Goal: Task Accomplishment & Management: Complete application form

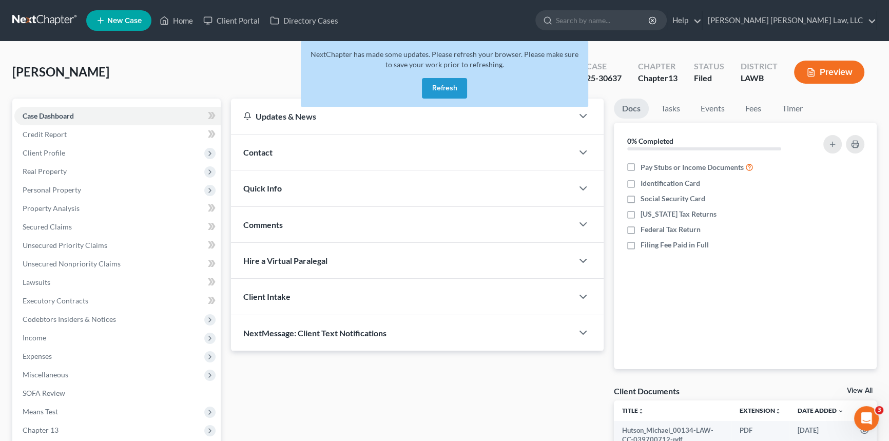
click at [443, 87] on button "Refresh" at bounding box center [444, 88] width 45 height 21
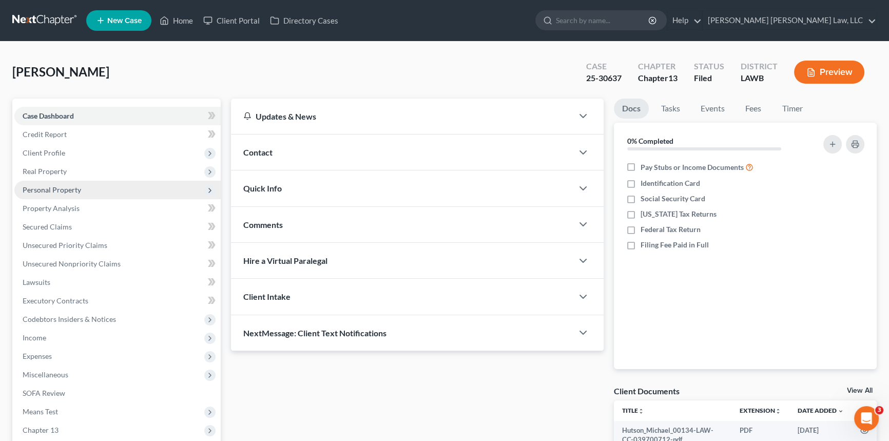
click at [58, 185] on span "Personal Property" at bounding box center [52, 189] width 59 height 9
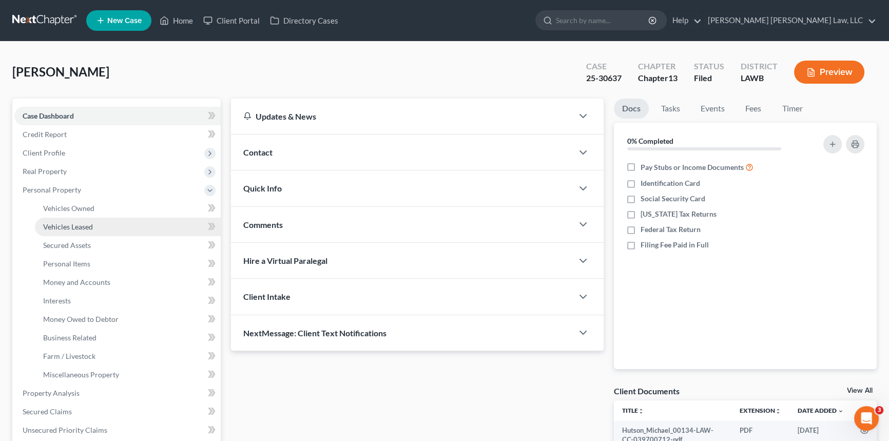
click at [63, 230] on link "Vehicles Leased" at bounding box center [128, 227] width 186 height 18
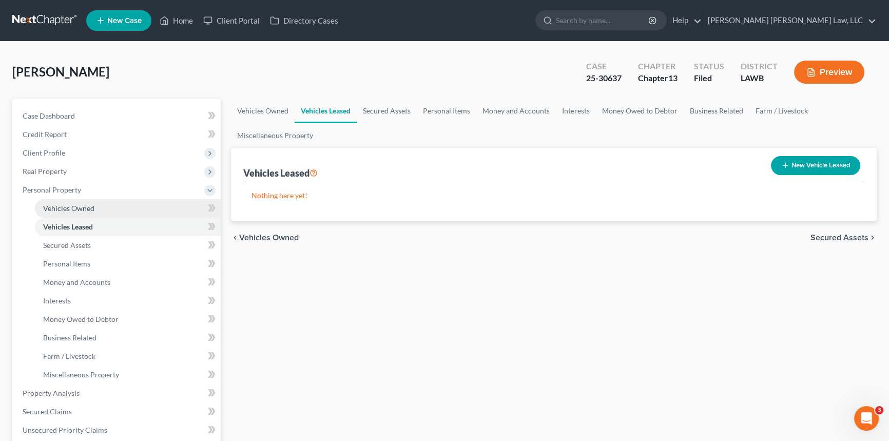
click at [61, 211] on link "Vehicles Owned" at bounding box center [128, 208] width 186 height 18
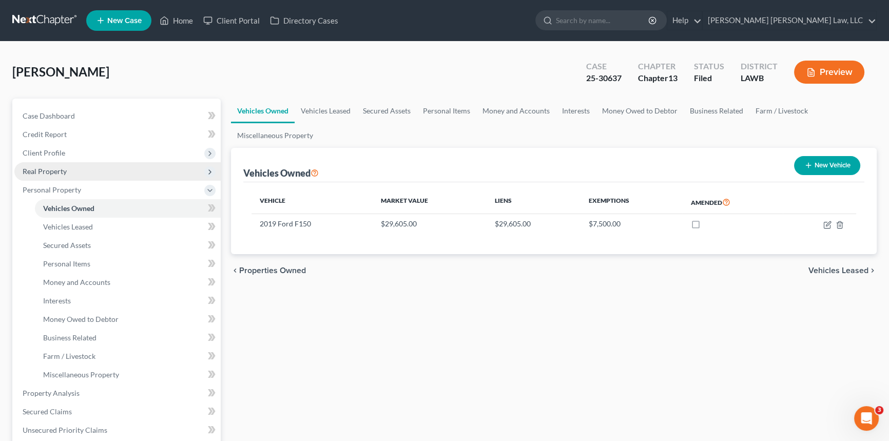
click at [39, 172] on span "Real Property" at bounding box center [45, 171] width 44 height 9
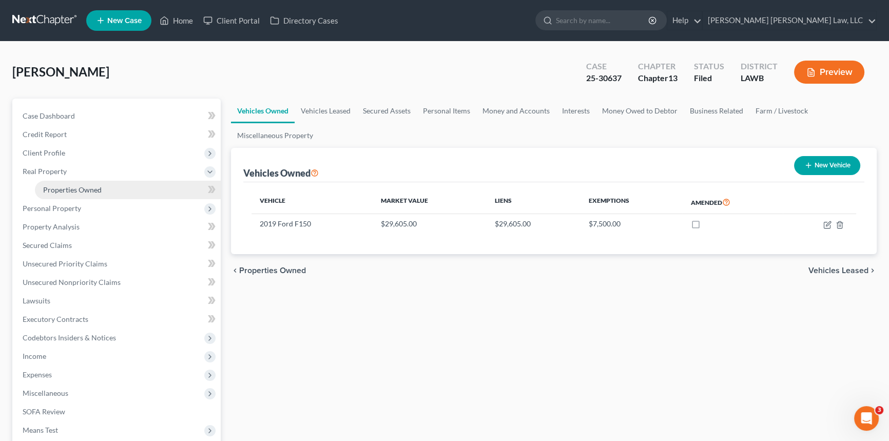
click at [56, 190] on span "Properties Owned" at bounding box center [72, 189] width 59 height 9
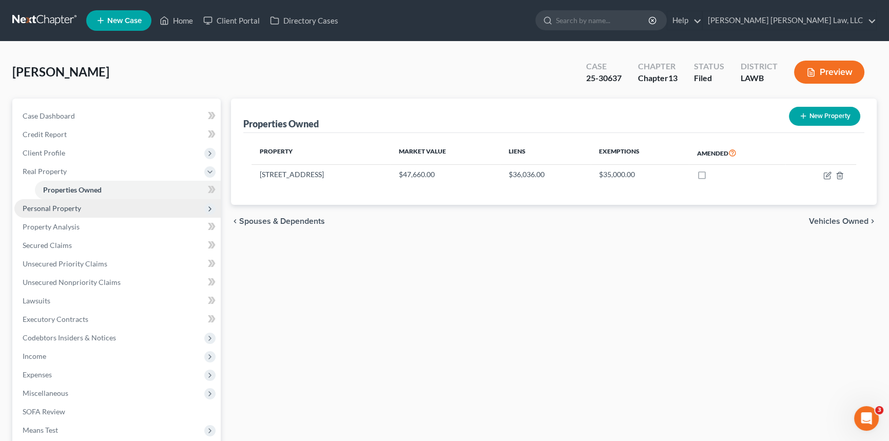
click at [56, 216] on span "Personal Property" at bounding box center [117, 208] width 206 height 18
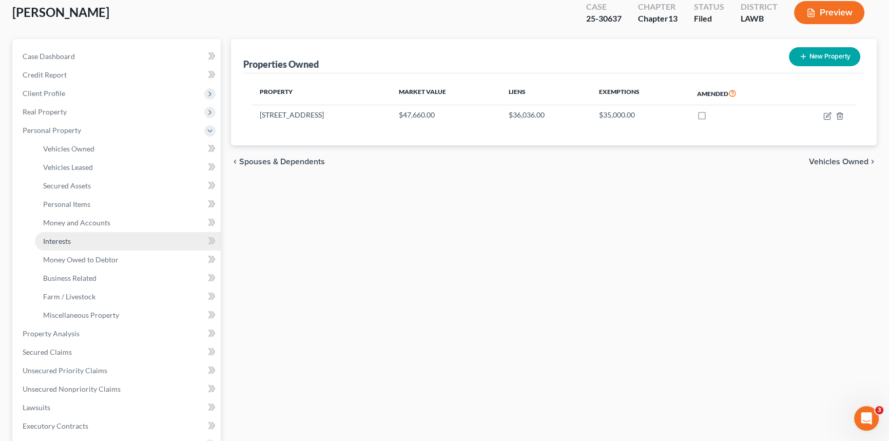
scroll to position [93, 0]
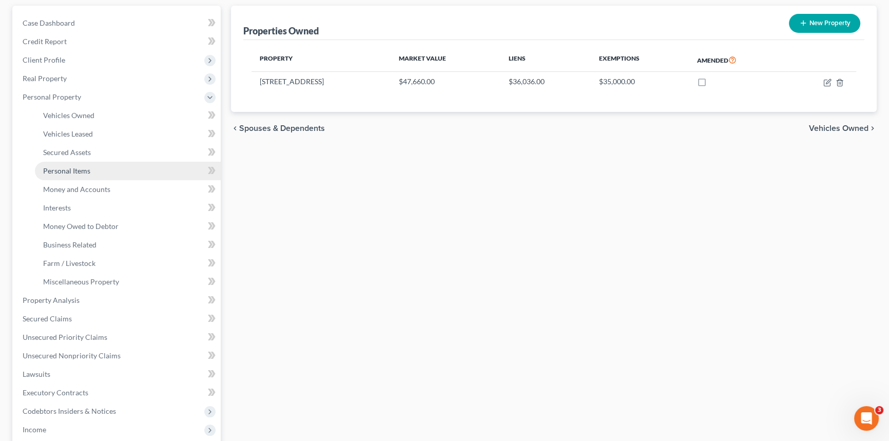
click at [76, 171] on span "Personal Items" at bounding box center [66, 170] width 47 height 9
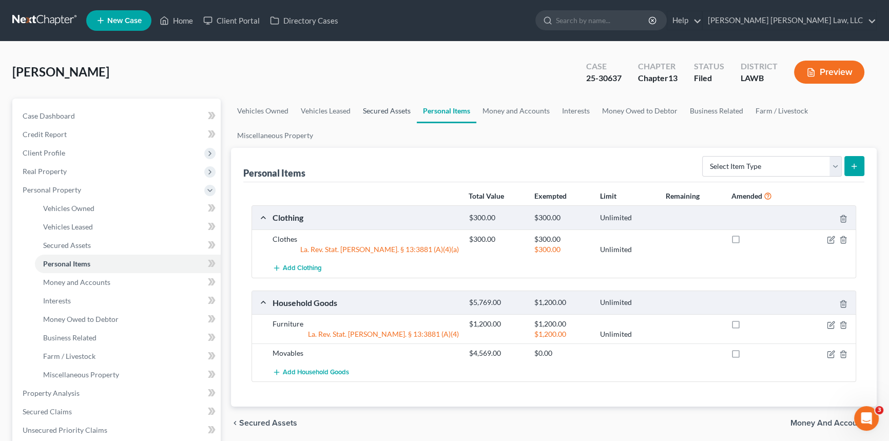
click at [389, 109] on link "Secured Assets" at bounding box center [387, 111] width 60 height 25
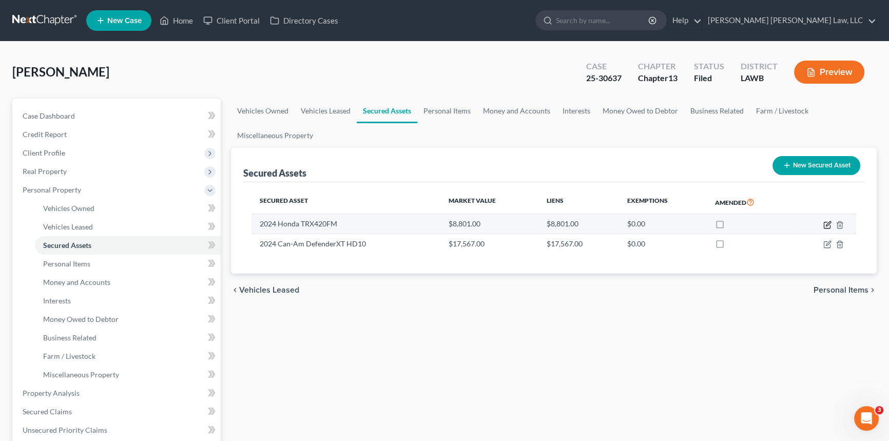
click at [826, 225] on icon "button" at bounding box center [827, 225] width 8 height 8
select select "other"
select select "2"
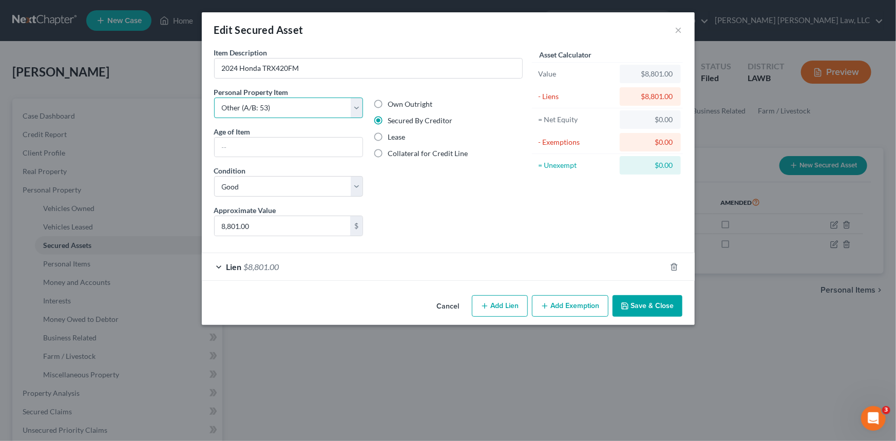
click at [354, 111] on select "Select Item Type Clothing (A/B: 11) Collectibles Of Value (A/B: 8) Electronics …" at bounding box center [288, 108] width 149 height 21
select select "sports_and_hobby_equipment"
click at [214, 98] on select "Select Item Type Clothing (A/B: 11) Collectibles Of Value (A/B: 8) Electronics …" at bounding box center [288, 108] width 149 height 21
click at [679, 27] on button "×" at bounding box center [678, 30] width 7 height 12
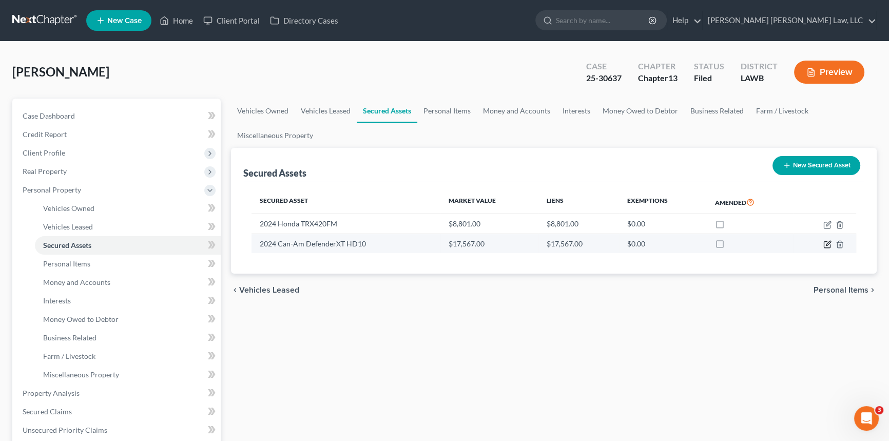
click at [825, 242] on icon "button" at bounding box center [827, 245] width 6 height 6
select select "other"
select select "2"
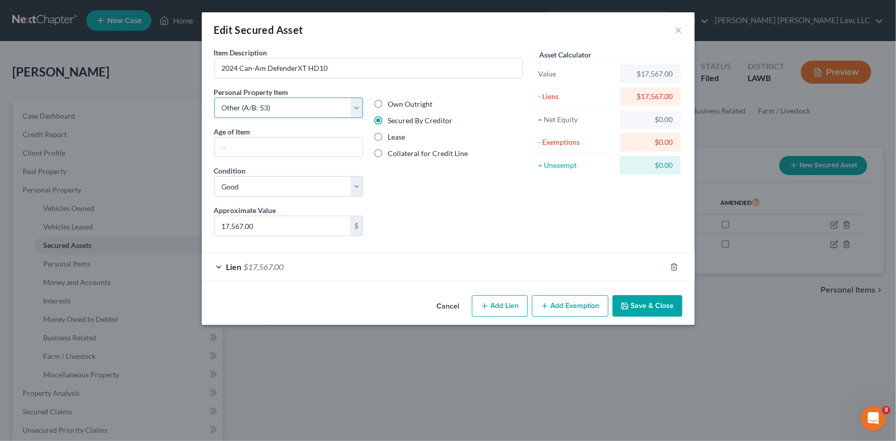
click at [355, 108] on select "Select Item Type Clothing (A/B: 11) Collectibles Of Value (A/B: 8) Electronics …" at bounding box center [288, 108] width 149 height 21
click at [679, 28] on button "×" at bounding box center [678, 30] width 7 height 12
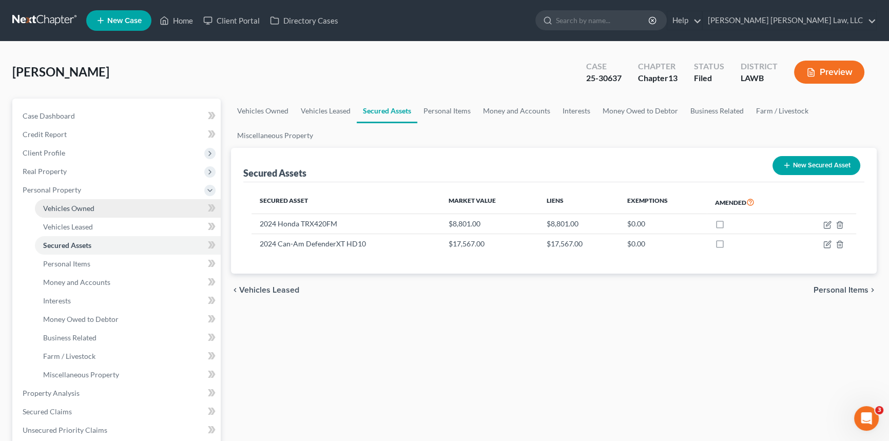
click at [94, 203] on link "Vehicles Owned" at bounding box center [128, 208] width 186 height 18
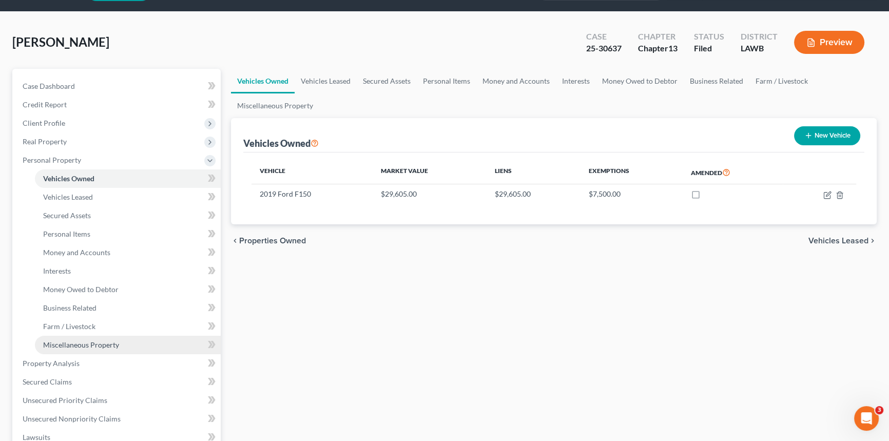
scroll to position [46, 0]
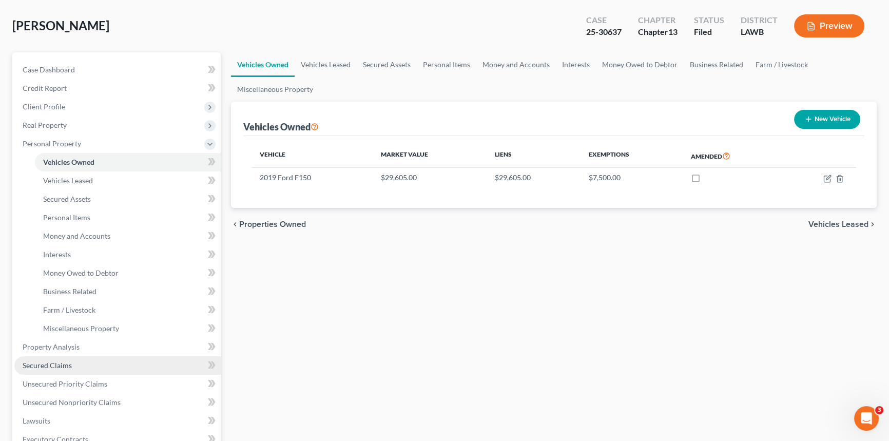
click at [61, 363] on span "Secured Claims" at bounding box center [47, 365] width 49 height 9
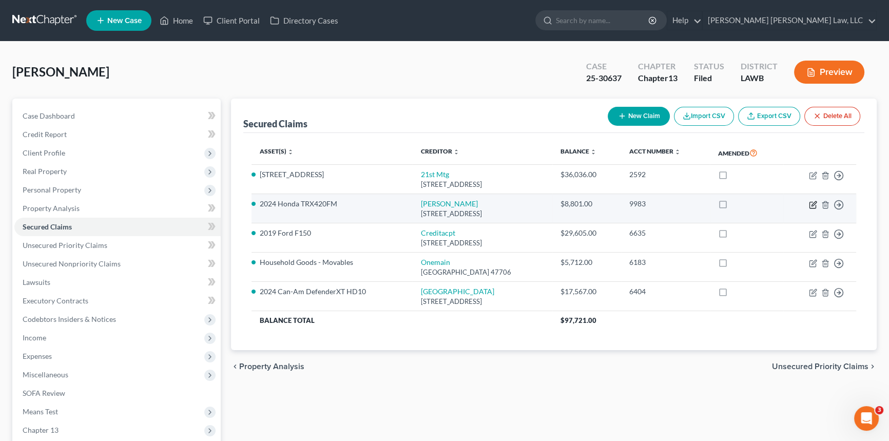
click at [811, 204] on icon "button" at bounding box center [813, 205] width 8 height 8
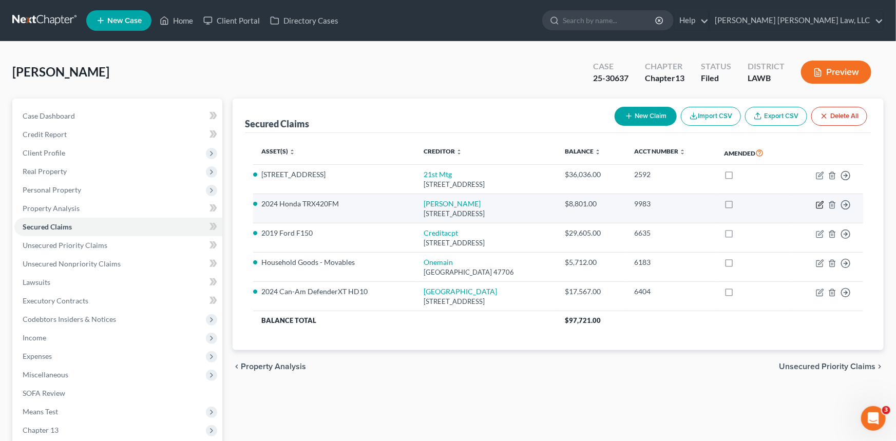
select select "10"
select select "0"
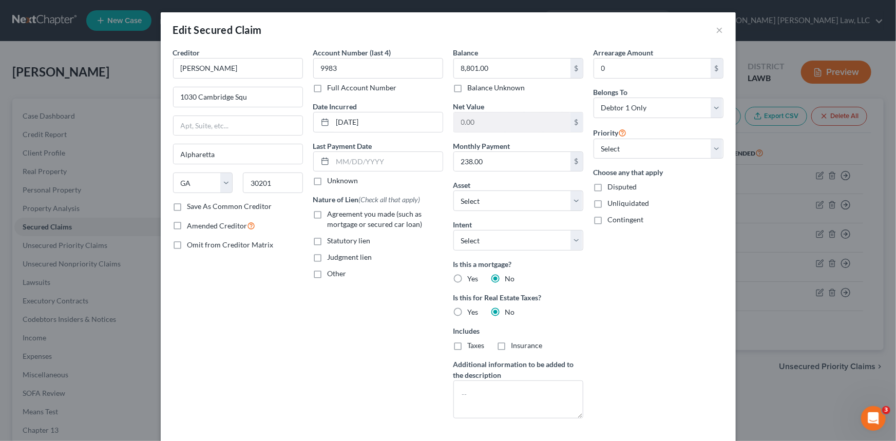
click at [709, 23] on div "Edit Secured Claim ×" at bounding box center [448, 29] width 575 height 35
click at [716, 30] on button "×" at bounding box center [719, 30] width 7 height 12
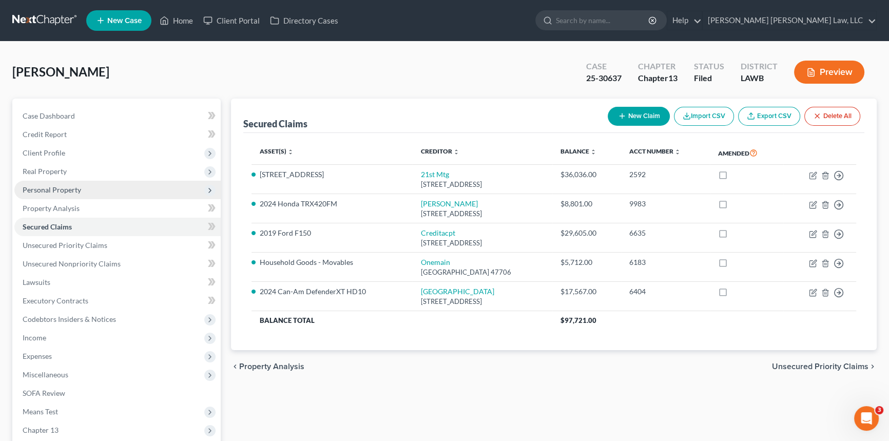
click at [80, 188] on span "Personal Property" at bounding box center [117, 190] width 206 height 18
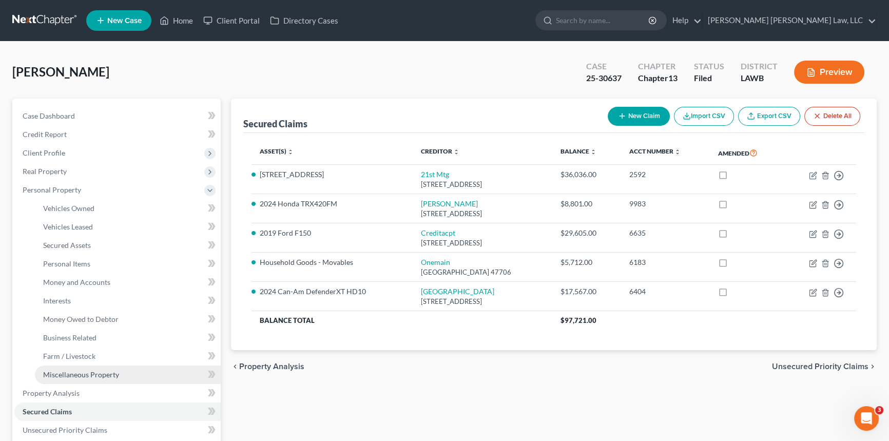
click at [105, 370] on span "Miscellaneous Property" at bounding box center [81, 374] width 76 height 9
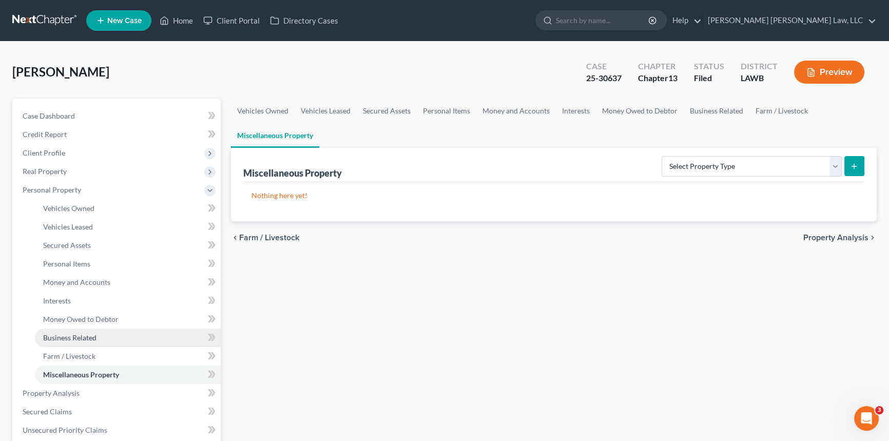
click at [91, 338] on span "Business Related" at bounding box center [69, 337] width 53 height 9
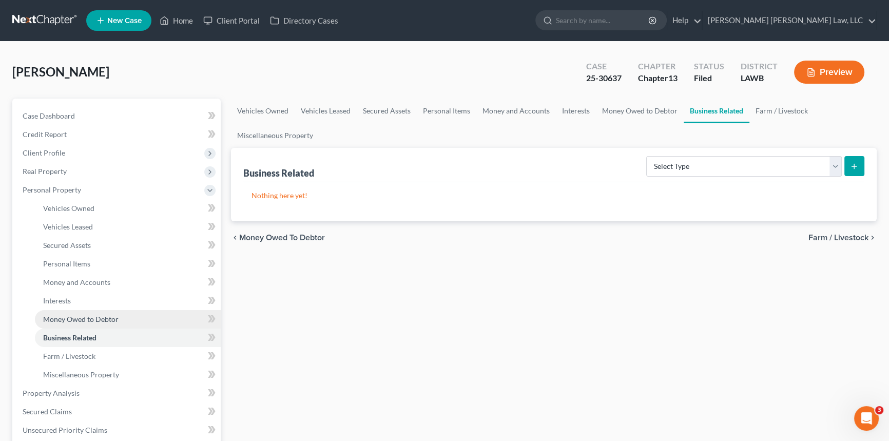
click at [93, 320] on span "Money Owed to Debtor" at bounding box center [80, 319] width 75 height 9
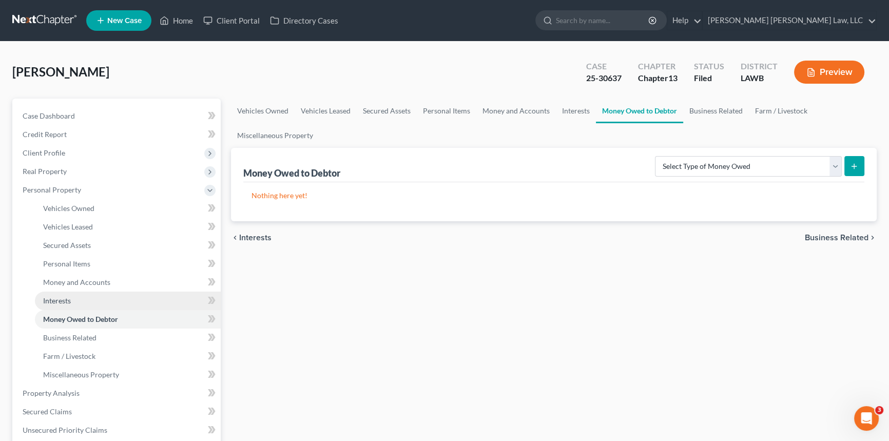
click at [86, 297] on link "Interests" at bounding box center [128, 301] width 186 height 18
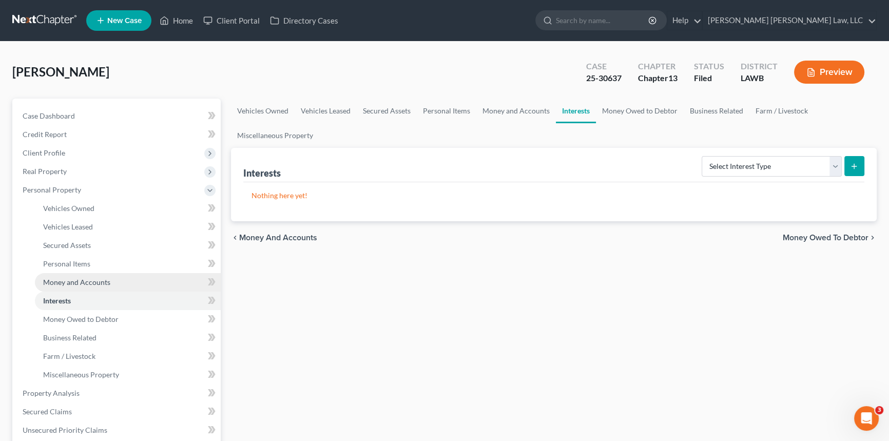
click at [88, 283] on span "Money and Accounts" at bounding box center [76, 282] width 67 height 9
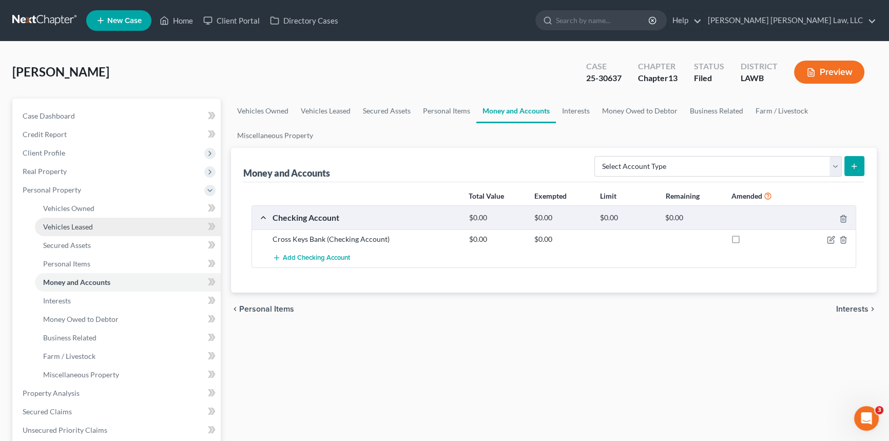
click at [84, 222] on span "Vehicles Leased" at bounding box center [68, 226] width 50 height 9
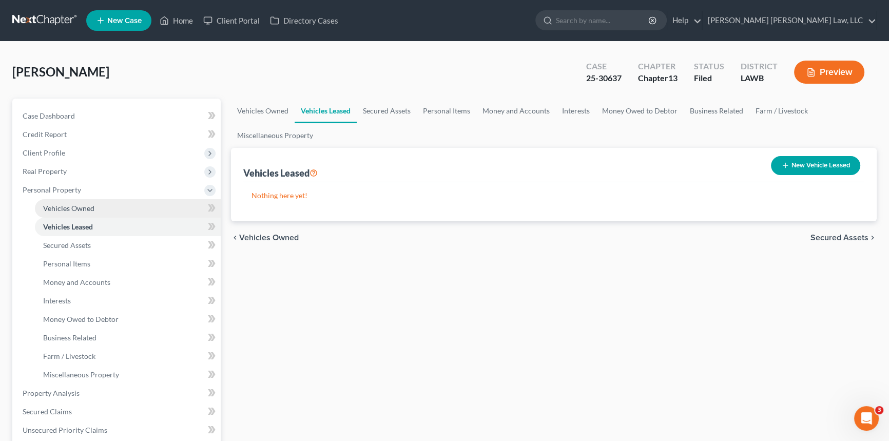
click at [83, 209] on span "Vehicles Owned" at bounding box center [68, 208] width 51 height 9
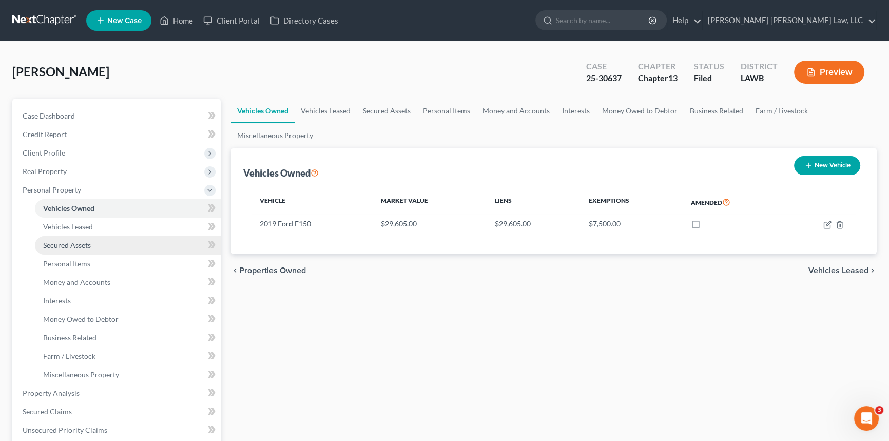
click at [82, 244] on span "Secured Assets" at bounding box center [67, 245] width 48 height 9
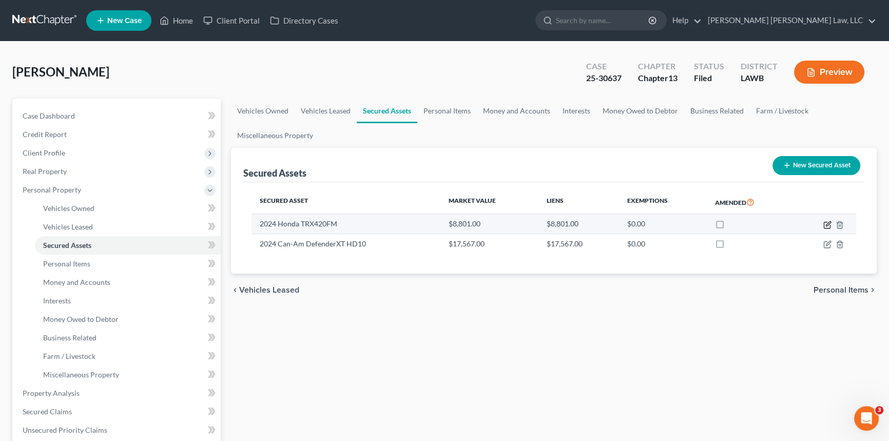
click at [828, 224] on icon "button" at bounding box center [828, 223] width 5 height 5
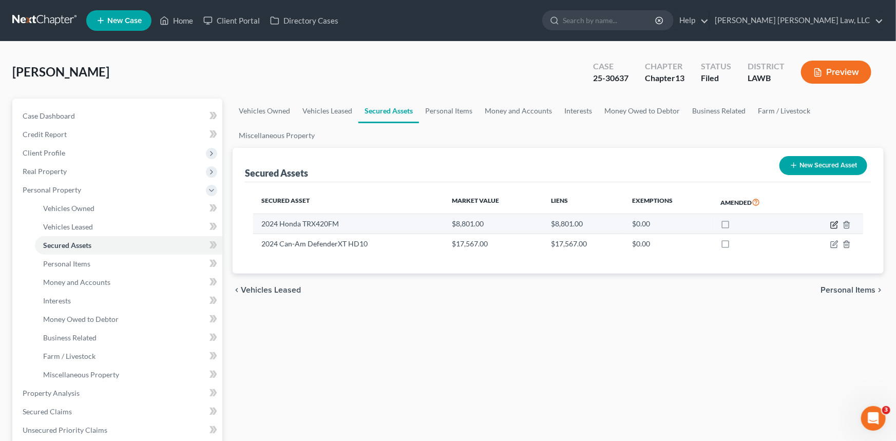
select select "other"
select select "2"
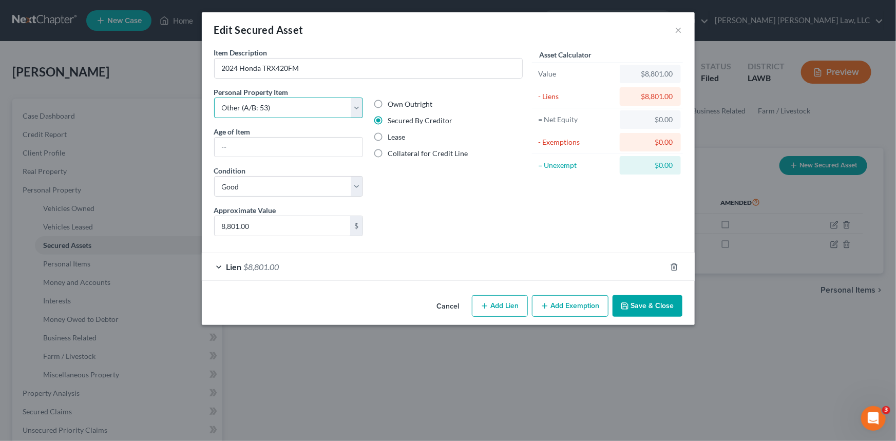
click at [357, 104] on select "Select Item Type Clothing (A/B: 11) Collectibles Of Value (A/B: 8) Electronics …" at bounding box center [288, 108] width 149 height 21
click at [336, 392] on div "Edit Secured Asset × Item Description * 2024 Honda TRX420FM Personal Property I…" at bounding box center [448, 220] width 896 height 441
click at [681, 28] on button "×" at bounding box center [678, 30] width 7 height 12
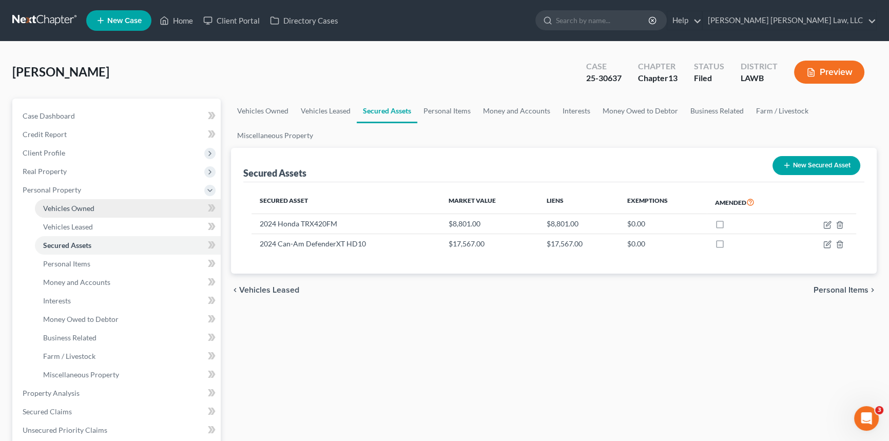
click at [81, 204] on span "Vehicles Owned" at bounding box center [68, 208] width 51 height 9
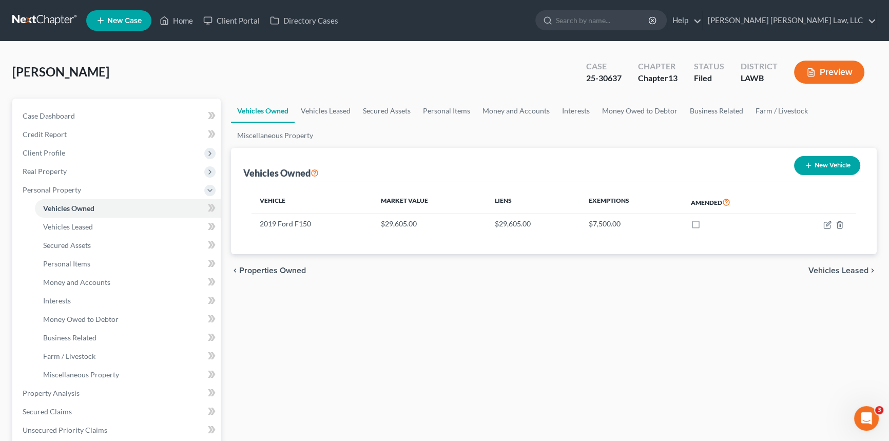
click at [831, 166] on button "New Vehicle" at bounding box center [827, 165] width 66 height 19
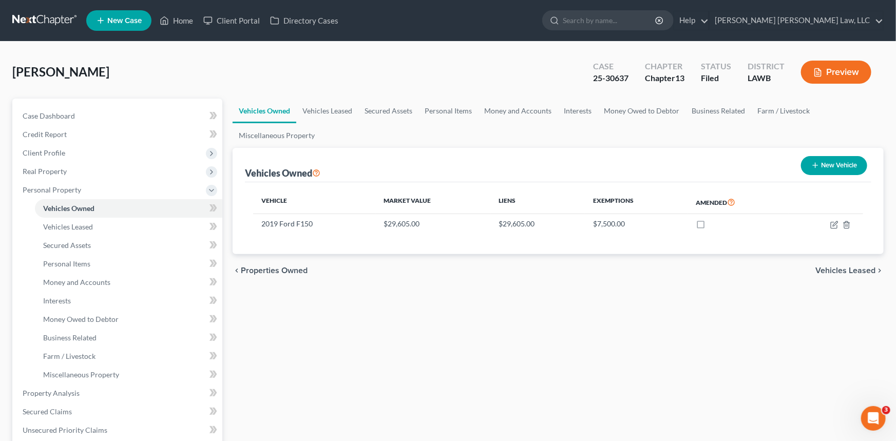
select select "0"
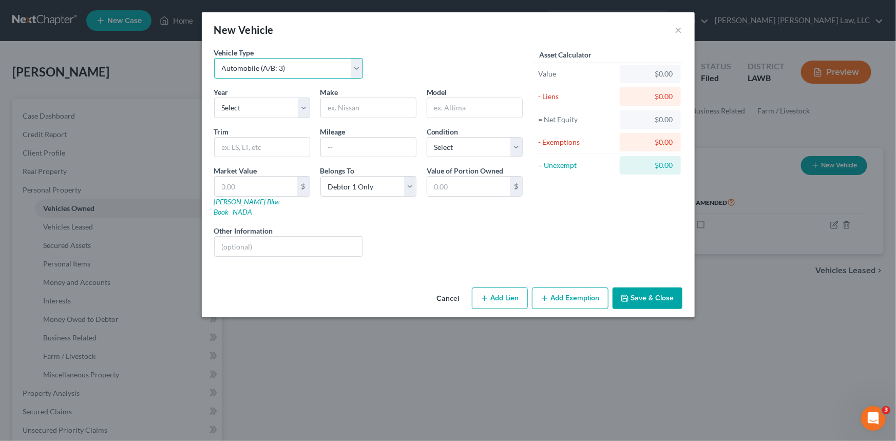
click at [355, 70] on select "Select Automobile (A/B: 3) Truck (A/B: 3) Trailer (A/B: 4) Watercraft (A/B: 4) …" at bounding box center [288, 68] width 149 height 21
select select "6"
click at [214, 58] on select "Select Automobile (A/B: 3) Truck (A/B: 3) Trailer (A/B: 4) Watercraft (A/B: 4) …" at bounding box center [288, 68] width 149 height 21
click at [301, 106] on select "Select 2026 2025 2024 2023 2022 2021 2020 2019 2018 2017 2016 2015 2014 2013 20…" at bounding box center [262, 108] width 96 height 21
select select "2"
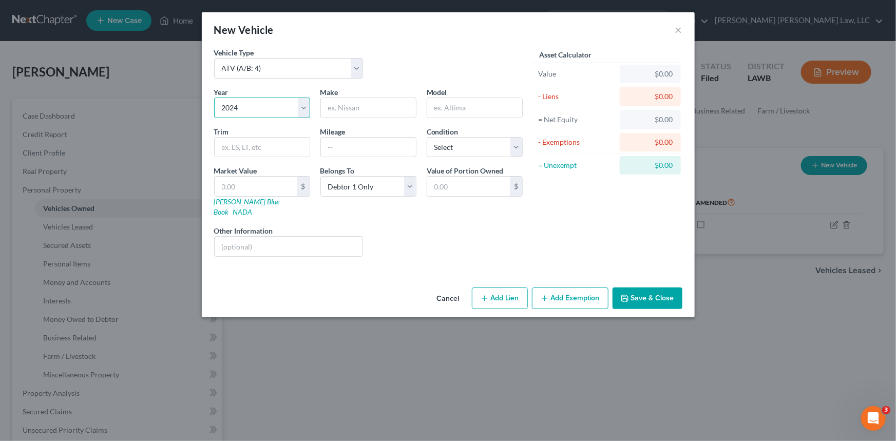
click at [214, 98] on select "Select 2026 2025 2024 2023 2022 2021 2020 2019 2018 2017 2016 2015 2014 2013 20…" at bounding box center [262, 108] width 96 height 21
click at [678, 29] on button "×" at bounding box center [678, 30] width 7 height 12
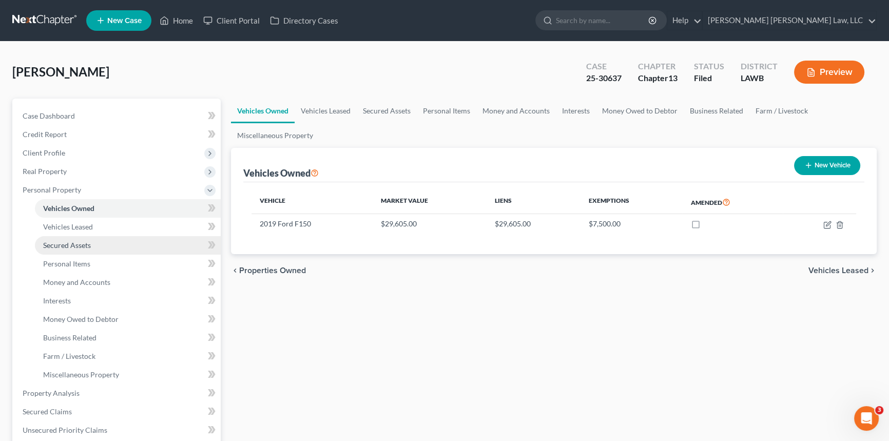
click at [83, 248] on link "Secured Assets" at bounding box center [128, 245] width 186 height 18
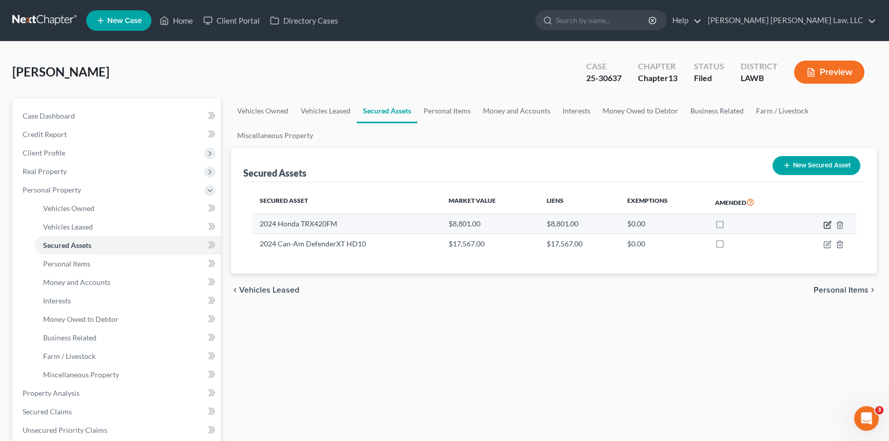
click at [827, 224] on icon "button" at bounding box center [827, 225] width 8 height 8
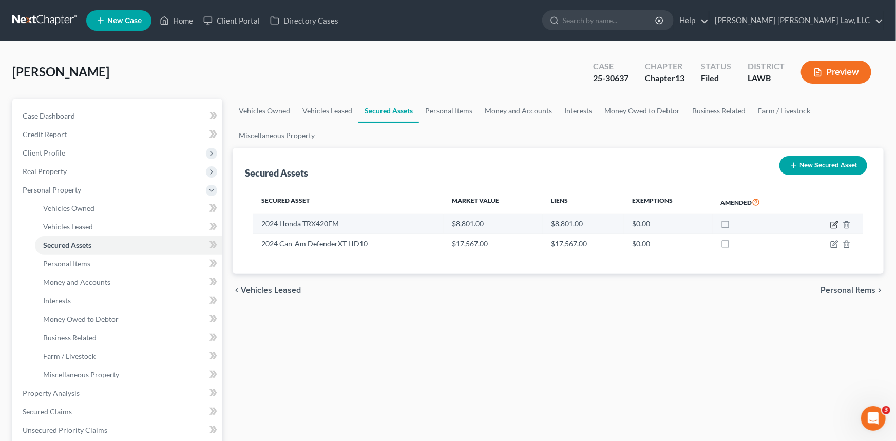
select select "other"
select select "2"
select select "10"
select select "0"
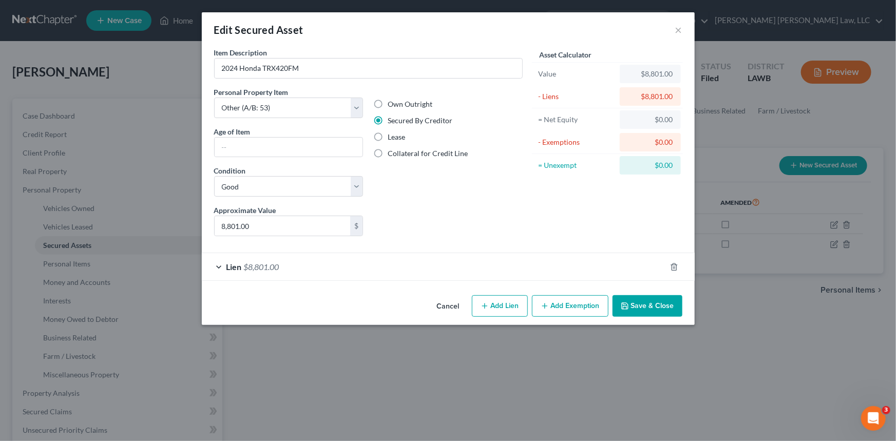
click at [219, 264] on div "Lien $8,801.00" at bounding box center [434, 266] width 464 height 27
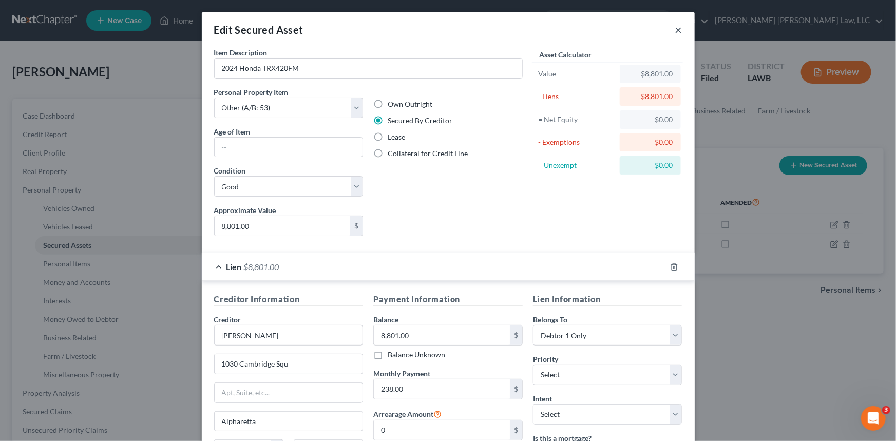
click at [675, 27] on button "×" at bounding box center [678, 30] width 7 height 12
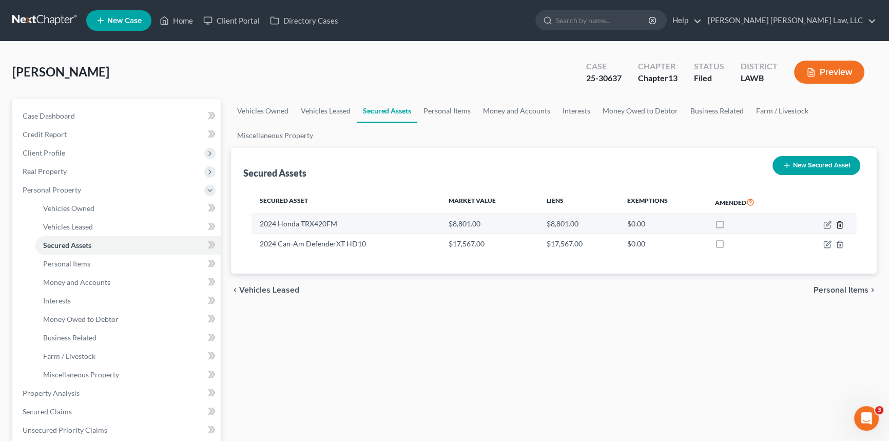
click at [840, 223] on icon "button" at bounding box center [840, 225] width 8 height 8
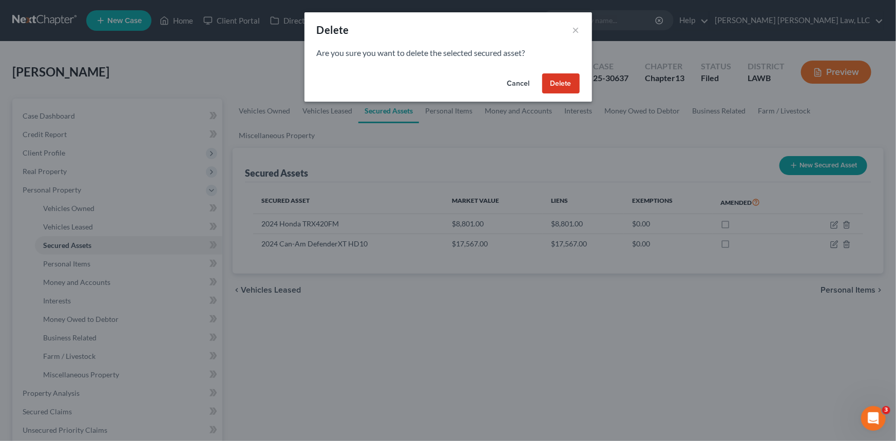
click at [559, 81] on button "Delete" at bounding box center [560, 83] width 37 height 21
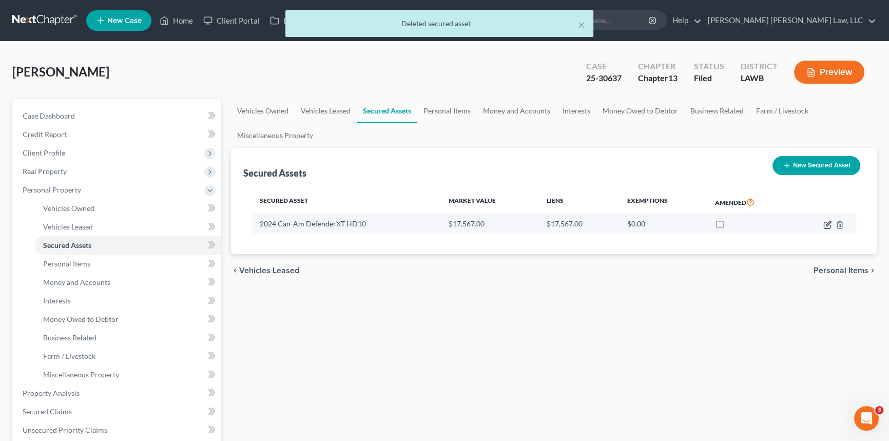
click at [825, 224] on icon "button" at bounding box center [827, 225] width 8 height 8
select select "other"
select select "2"
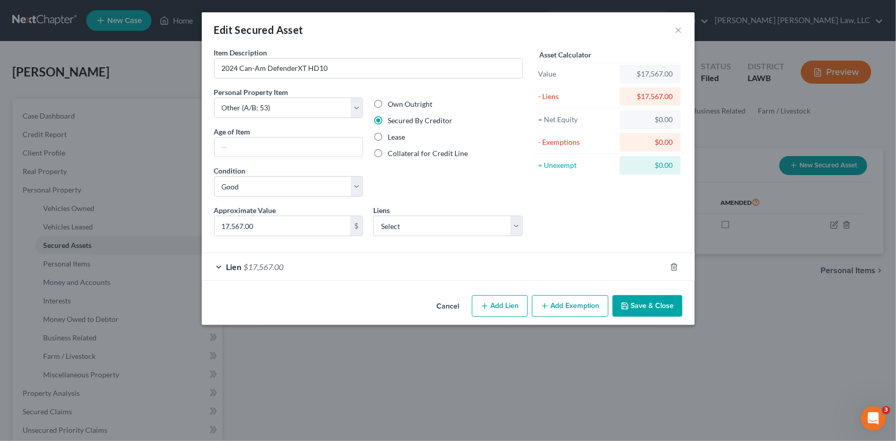
click at [217, 263] on div "Lien $17,567.00" at bounding box center [434, 266] width 464 height 27
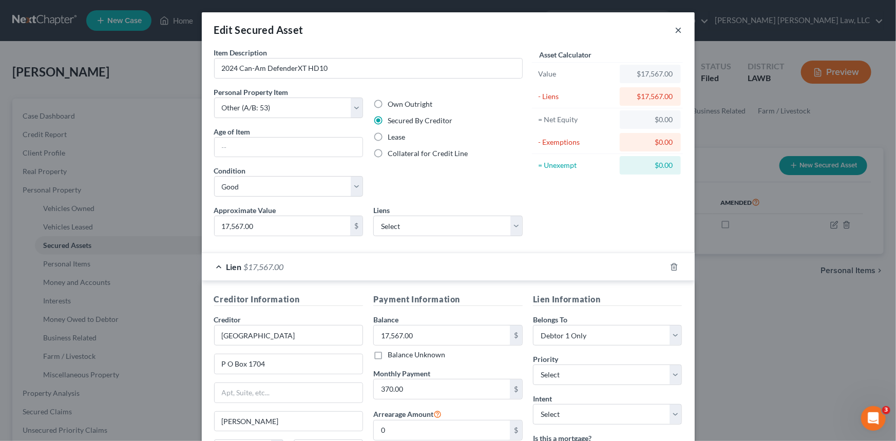
click at [676, 25] on button "×" at bounding box center [678, 30] width 7 height 12
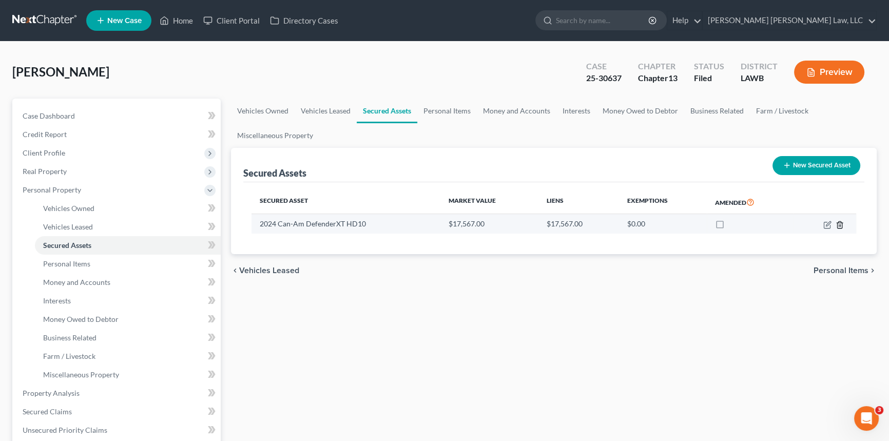
click at [838, 223] on icon "button" at bounding box center [840, 225] width 8 height 8
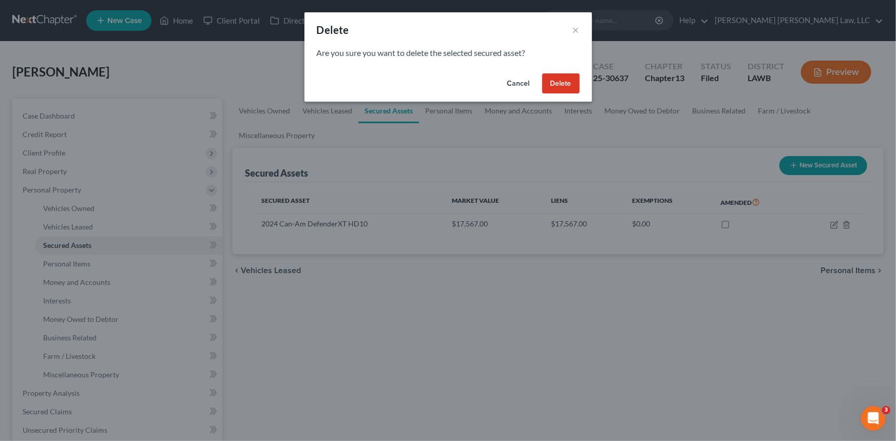
click at [559, 83] on button "Delete" at bounding box center [560, 83] width 37 height 21
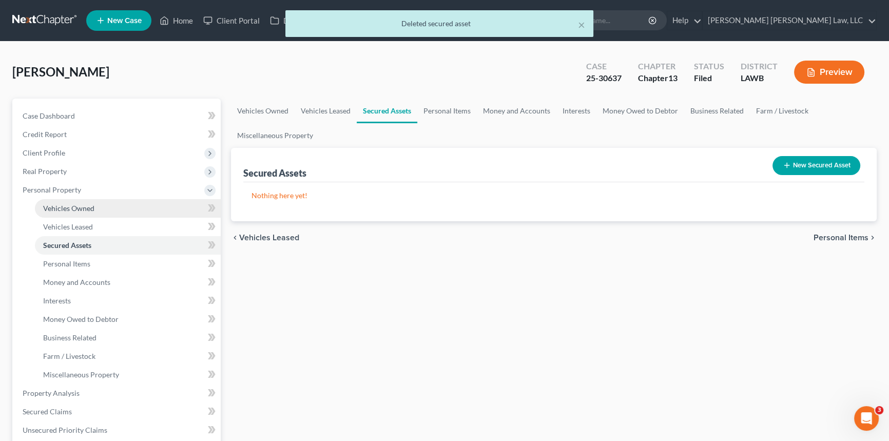
click at [100, 208] on link "Vehicles Owned" at bounding box center [128, 208] width 186 height 18
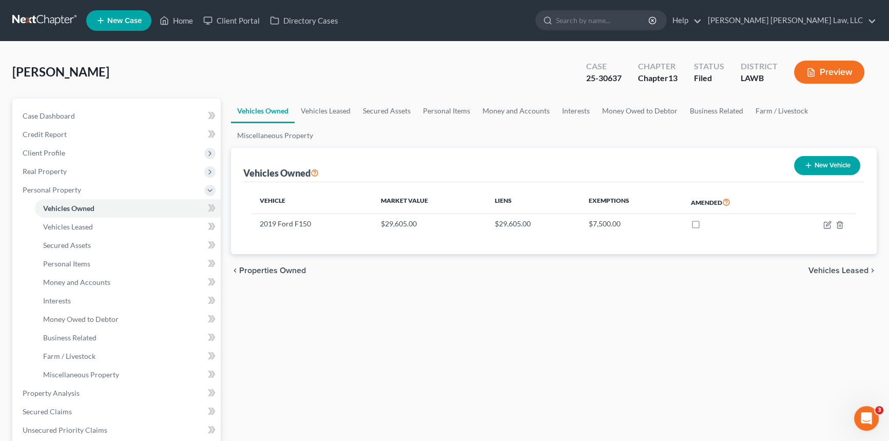
click at [819, 161] on button "New Vehicle" at bounding box center [827, 165] width 66 height 19
select select "0"
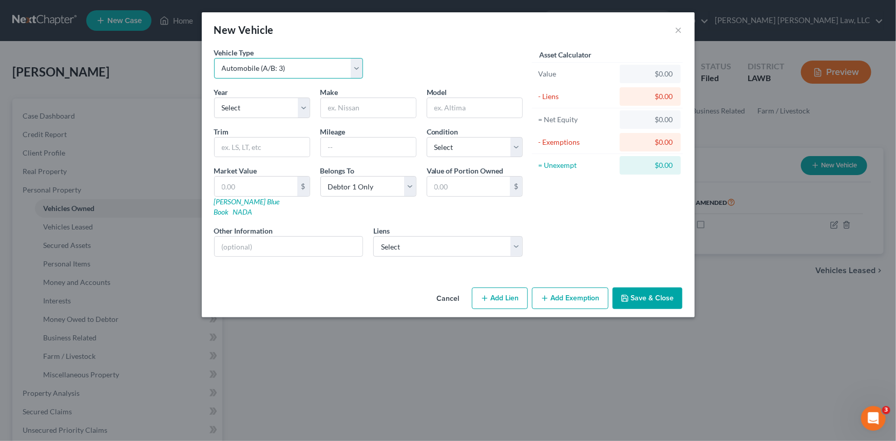
click at [352, 70] on select "Select Automobile (A/B: 3) Truck (A/B: 3) Trailer (A/B: 4) Watercraft (A/B: 4) …" at bounding box center [288, 68] width 149 height 21
select select "6"
click at [214, 58] on select "Select Automobile (A/B: 3) Truck (A/B: 3) Trailer (A/B: 4) Watercraft (A/B: 4) …" at bounding box center [288, 68] width 149 height 21
click at [303, 109] on select "Select 2026 2025 2024 2023 2022 2021 2020 2019 2018 2017 2016 2015 2014 2013 20…" at bounding box center [262, 108] width 96 height 21
select select "2"
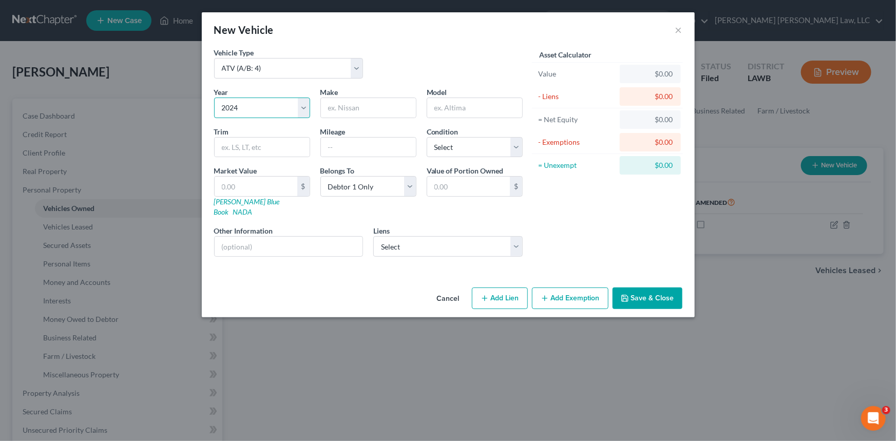
click at [214, 98] on select "Select 2026 2025 2024 2023 2022 2021 2020 2019 2018 2017 2016 2015 2014 2013 20…" at bounding box center [262, 108] width 96 height 21
click at [338, 108] on input "text" at bounding box center [368, 108] width 95 height 20
type input "Honda"
click at [450, 108] on input "text" at bounding box center [474, 108] width 95 height 20
type input "TRX420FM"
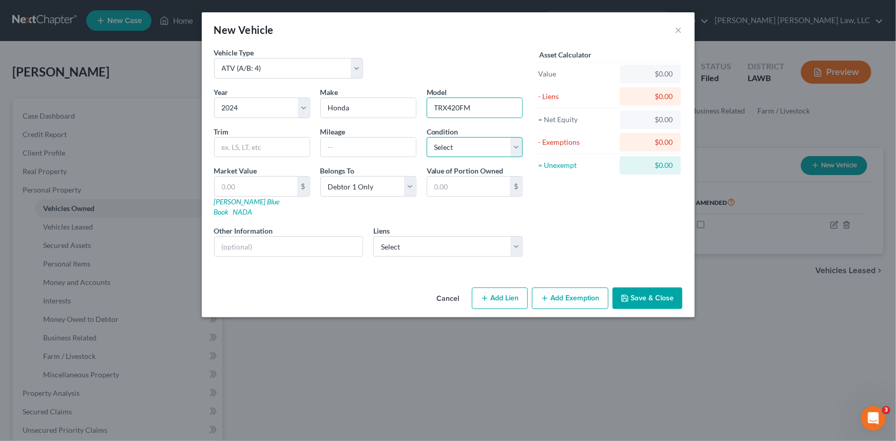
click at [516, 148] on select "Select Excellent Very Good Good Fair Poor" at bounding box center [475, 147] width 96 height 21
select select "1"
click at [427, 137] on select "Select Excellent Very Good Good Fair Poor" at bounding box center [475, 147] width 96 height 21
click at [222, 185] on input "text" at bounding box center [256, 187] width 83 height 20
type input "8"
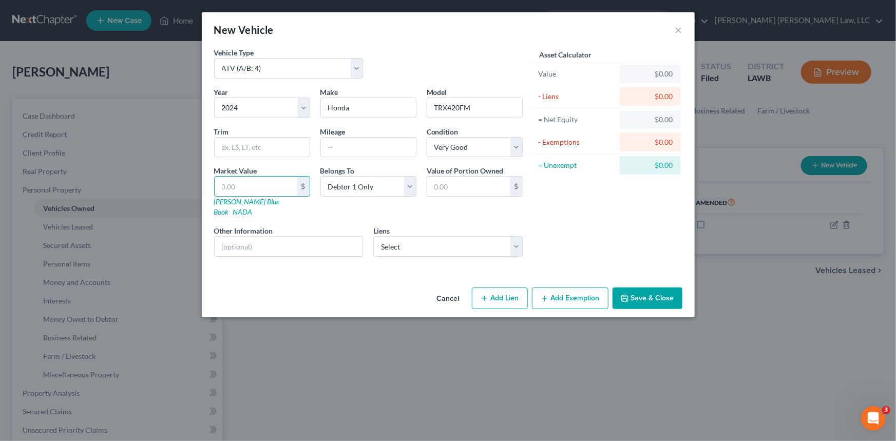
type input "8.00"
type input "88"
type input "88.00"
type input "880"
type input "880.00"
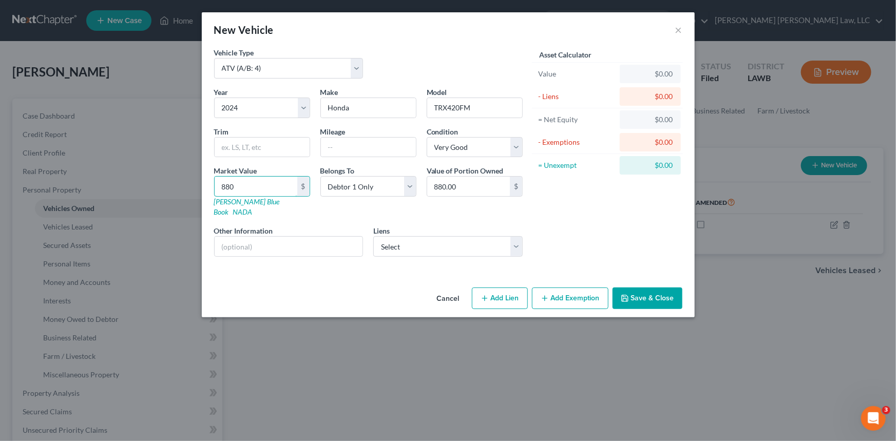
type input "8801"
type input "8,801.00"
click at [518, 236] on select "Select [GEOGRAPHIC_DATA] - $17,567.00 Amer Honda - $8,801.00" at bounding box center [447, 246] width 149 height 21
select select "1"
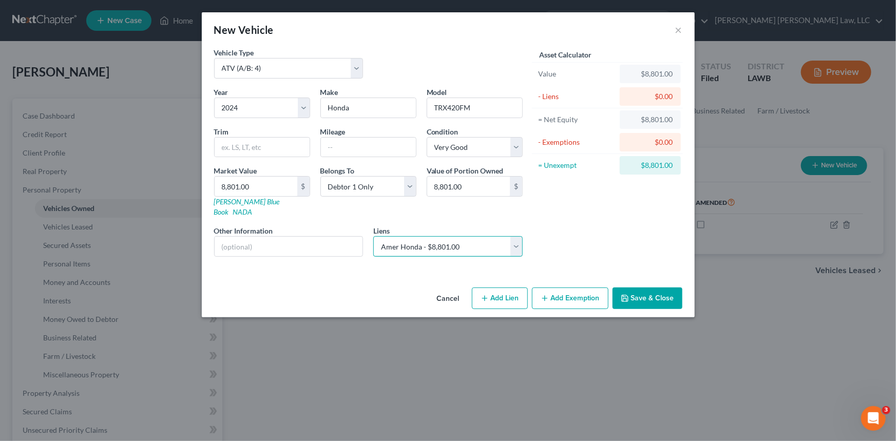
click at [373, 236] on select "Select [GEOGRAPHIC_DATA] - $17,567.00 Amer Honda - $8,801.00" at bounding box center [447, 246] width 149 height 21
select select
select select "10"
select select "0"
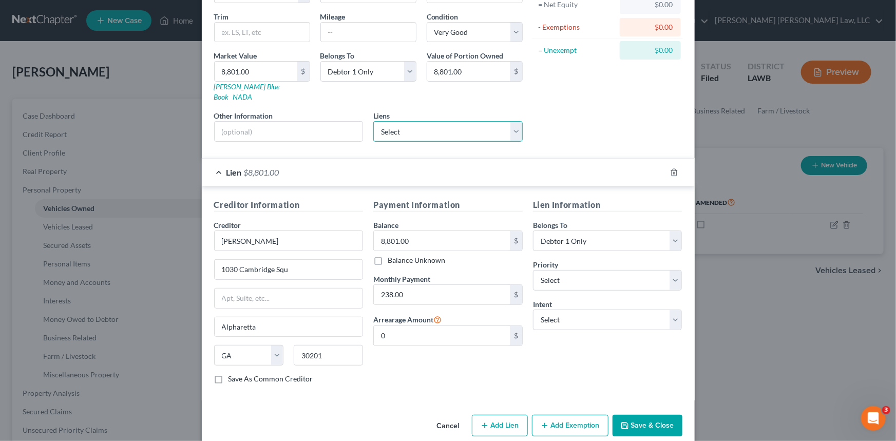
scroll to position [119, 0]
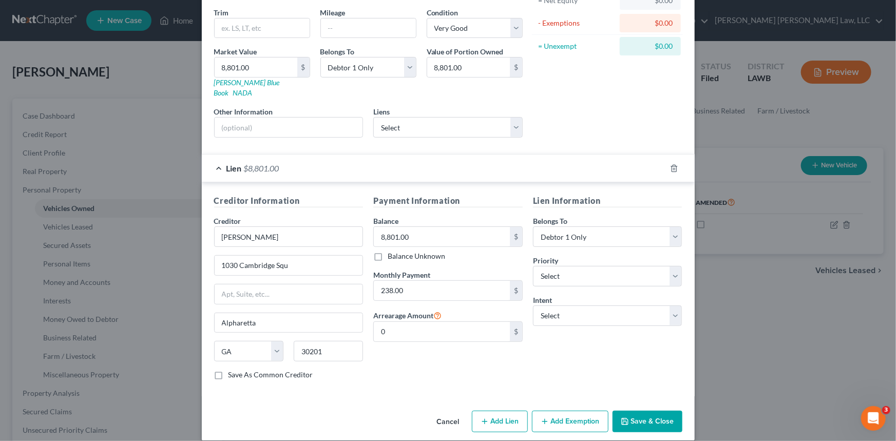
click at [639, 411] on button "Save & Close" at bounding box center [647, 422] width 70 height 22
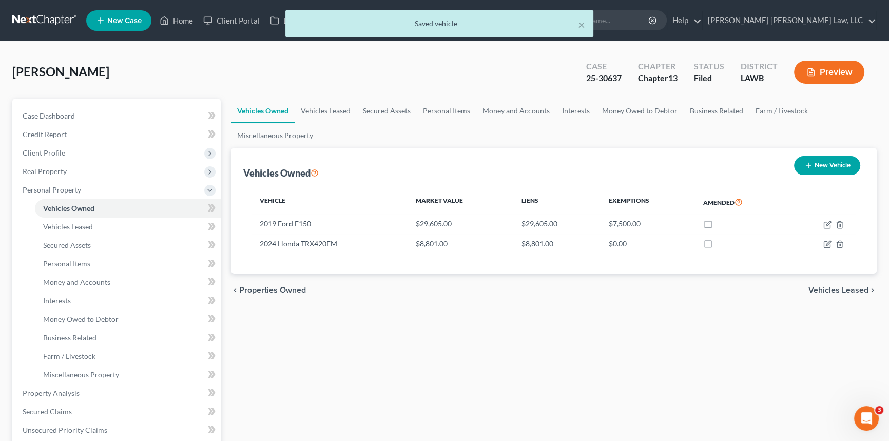
click at [837, 163] on button "New Vehicle" at bounding box center [827, 165] width 66 height 19
select select "0"
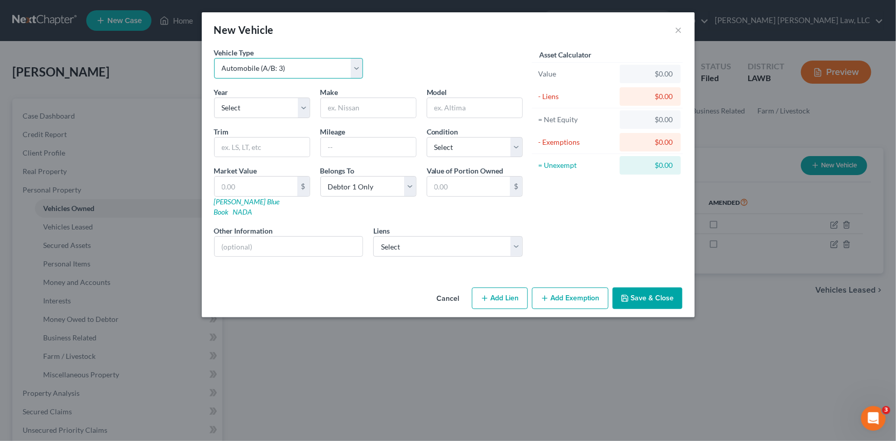
click at [355, 68] on select "Select Automobile (A/B: 3) Truck (A/B: 3) Trailer (A/B: 4) Watercraft (A/B: 4) …" at bounding box center [288, 68] width 149 height 21
select select "6"
click at [214, 58] on select "Select Automobile (A/B: 3) Truck (A/B: 3) Trailer (A/B: 4) Watercraft (A/B: 4) …" at bounding box center [288, 68] width 149 height 21
click at [301, 109] on select "Select 2026 2025 2024 2023 2022 2021 2020 2019 2018 2017 2016 2015 2014 2013 20…" at bounding box center [262, 108] width 96 height 21
select select "2"
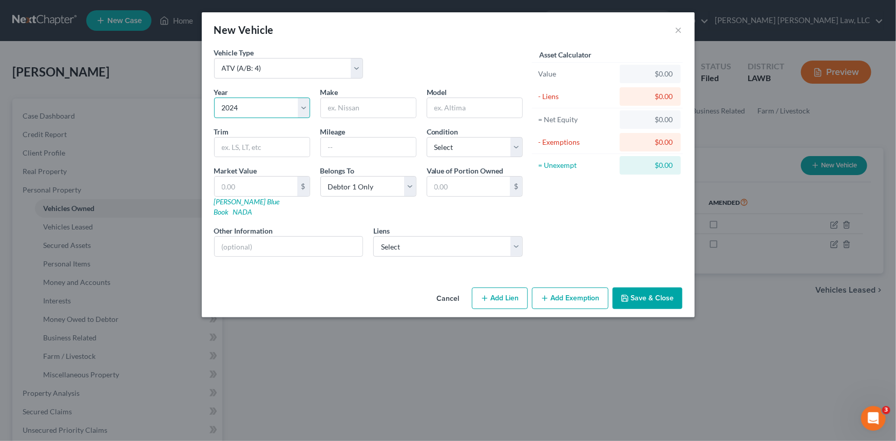
click at [214, 98] on select "Select 2026 2025 2024 2023 2022 2021 2020 2019 2018 2017 2016 2015 2014 2013 20…" at bounding box center [262, 108] width 96 height 21
click at [336, 107] on input "text" at bounding box center [368, 108] width 95 height 20
type input "CanAm"
type input "Defender XT JD10"
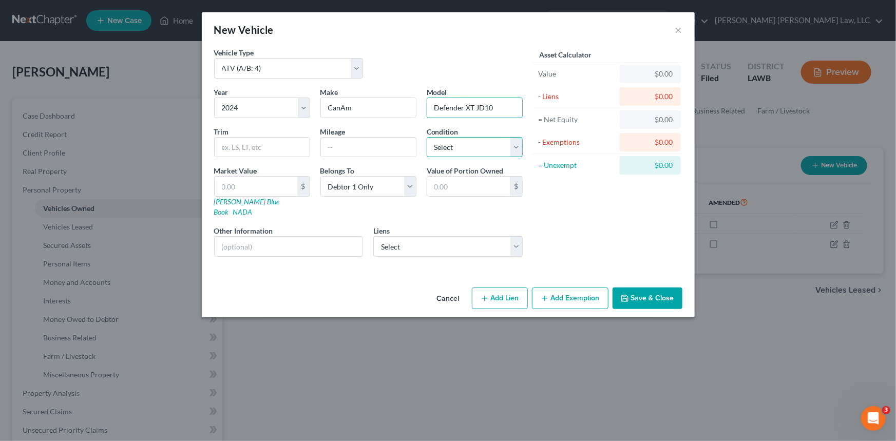
click at [466, 141] on select "Select Excellent Very Good Good Fair Poor" at bounding box center [475, 147] width 96 height 21
select select "1"
click at [427, 137] on select "Select Excellent Very Good Good Fair Poor" at bounding box center [475, 147] width 96 height 21
click at [283, 187] on input "text" at bounding box center [256, 187] width 83 height 20
type input "1"
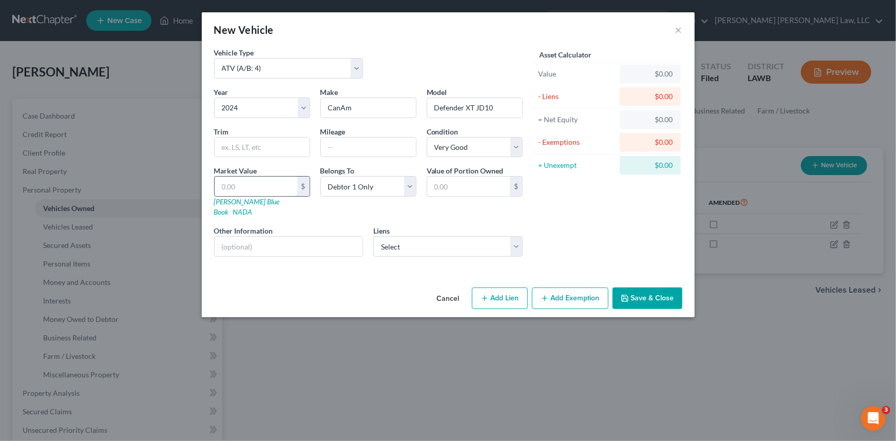
type input "1.00"
type input "17"
type input "17.00"
type input "175"
type input "175.00"
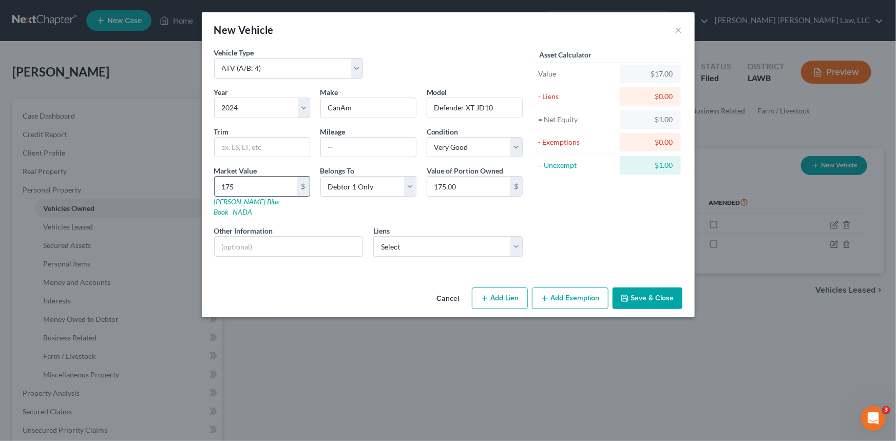
type input "1756"
type input "1,756.00"
type input "1,7567"
type input "17,567.00"
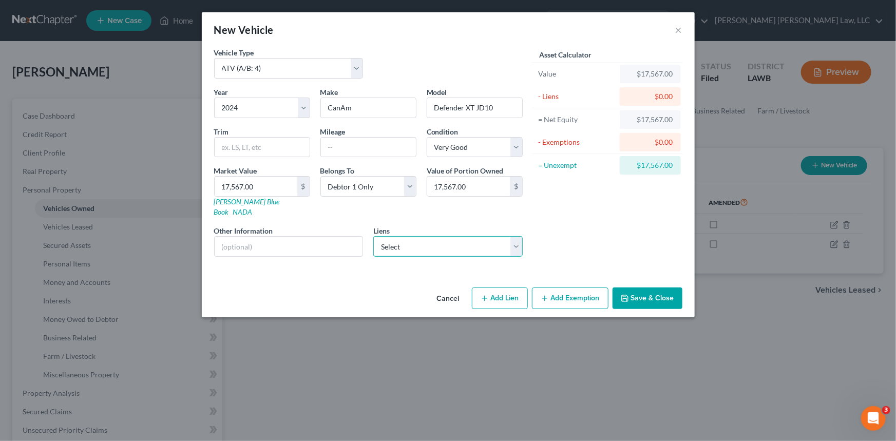
click at [514, 236] on select "Select [GEOGRAPHIC_DATA] - $17,567.00" at bounding box center [447, 246] width 149 height 21
select select "28"
select select "0"
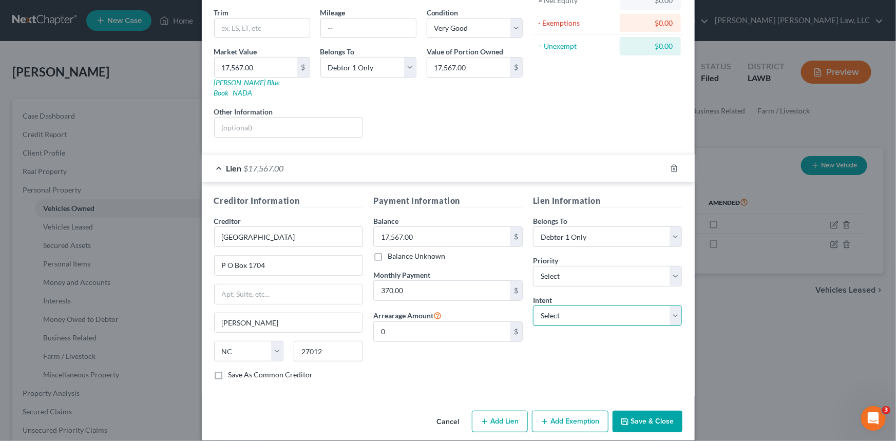
click at [539, 306] on select "Select Surrender Redeem Reaffirm Avoid Other" at bounding box center [607, 315] width 149 height 21
select select "2"
click at [533, 305] on select "Select Surrender Redeem Reaffirm Avoid Other" at bounding box center [607, 315] width 149 height 21
click at [555, 269] on select "Select 1st 2nd 3rd 4th 5th 6th 7th 8th 9th 10th 11th 12th 13th 14th 15th 16th 1…" at bounding box center [607, 276] width 149 height 21
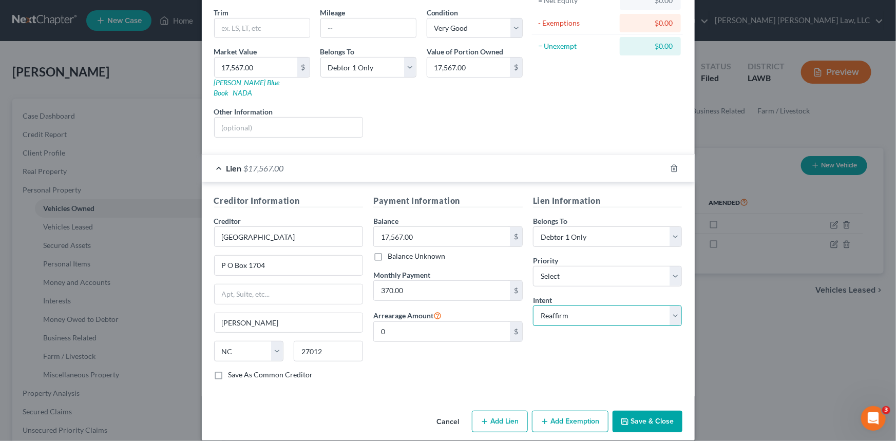
click at [565, 305] on select "Select Surrender Redeem Reaffirm Avoid Other" at bounding box center [607, 315] width 149 height 21
select select
click at [533, 305] on select "Select Surrender Redeem Reaffirm Avoid Other" at bounding box center [607, 315] width 149 height 21
click at [649, 411] on button "Save & Close" at bounding box center [647, 422] width 70 height 22
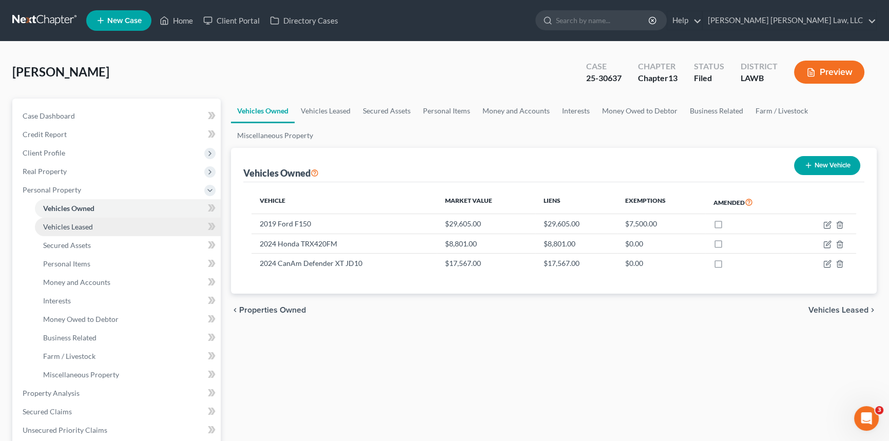
click at [109, 222] on link "Vehicles Leased" at bounding box center [128, 227] width 186 height 18
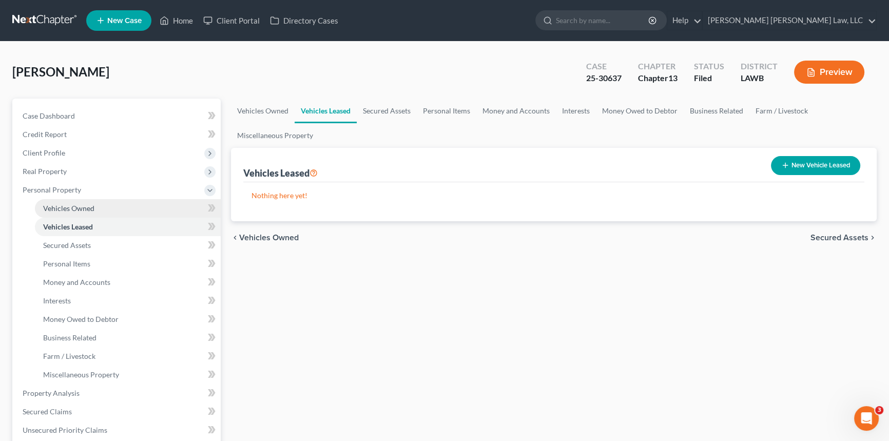
click at [112, 210] on link "Vehicles Owned" at bounding box center [128, 208] width 186 height 18
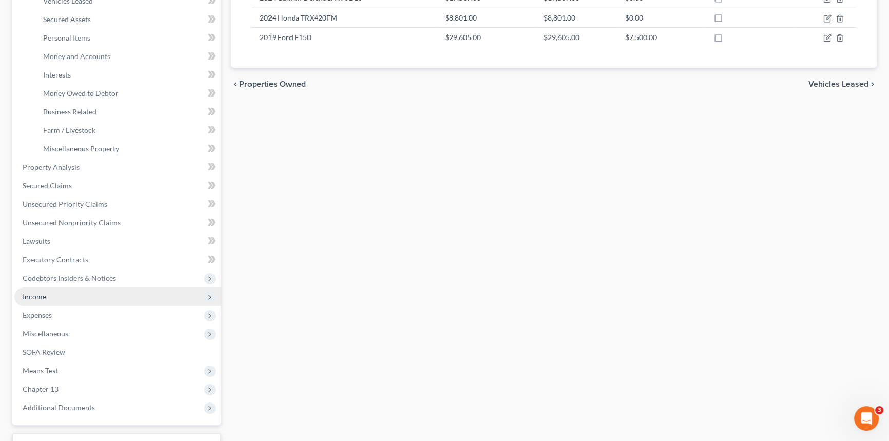
scroll to position [306, 0]
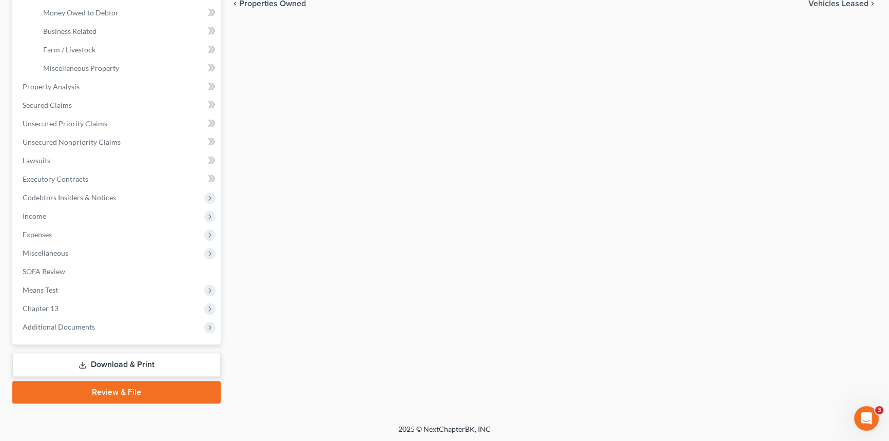
click at [175, 357] on link "Download & Print" at bounding box center [116, 365] width 208 height 24
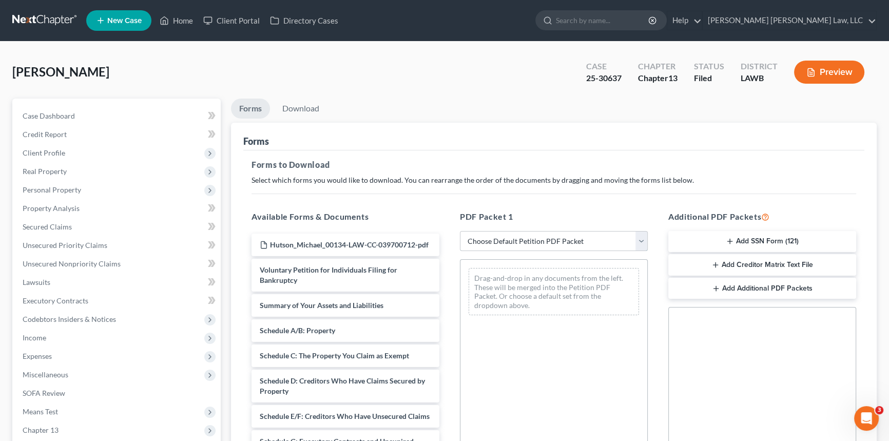
click at [614, 245] on select "Choose Default Petition PDF Packet Complete Bankruptcy Petition (all forms and …" at bounding box center [554, 241] width 188 height 21
select select "2"
click at [460, 231] on select "Choose Default Petition PDF Packet Complete Bankruptcy Petition (all forms and …" at bounding box center [554, 241] width 188 height 21
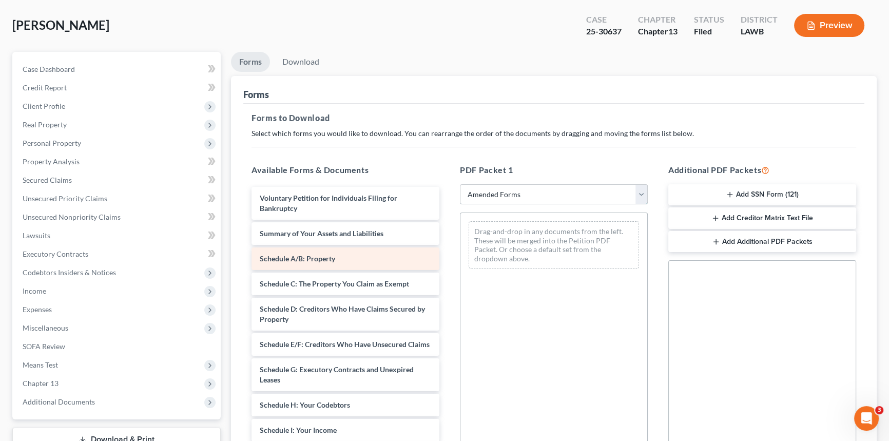
scroll to position [140, 0]
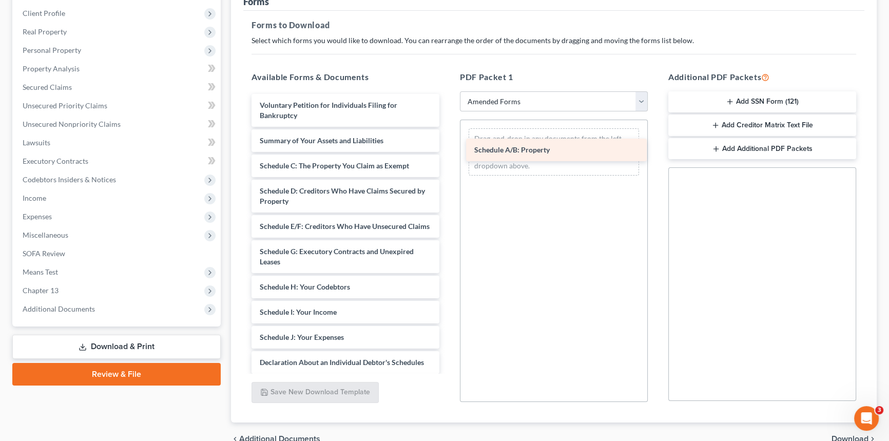
drag, startPoint x: 329, startPoint y: 162, endPoint x: 534, endPoint y: 149, distance: 205.2
click at [448, 149] on div "Schedule A/B: Property Voluntary Petition for Individuals Filing for Bankruptcy…" at bounding box center [345, 324] width 204 height 461
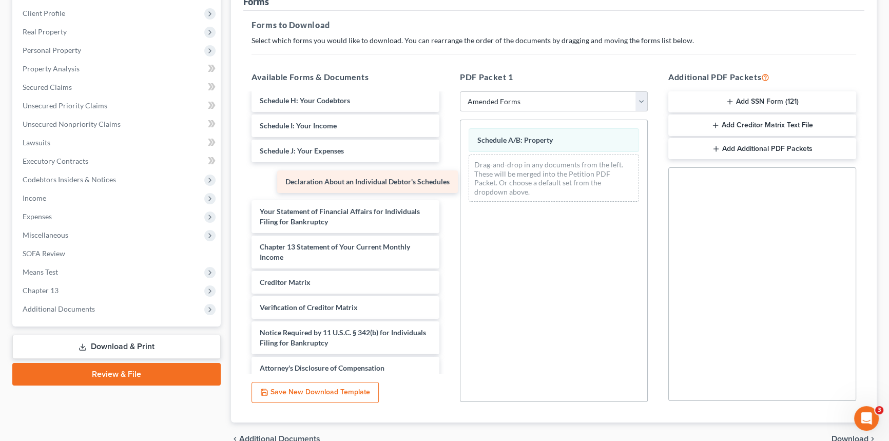
scroll to position [169, 0]
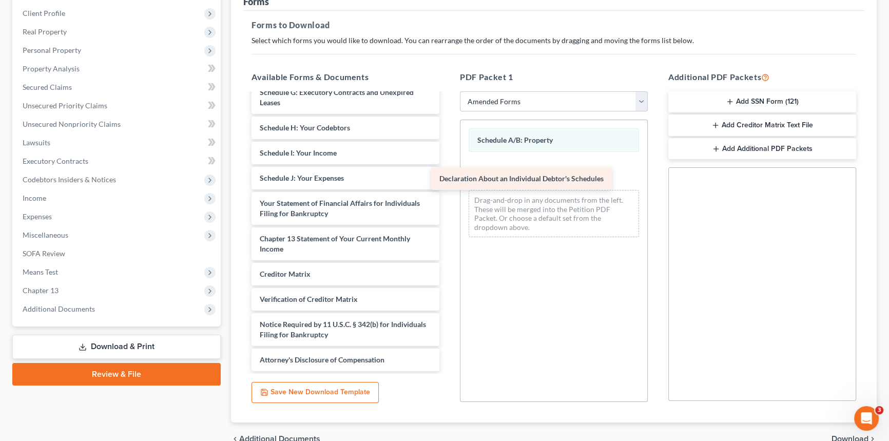
drag, startPoint x: 344, startPoint y: 190, endPoint x: 524, endPoint y: 185, distance: 180.2
click at [448, 185] on div "Declaration About an Individual Debtor's Schedules Voluntary Petition for Indiv…" at bounding box center [345, 153] width 204 height 436
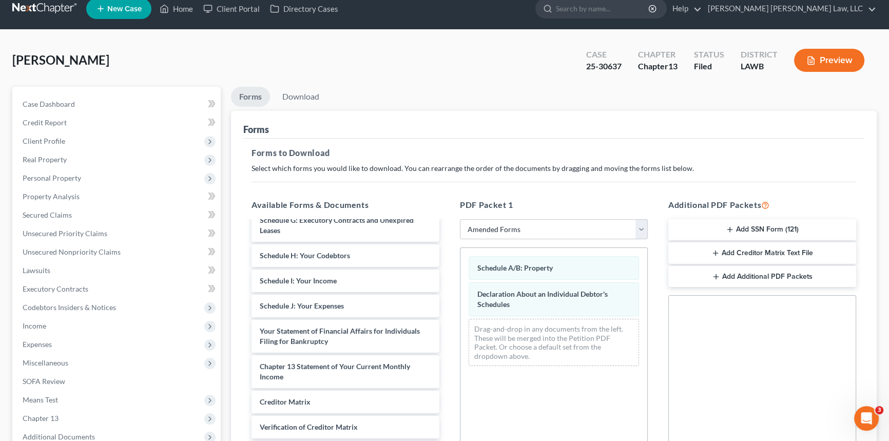
scroll to position [0, 0]
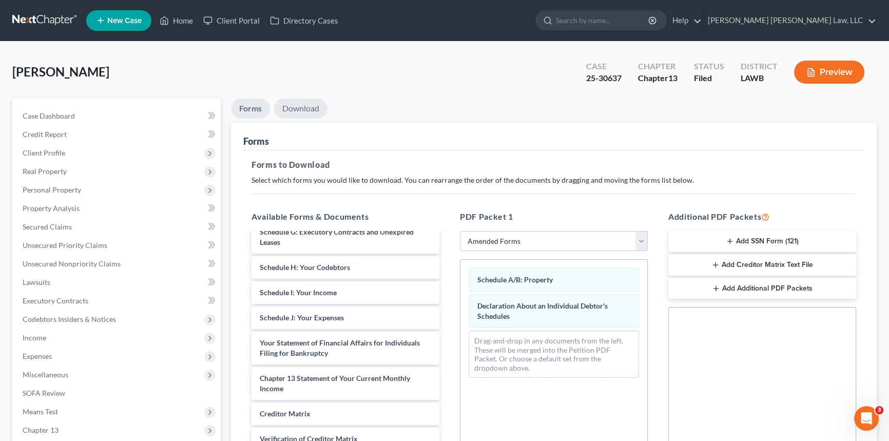
click at [309, 104] on link "Download" at bounding box center [300, 109] width 53 height 20
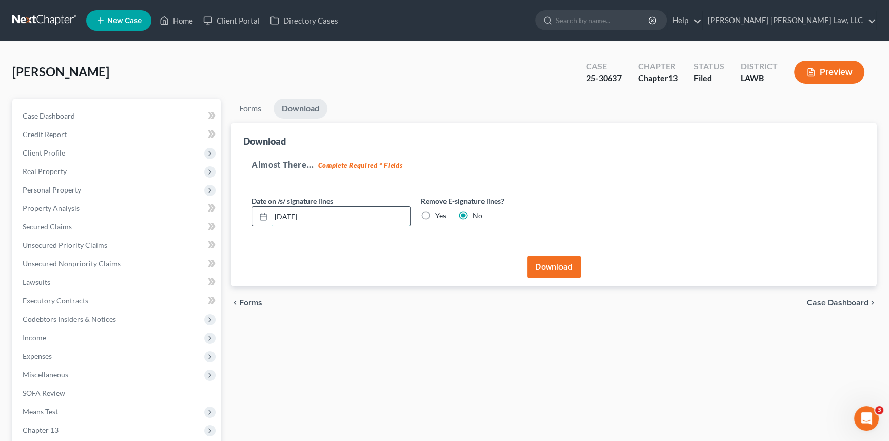
click at [319, 212] on input "[DATE]" at bounding box center [340, 217] width 139 height 20
click at [534, 259] on button "Download" at bounding box center [553, 267] width 53 height 23
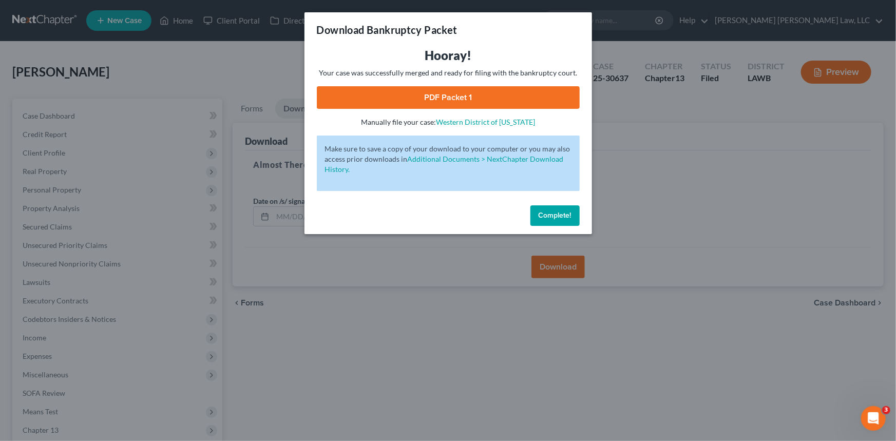
click at [482, 95] on link "PDF Packet 1" at bounding box center [448, 97] width 263 height 23
click at [552, 208] on button "Complete!" at bounding box center [554, 215] width 49 height 21
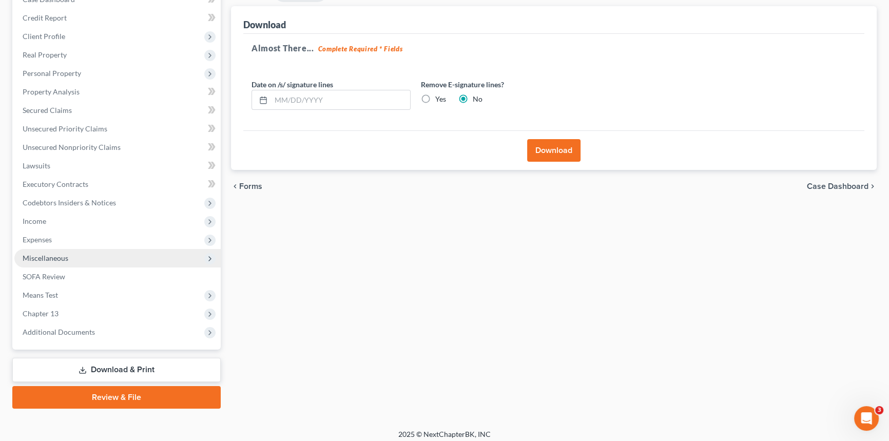
scroll to position [122, 0]
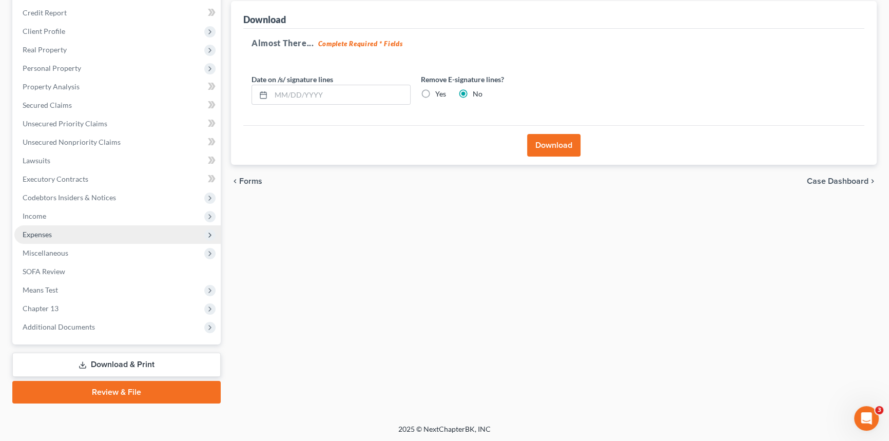
click at [31, 231] on span "Expenses" at bounding box center [37, 234] width 29 height 9
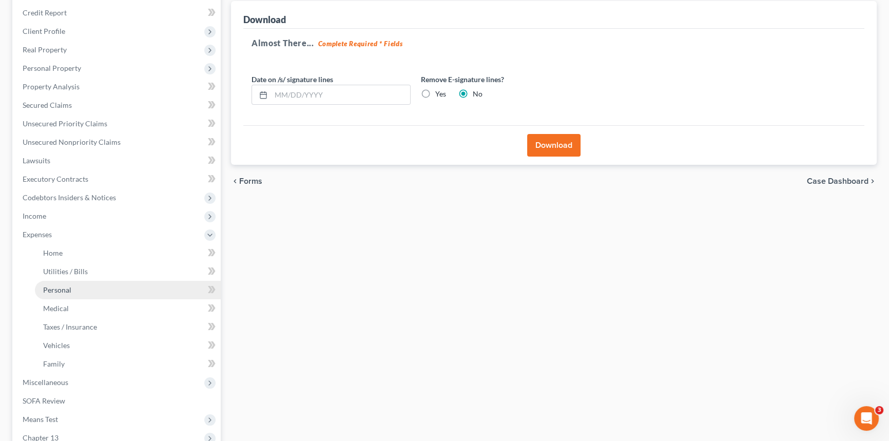
click at [71, 291] on link "Personal" at bounding box center [128, 290] width 186 height 18
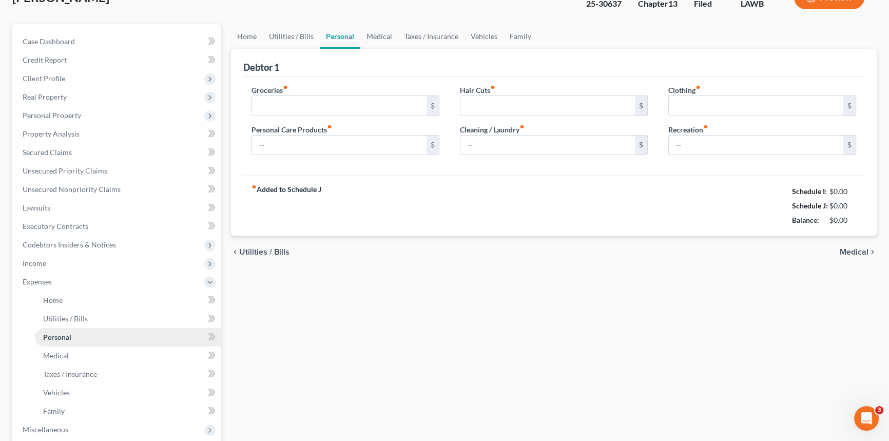
type input "497.00"
type input "154.00"
type input "50.00"
type input "45.00"
type input "93.00"
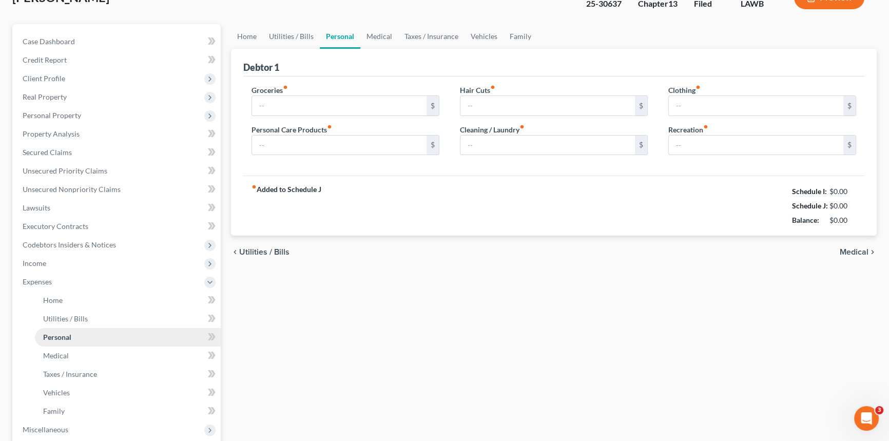
type input "0.00"
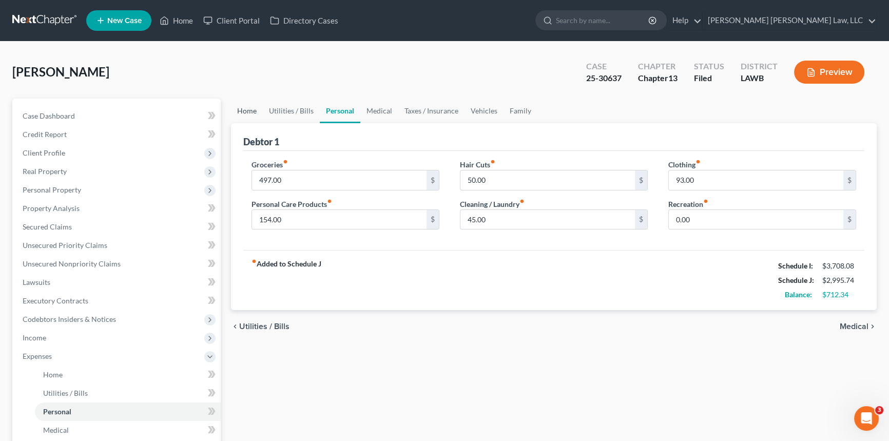
click at [244, 109] on link "Home" at bounding box center [247, 111] width 32 height 25
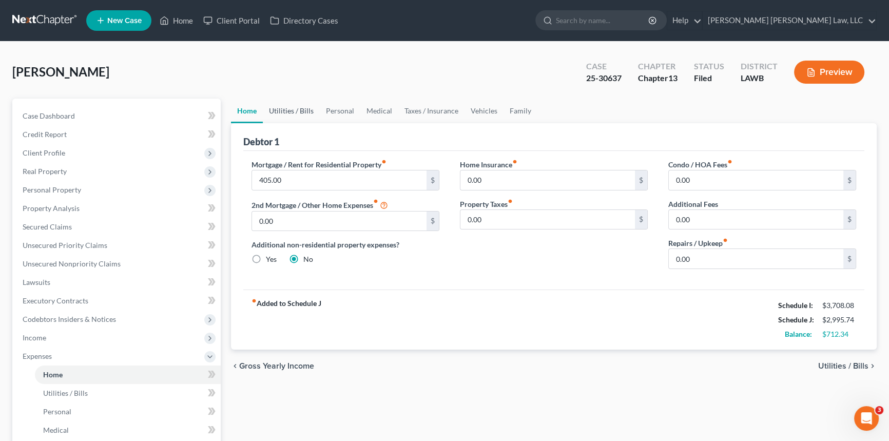
click at [288, 107] on link "Utilities / Bills" at bounding box center [291, 111] width 57 height 25
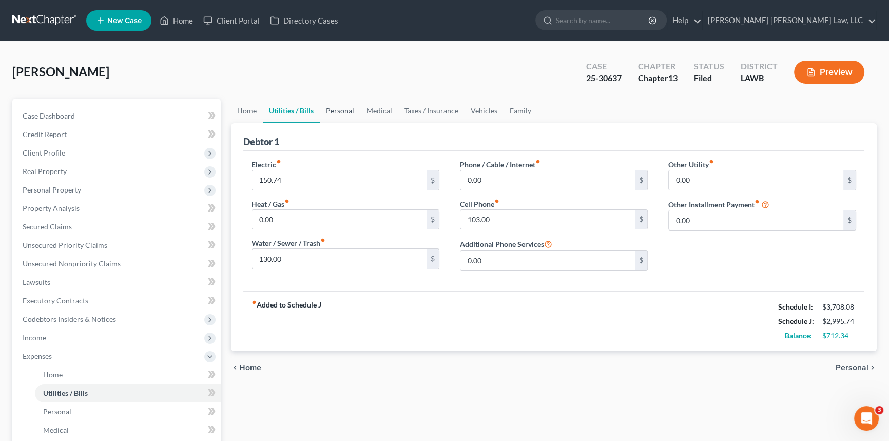
click at [338, 108] on link "Personal" at bounding box center [340, 111] width 41 height 25
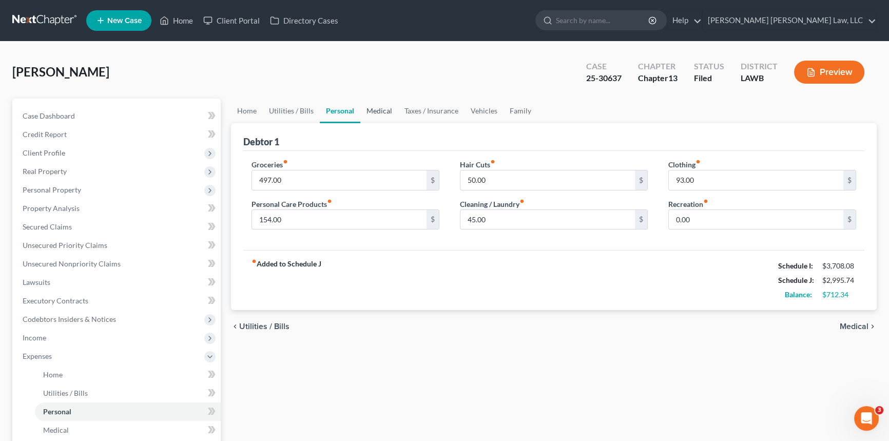
click at [377, 108] on link "Medical" at bounding box center [379, 111] width 38 height 25
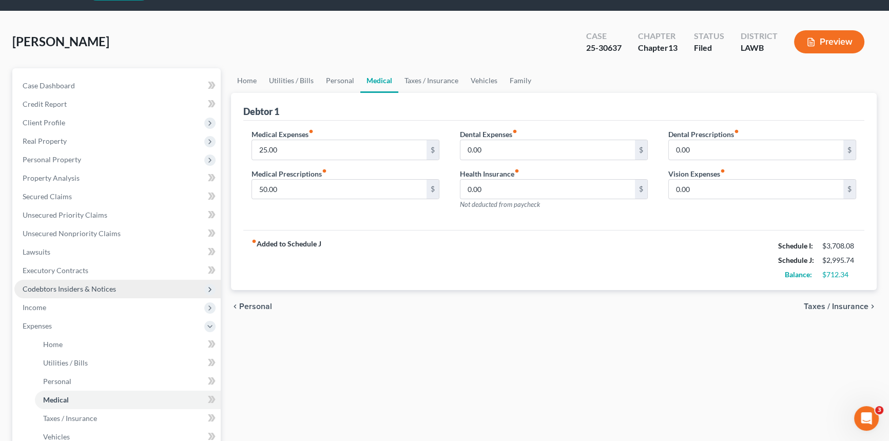
scroll to position [46, 0]
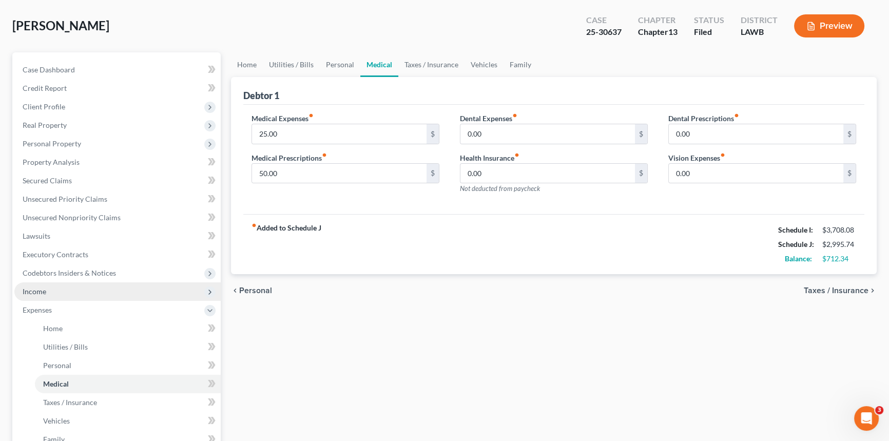
click at [51, 293] on span "Income" at bounding box center [117, 291] width 206 height 18
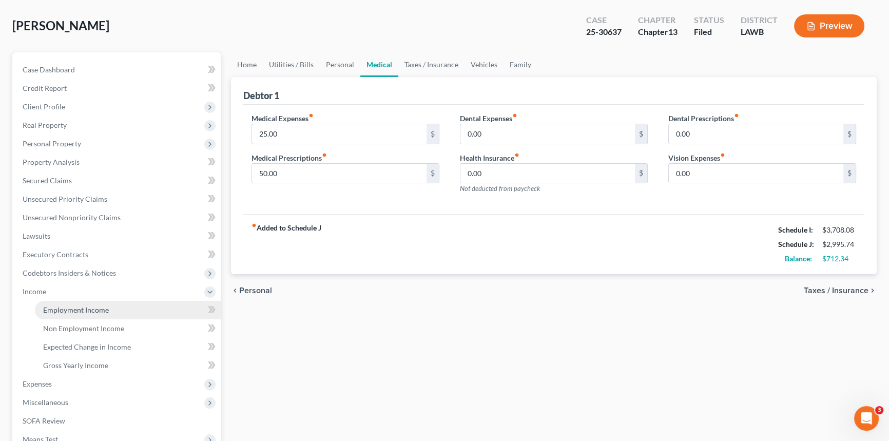
click at [85, 306] on span "Employment Income" at bounding box center [76, 309] width 66 height 9
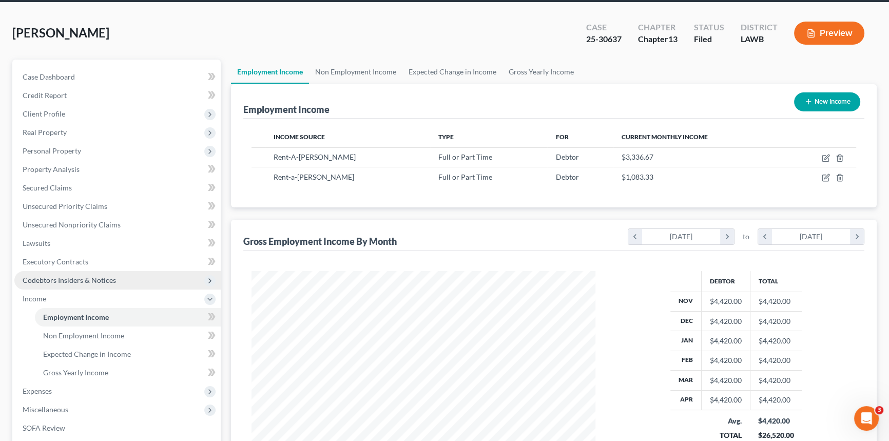
scroll to position [93, 0]
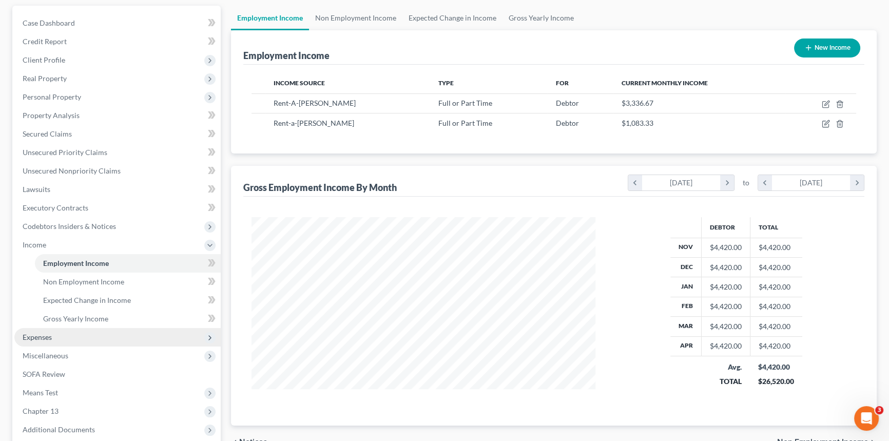
click at [52, 334] on span "Expenses" at bounding box center [117, 337] width 206 height 18
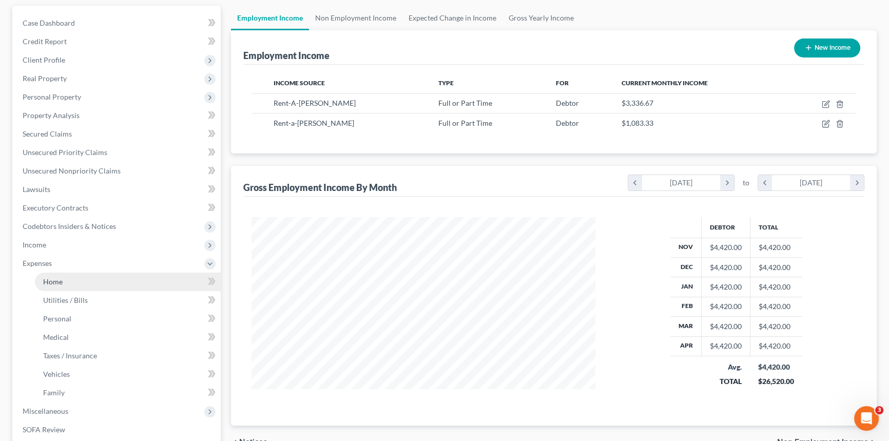
click at [62, 277] on span "Home" at bounding box center [53, 281] width 20 height 9
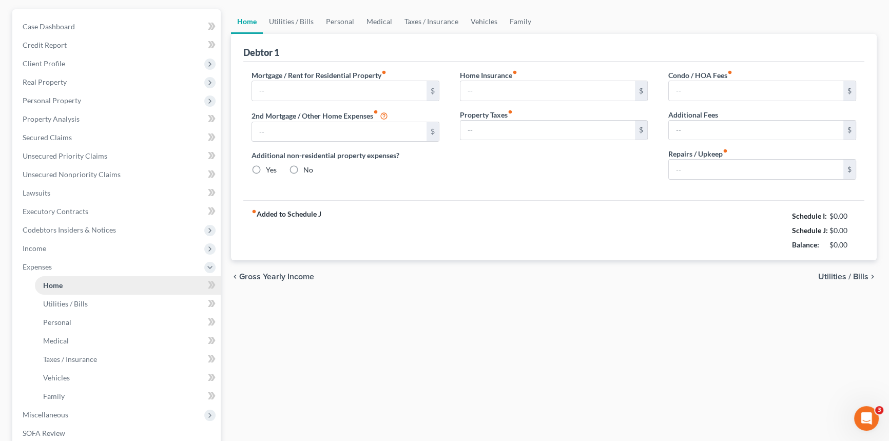
scroll to position [36, 0]
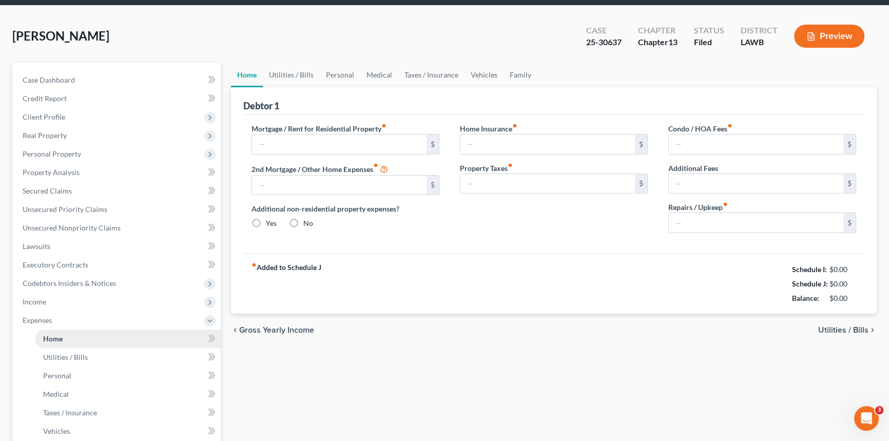
type input "405.00"
type input "0.00"
radio input "true"
type input "0.00"
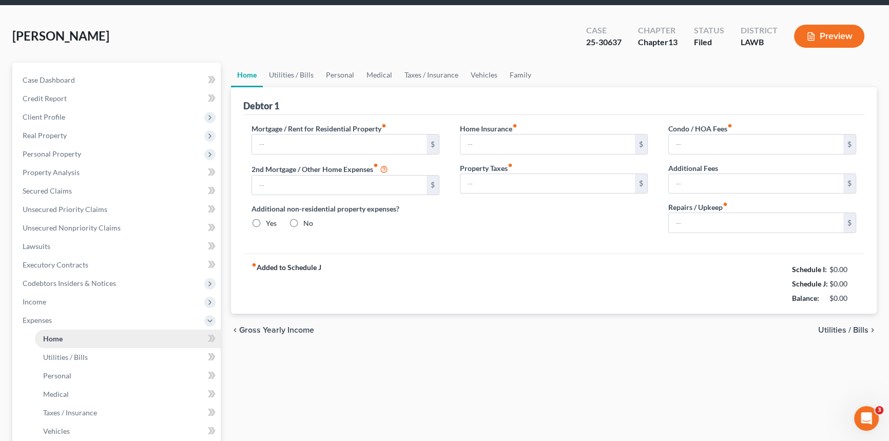
type input "0.00"
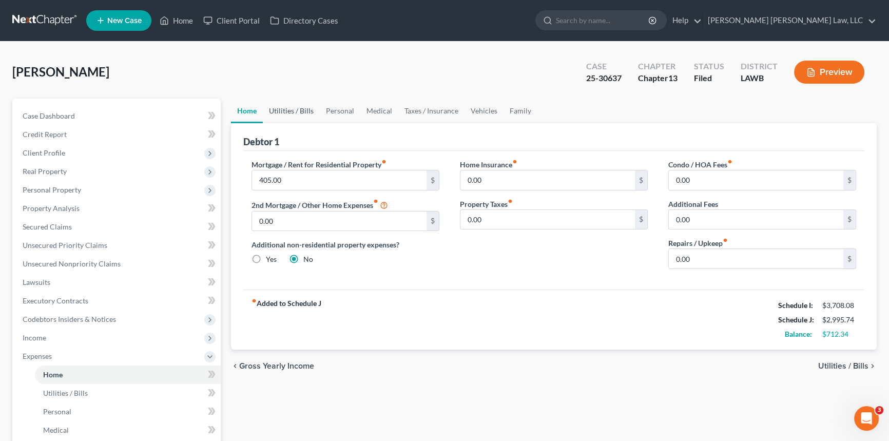
click at [287, 107] on link "Utilities / Bills" at bounding box center [291, 111] width 57 height 25
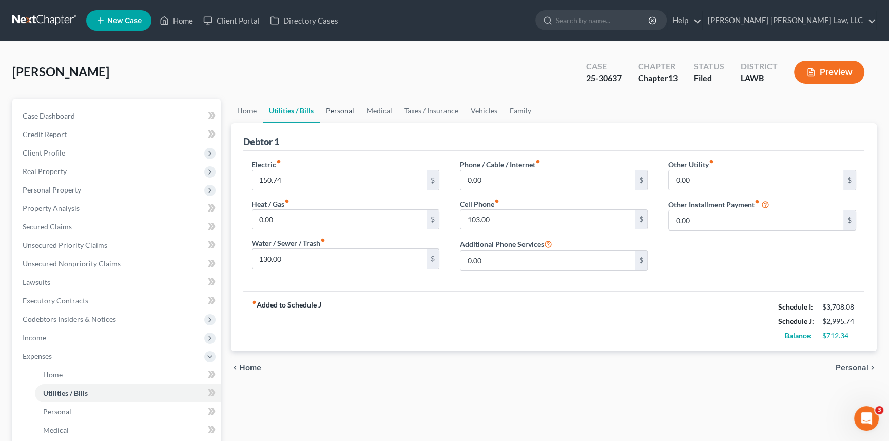
click at [342, 109] on link "Personal" at bounding box center [340, 111] width 41 height 25
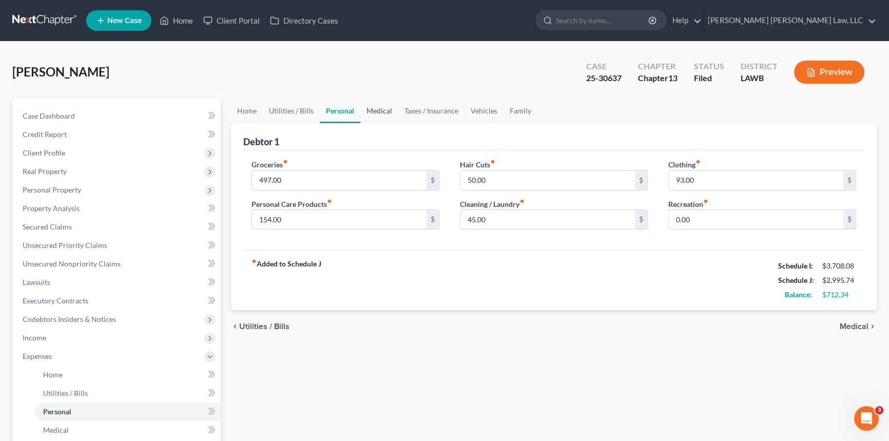
click at [381, 110] on link "Medical" at bounding box center [379, 111] width 38 height 25
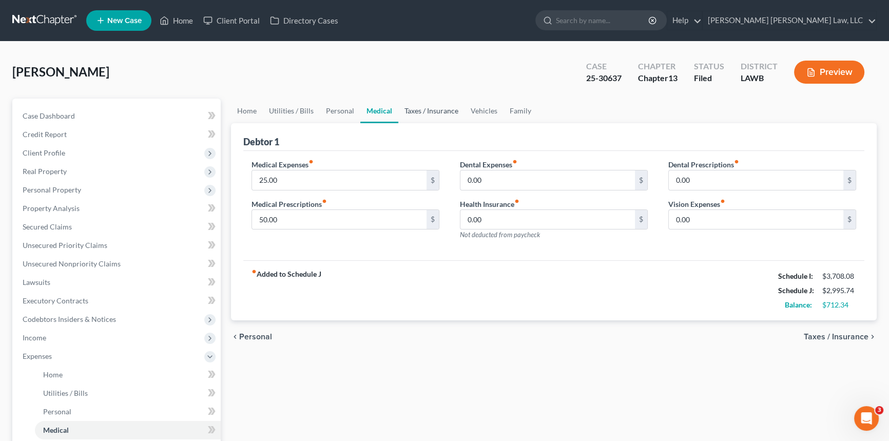
click at [447, 107] on link "Taxes / Insurance" at bounding box center [431, 111] width 66 height 25
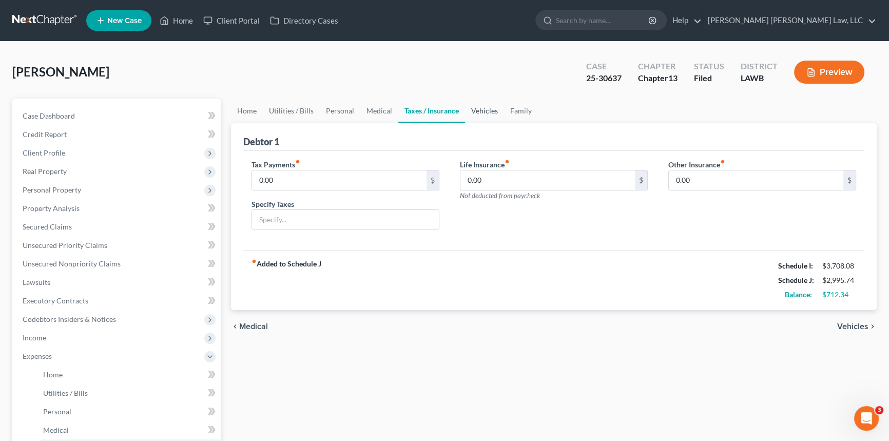
click at [483, 111] on link "Vehicles" at bounding box center [484, 111] width 39 height 25
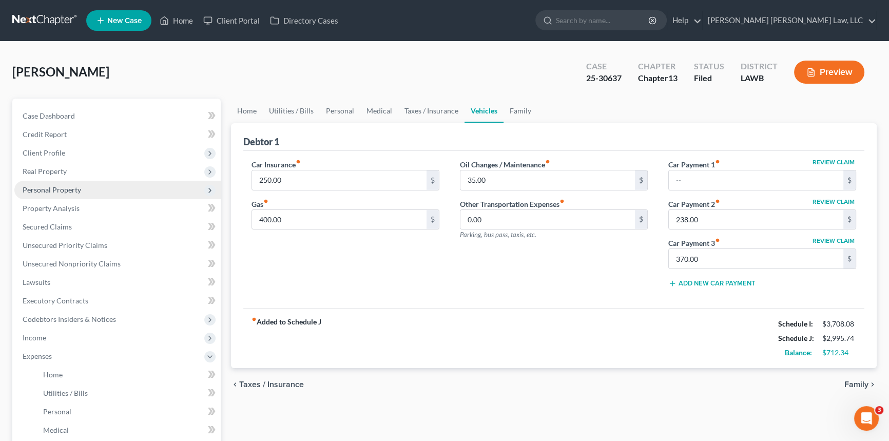
click at [62, 185] on span "Personal Property" at bounding box center [52, 189] width 59 height 9
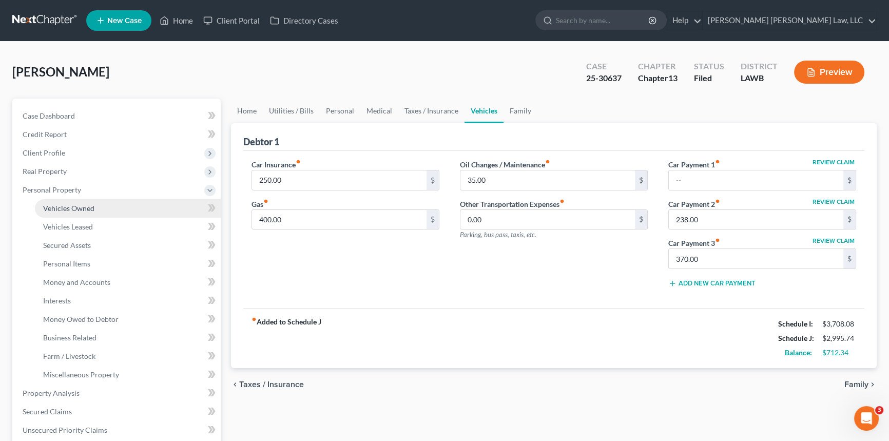
click at [73, 205] on span "Vehicles Owned" at bounding box center [68, 208] width 51 height 9
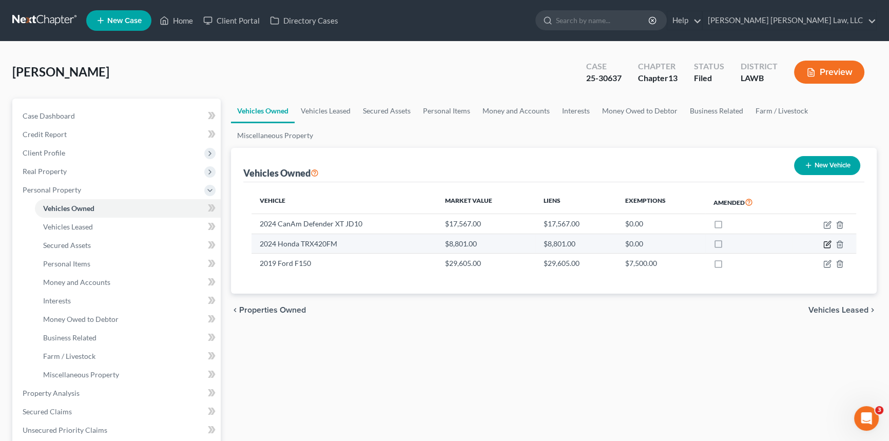
click at [829, 241] on icon "button" at bounding box center [827, 244] width 8 height 8
select select "6"
select select "2"
select select "1"
select select "0"
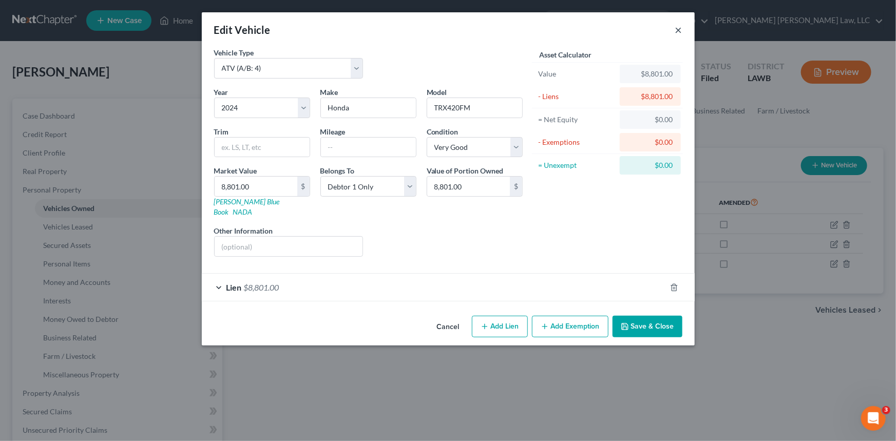
click at [678, 29] on button "×" at bounding box center [678, 30] width 7 height 12
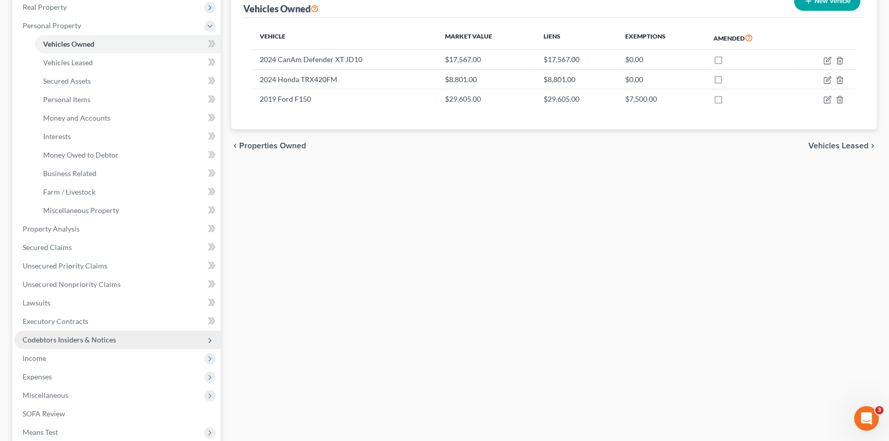
scroll to position [186, 0]
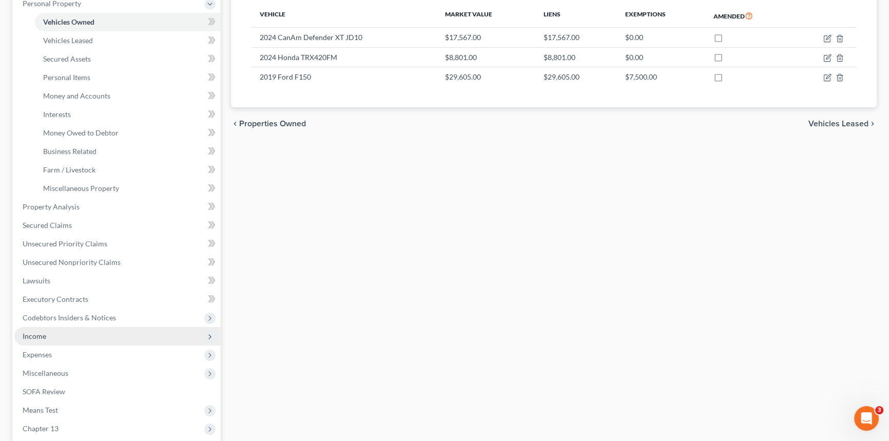
click at [98, 334] on span "Income" at bounding box center [117, 336] width 206 height 18
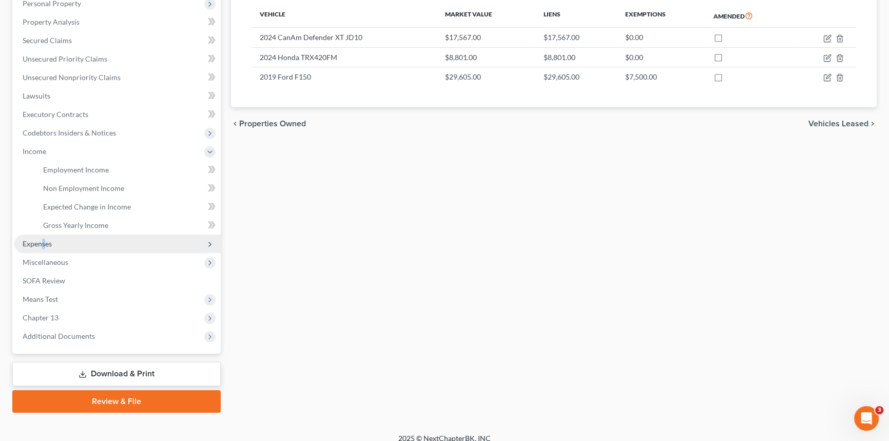
click at [44, 239] on span "Expenses" at bounding box center [37, 243] width 29 height 9
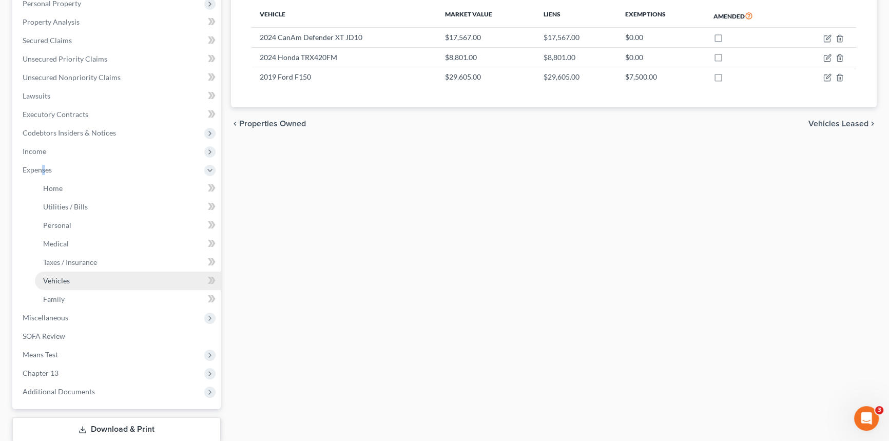
click at [72, 275] on link "Vehicles" at bounding box center [128, 281] width 186 height 18
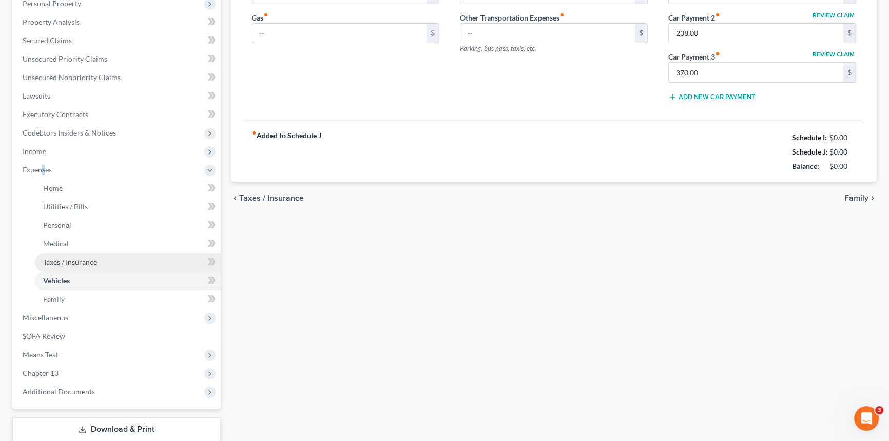
scroll to position [47, 0]
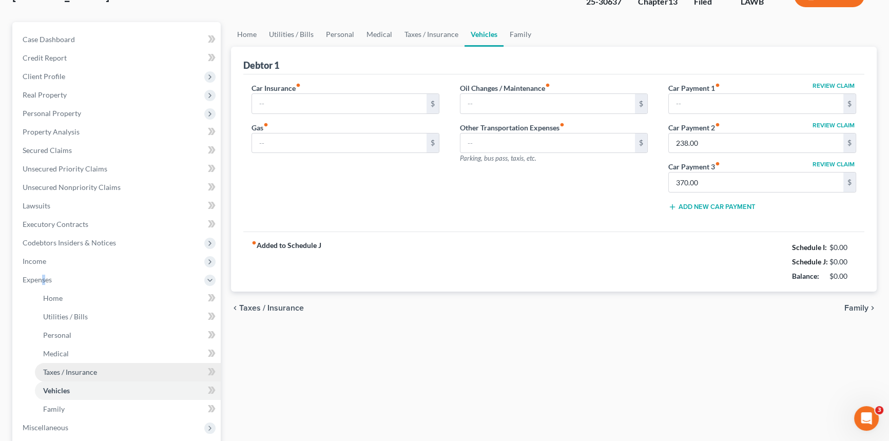
type input "250.00"
type input "400.00"
type input "35.00"
type input "0.00"
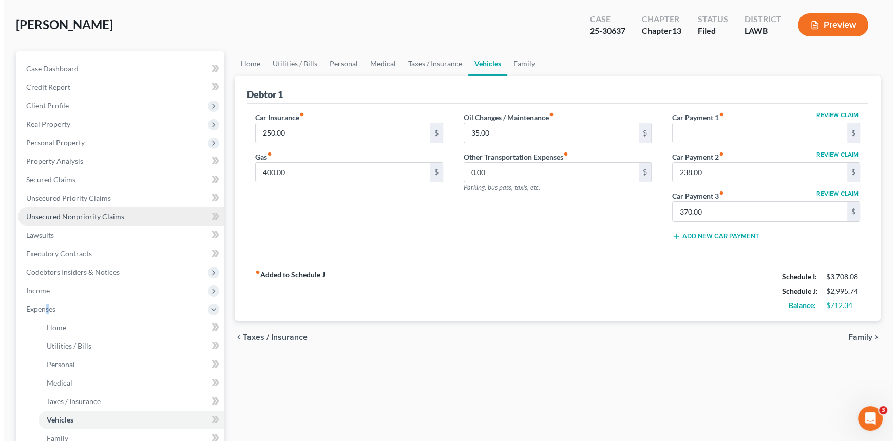
scroll to position [0, 0]
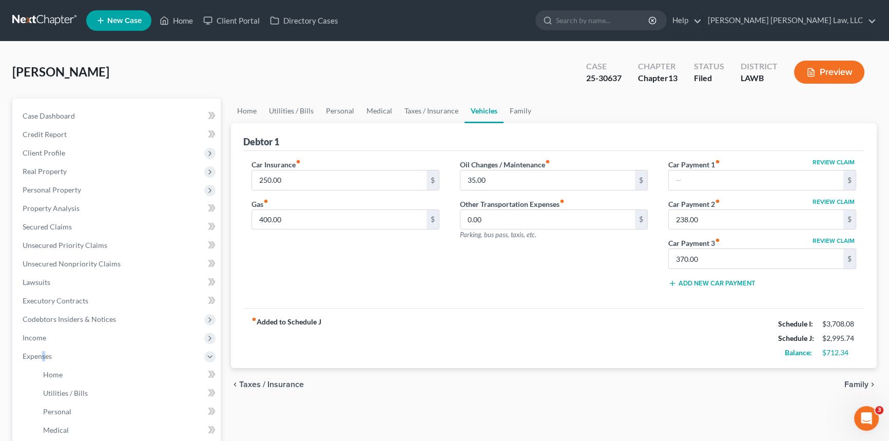
click at [826, 199] on button "Review Claim" at bounding box center [833, 202] width 45 height 6
select select "10"
select select "0"
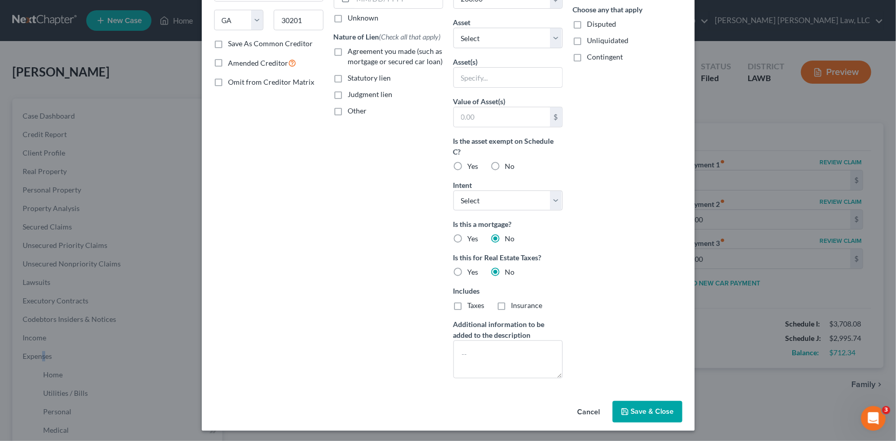
scroll to position [164, 0]
click at [465, 202] on select "Select Surrender Redeem Reaffirm Avoid Other" at bounding box center [507, 199] width 109 height 21
select select "2"
click at [453, 189] on select "Select Surrender Redeem Reaffirm Avoid Other" at bounding box center [507, 199] width 109 height 21
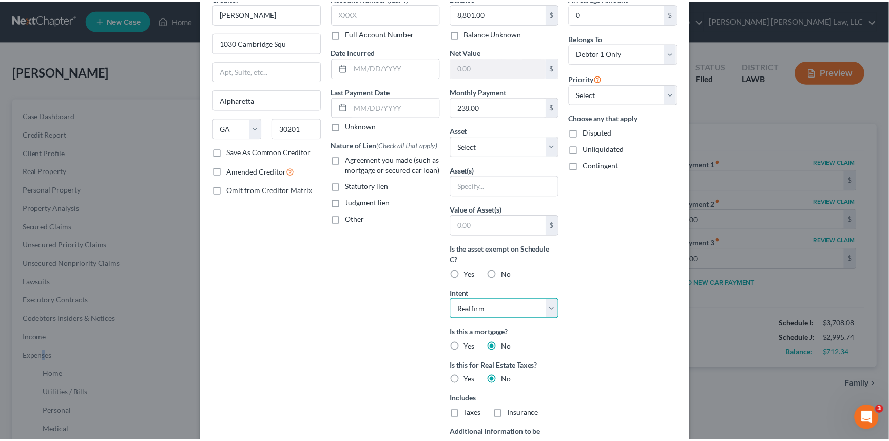
scroll to position [24, 0]
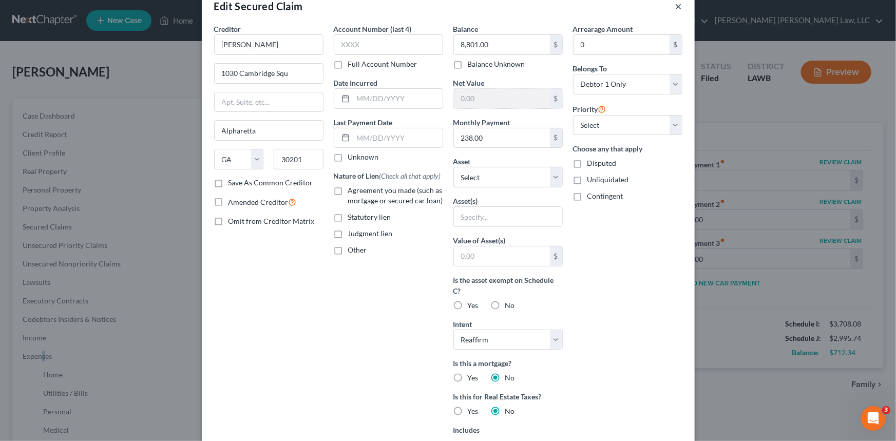
click at [676, 6] on button "×" at bounding box center [678, 6] width 7 height 12
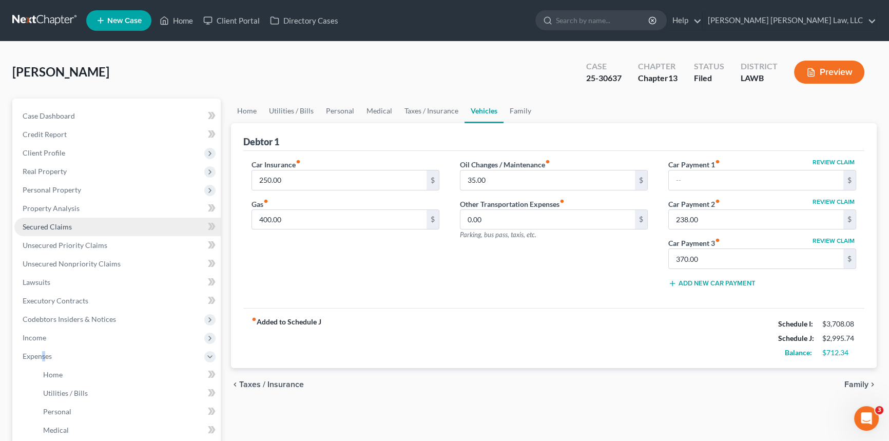
click at [45, 224] on span "Secured Claims" at bounding box center [47, 226] width 49 height 9
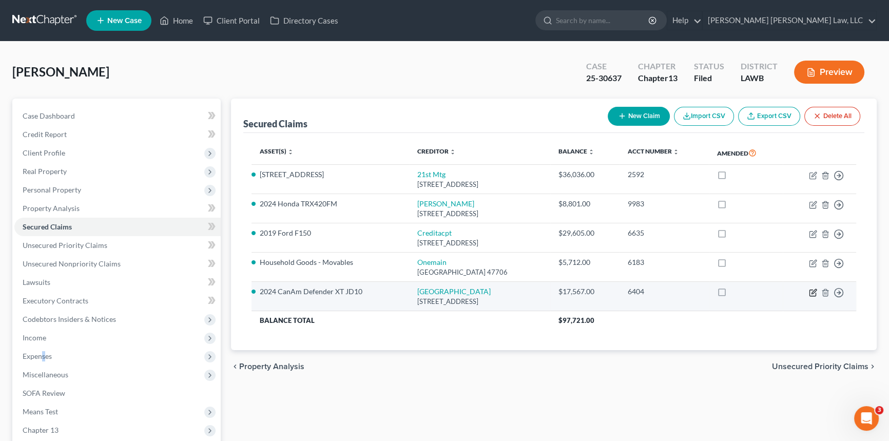
click at [813, 290] on icon "button" at bounding box center [813, 291] width 5 height 5
select select "28"
select select "2"
select select "0"
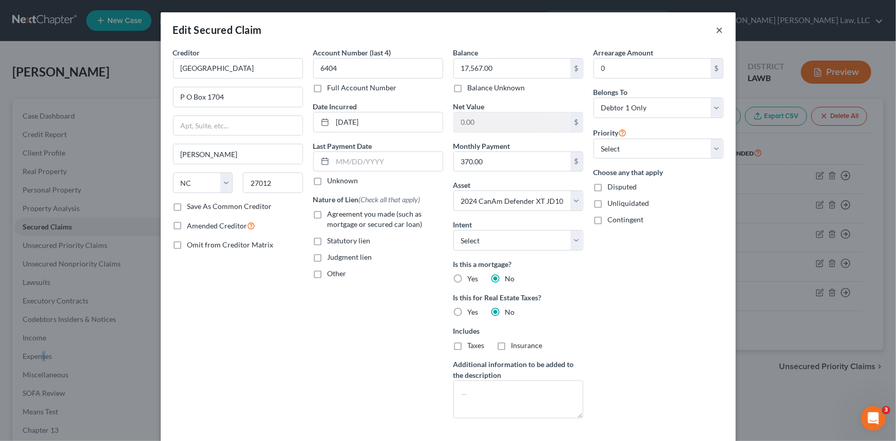
click at [717, 24] on button "×" at bounding box center [719, 30] width 7 height 12
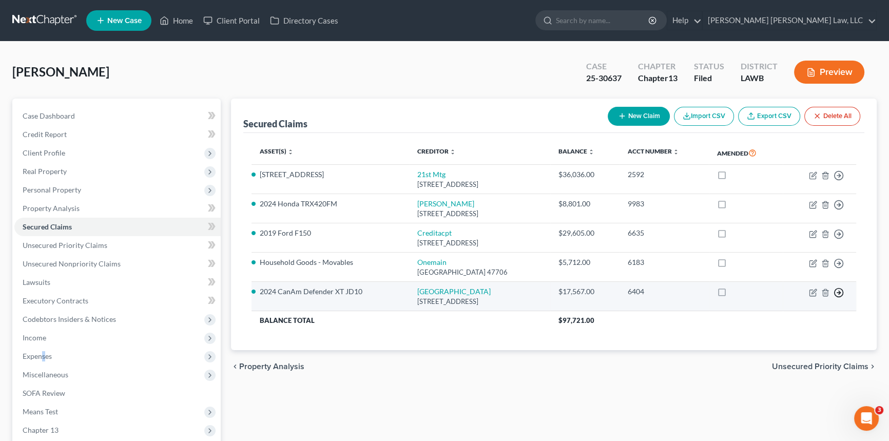
click at [839, 177] on polyline "button" at bounding box center [840, 175] width 2 height 4
click at [839, 293] on polyline "button" at bounding box center [840, 293] width 2 height 4
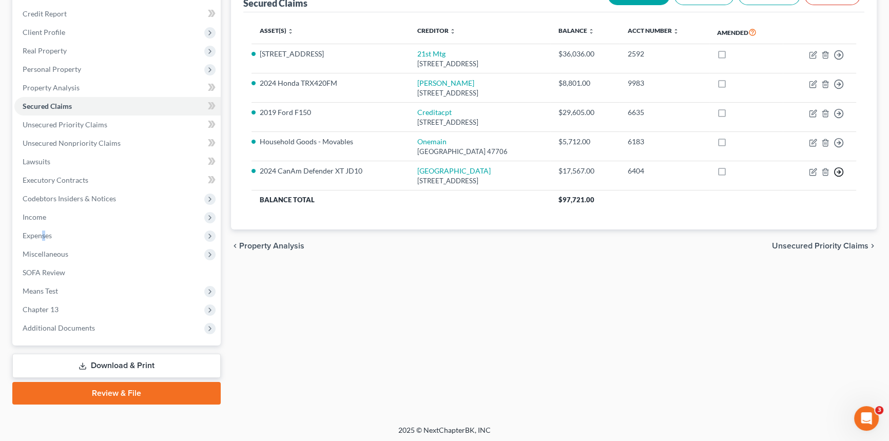
scroll to position [122, 0]
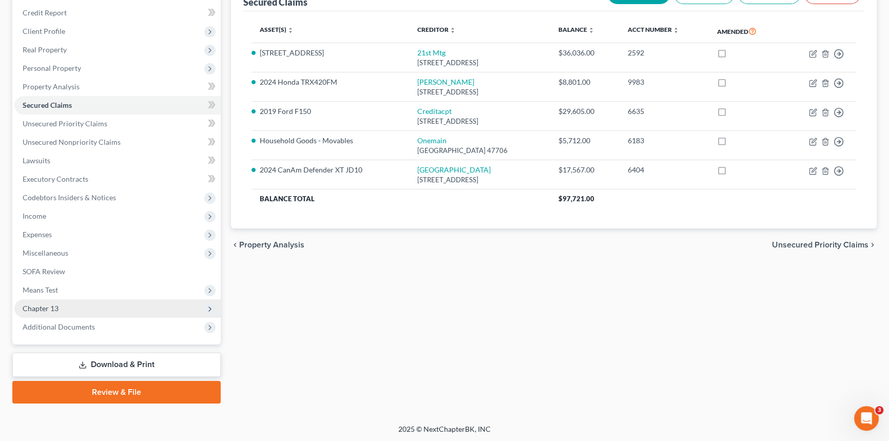
click at [68, 303] on span "Chapter 13" at bounding box center [117, 308] width 206 height 18
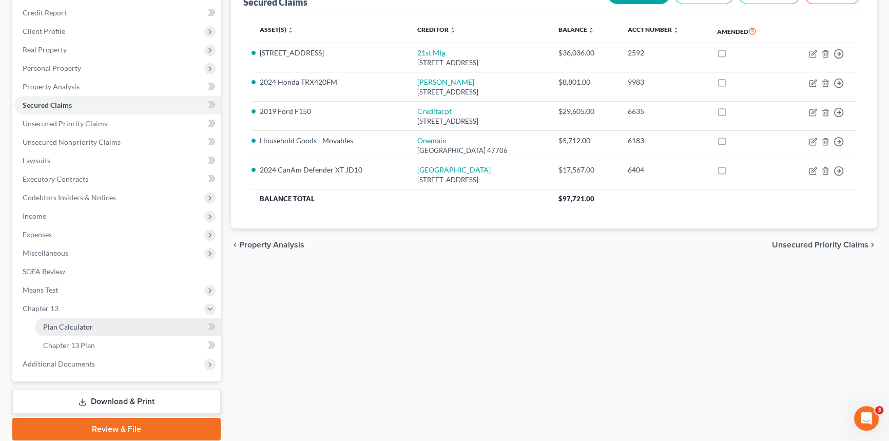
click at [77, 324] on span "Plan Calculator" at bounding box center [68, 326] width 50 height 9
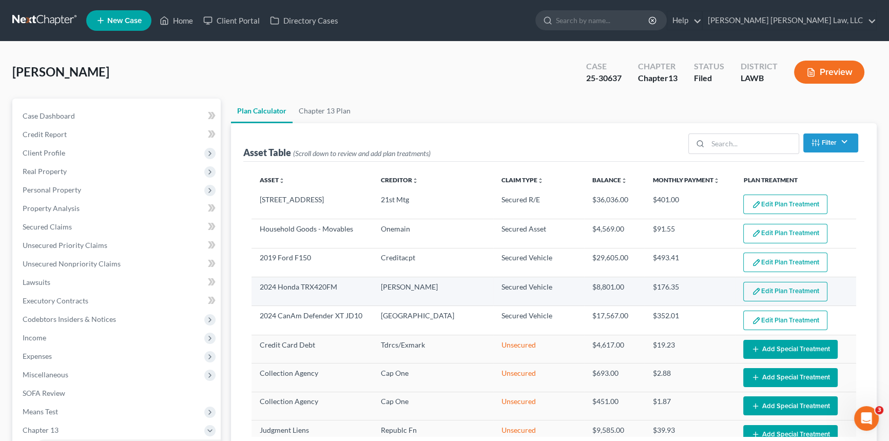
select select "59"
click at [773, 289] on button "Edit Plan Treatment" at bounding box center [785, 292] width 84 height 20
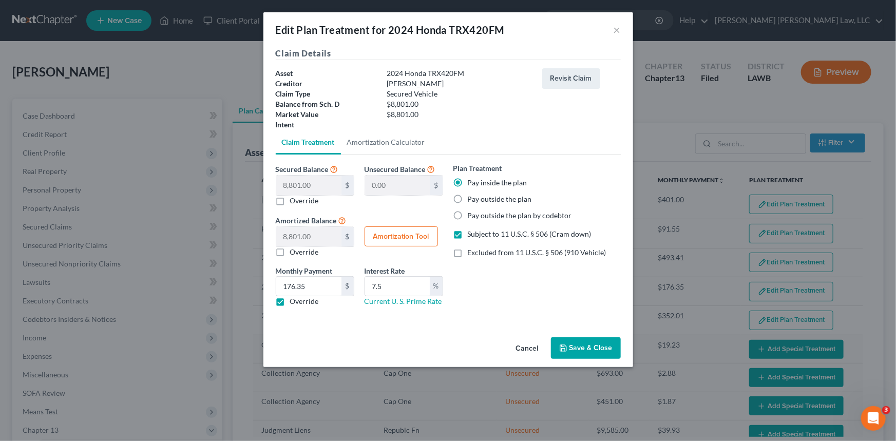
click at [590, 344] on button "Save & Close" at bounding box center [586, 348] width 70 height 22
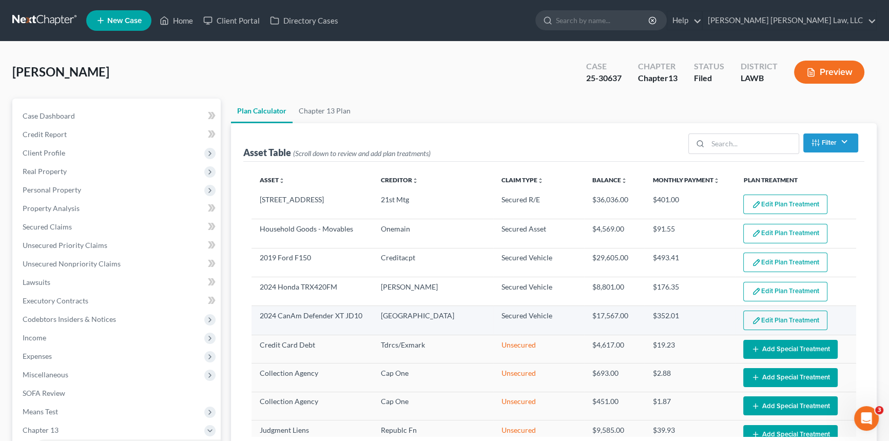
select select "59"
click at [786, 313] on button "Edit Plan Treatment" at bounding box center [785, 321] width 84 height 20
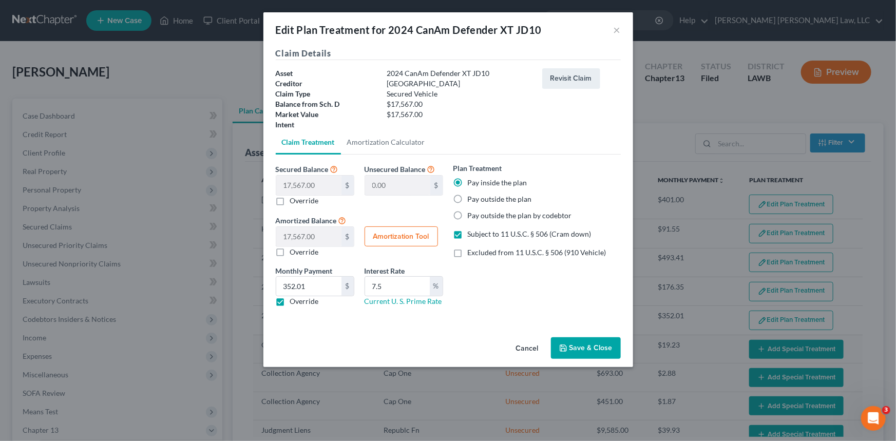
click at [579, 343] on button "Save & Close" at bounding box center [586, 348] width 70 height 22
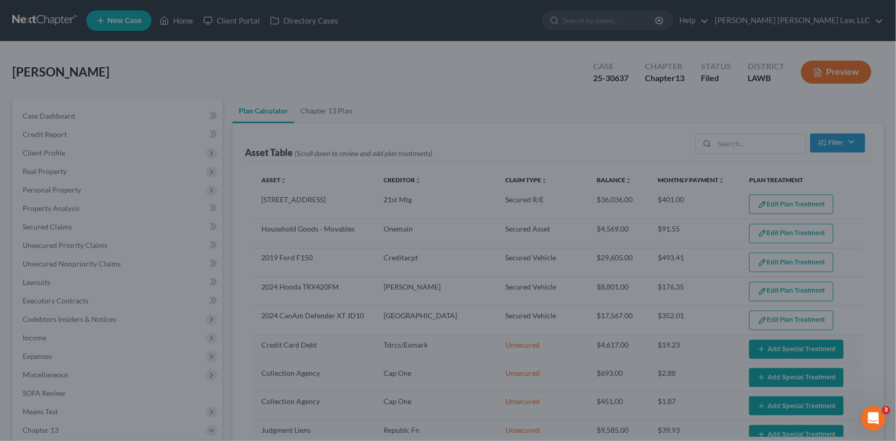
select select "59"
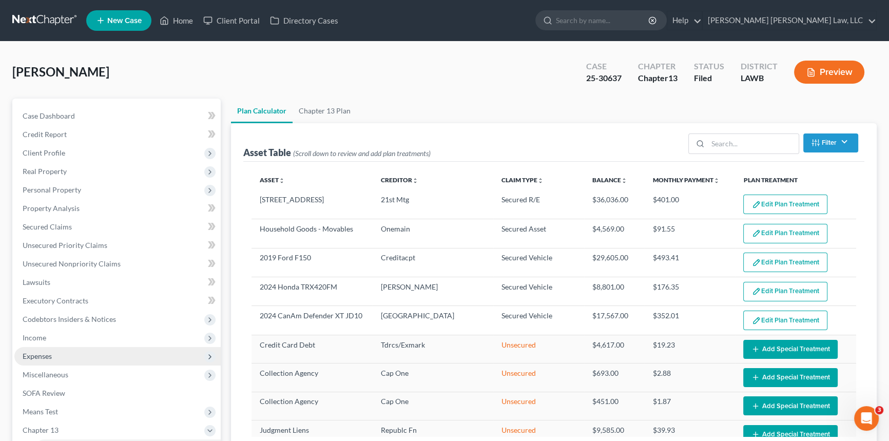
click at [60, 358] on span "Expenses" at bounding box center [117, 356] width 206 height 18
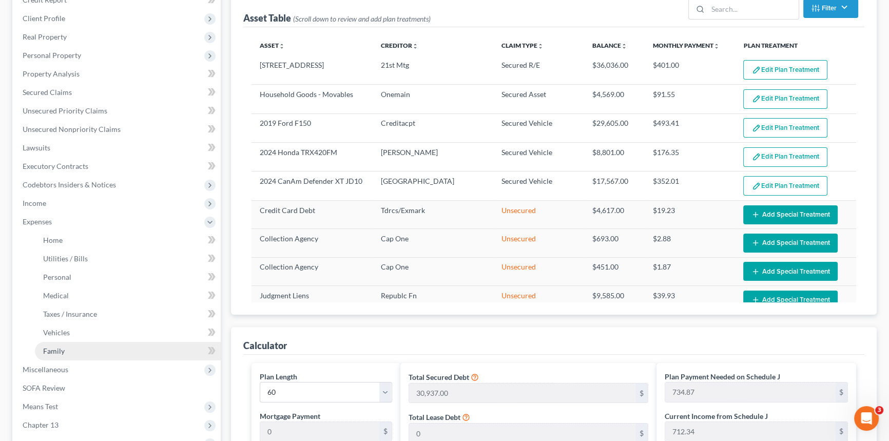
scroll to position [140, 0]
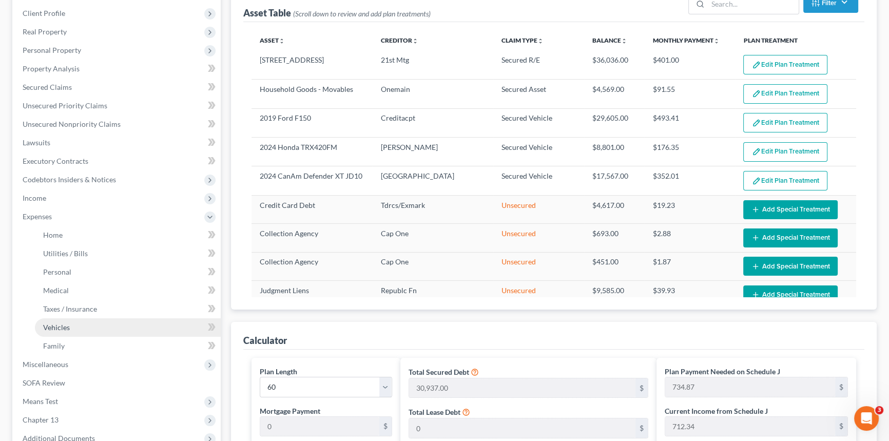
click at [66, 325] on span "Vehicles" at bounding box center [56, 327] width 27 height 9
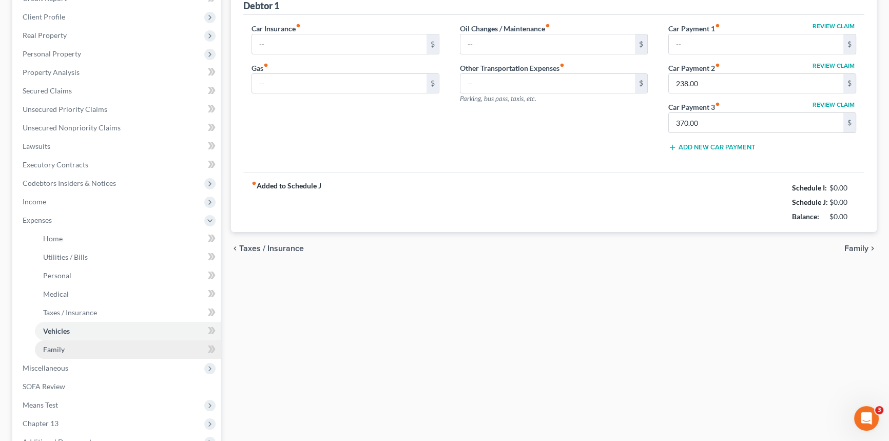
scroll to position [38, 0]
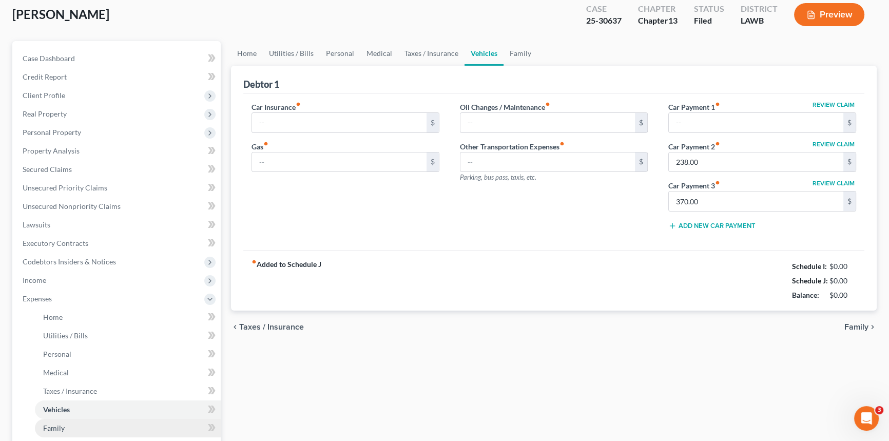
type input "250.00"
type input "400.00"
type input "35.00"
type input "0.00"
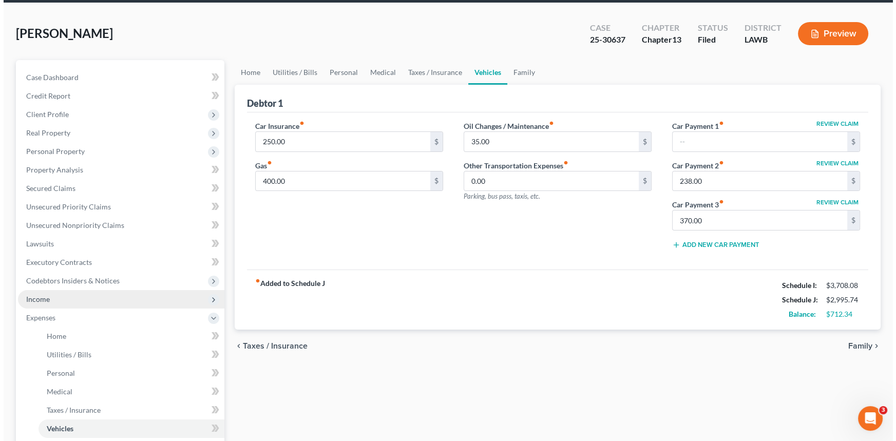
scroll to position [0, 0]
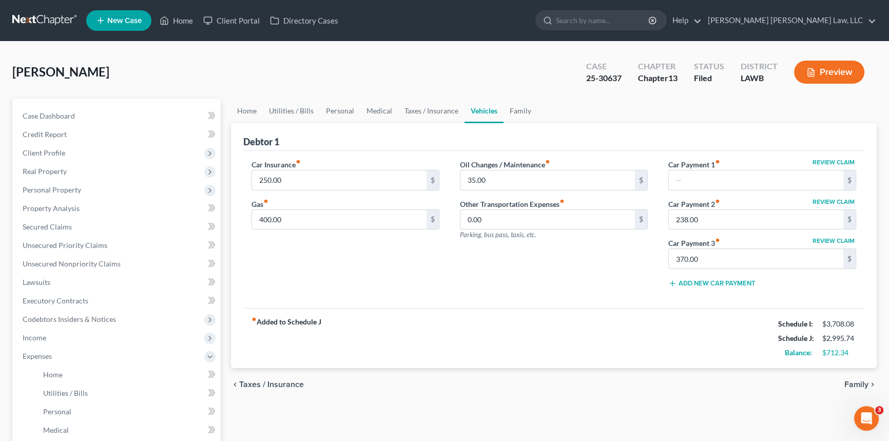
click at [831, 238] on button "Review Claim" at bounding box center [833, 241] width 45 height 6
select select "28"
select select "0"
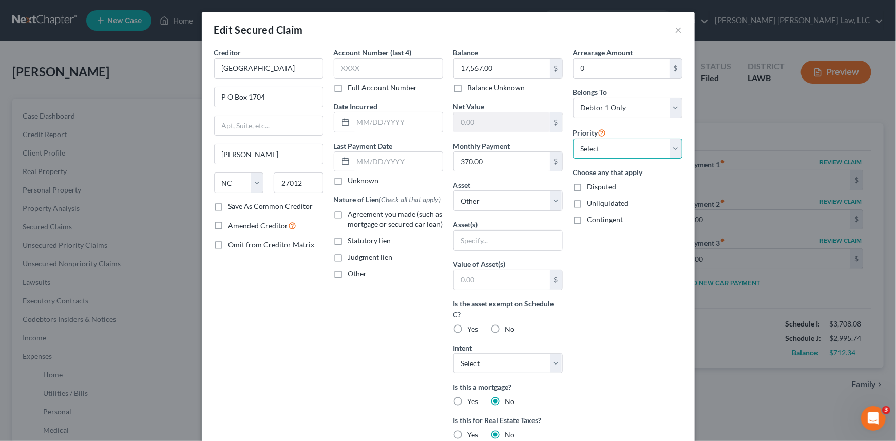
click at [669, 147] on select "Select 1st 2nd 3rd 4th 5th 6th 7th 8th 9th 10th 11th 12th 13th 14th 15th 16th 1…" at bounding box center [627, 149] width 109 height 21
click at [348, 213] on label "Agreement you made (such as mortgage or secured car loan)" at bounding box center [395, 219] width 95 height 21
click at [352, 213] on input "Agreement you made (such as mortgage or secured car loan)" at bounding box center [355, 212] width 7 height 7
checkbox input "true"
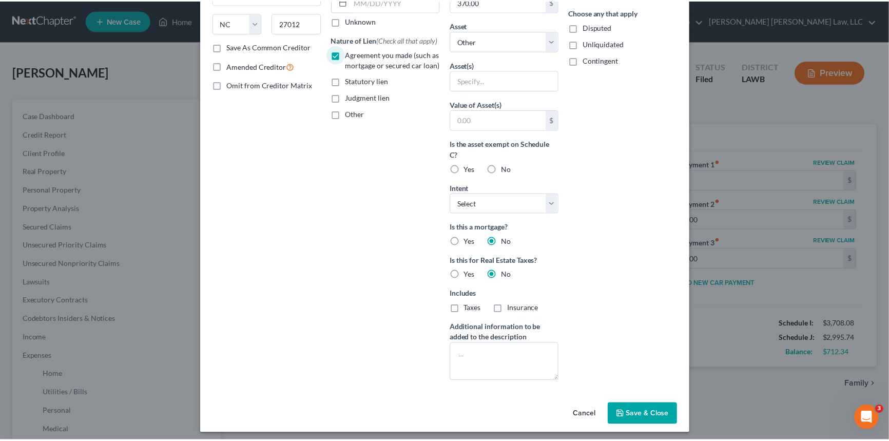
scroll to position [164, 0]
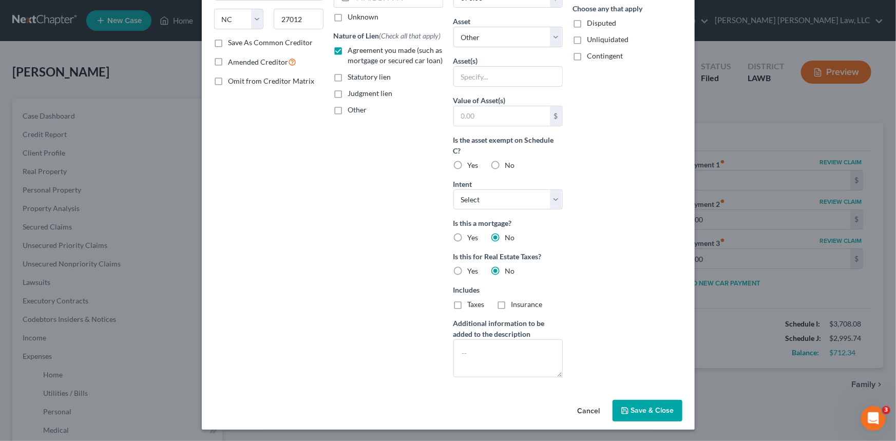
click at [647, 408] on span "Save & Close" at bounding box center [652, 410] width 43 height 9
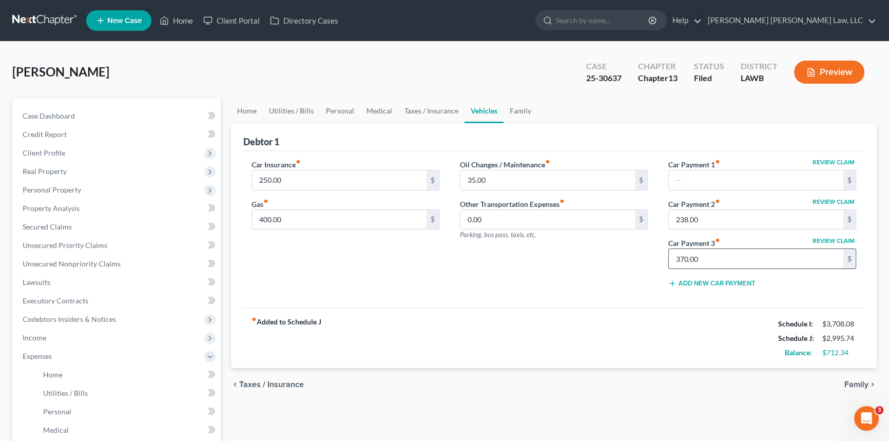
click at [714, 257] on input "370.00" at bounding box center [756, 259] width 175 height 20
click at [713, 212] on input "238.00" at bounding box center [756, 220] width 175 height 20
click at [521, 106] on link "Family" at bounding box center [521, 111] width 34 height 25
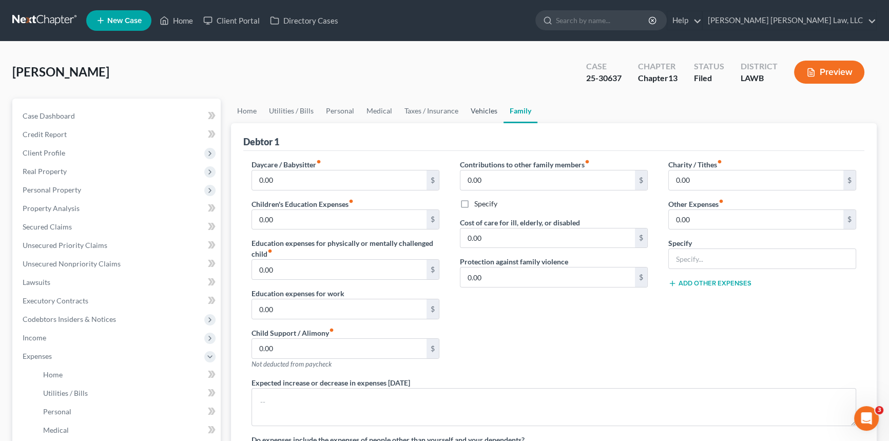
click at [477, 108] on link "Vehicles" at bounding box center [484, 111] width 39 height 25
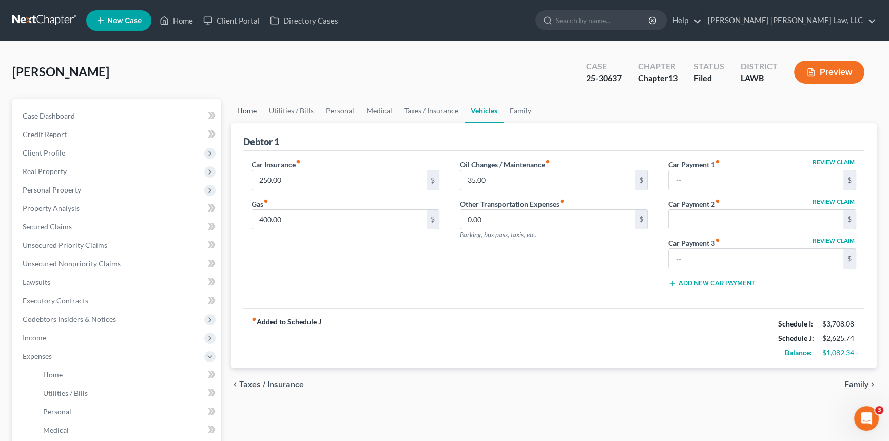
click at [247, 110] on link "Home" at bounding box center [247, 111] width 32 height 25
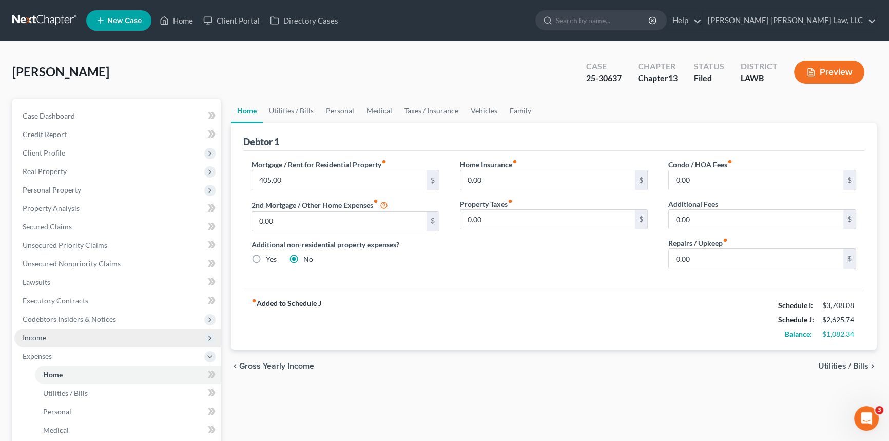
click at [47, 334] on span "Income" at bounding box center [117, 337] width 206 height 18
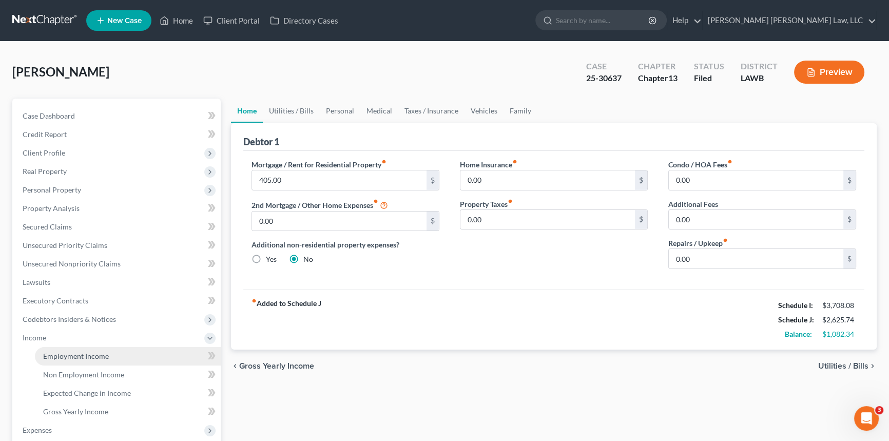
click at [62, 354] on span "Employment Income" at bounding box center [76, 356] width 66 height 9
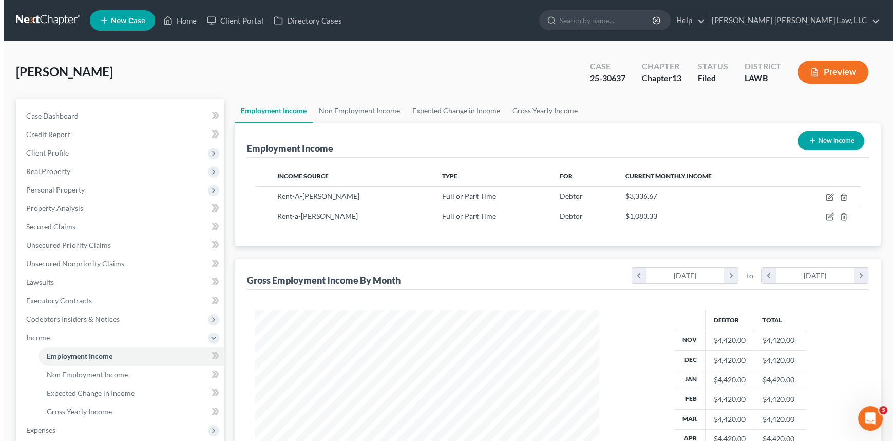
scroll to position [184, 364]
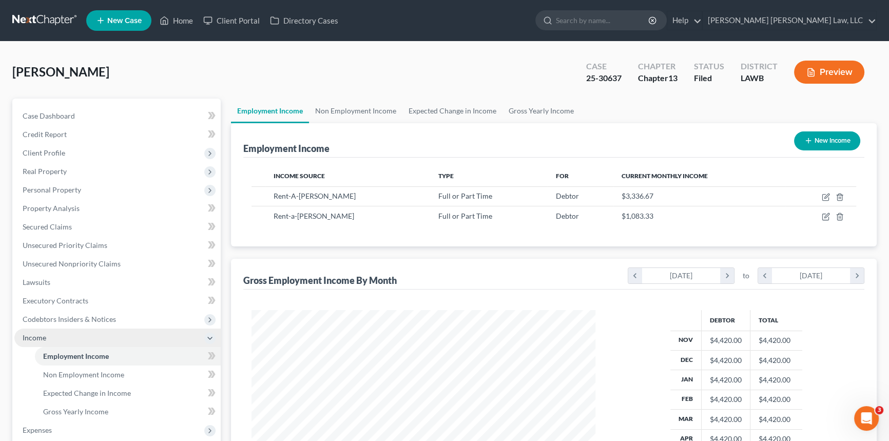
click at [35, 338] on span "Income" at bounding box center [35, 337] width 24 height 9
click at [73, 337] on span "Income" at bounding box center [117, 337] width 206 height 18
click at [84, 356] on span "Employment Income" at bounding box center [76, 356] width 66 height 9
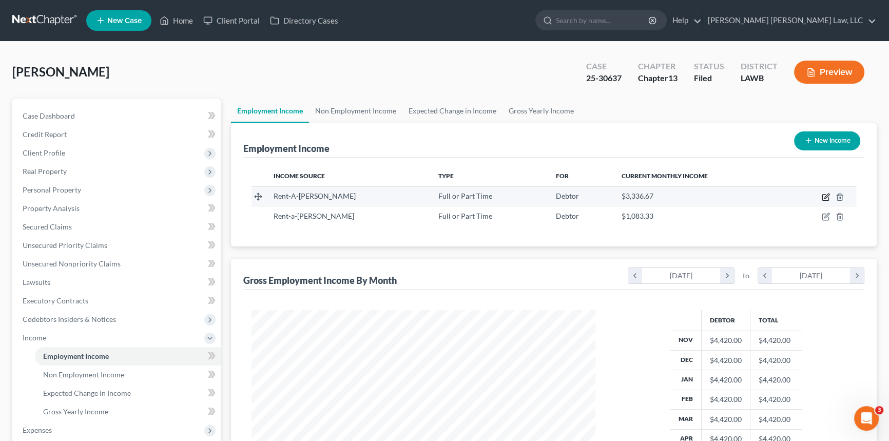
click at [826, 193] on icon "button" at bounding box center [826, 197] width 8 height 8
select select "0"
select select "19"
select select "3"
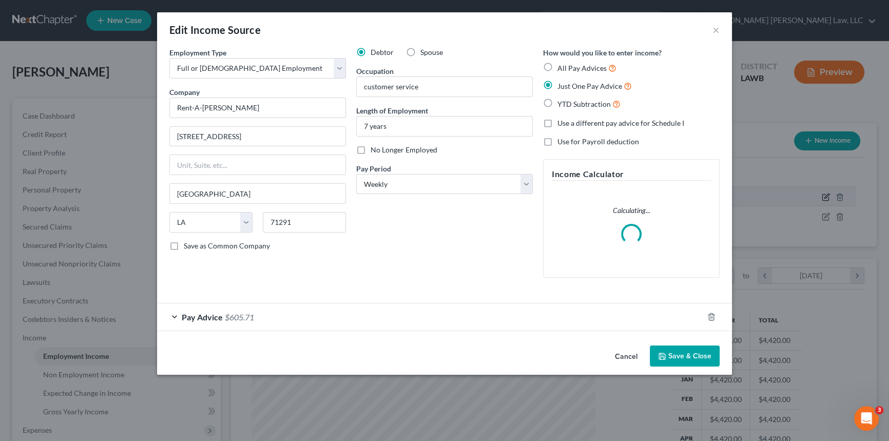
scroll to position [184, 368]
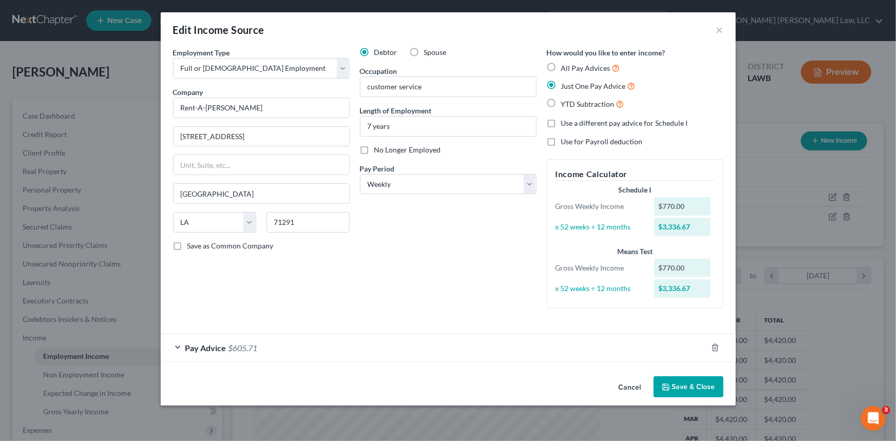
click at [632, 385] on button "Cancel" at bounding box center [629, 387] width 39 height 21
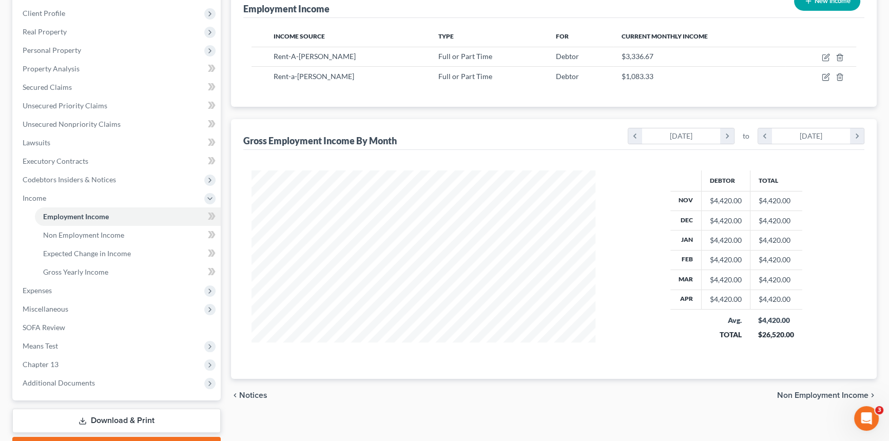
scroll to position [186, 0]
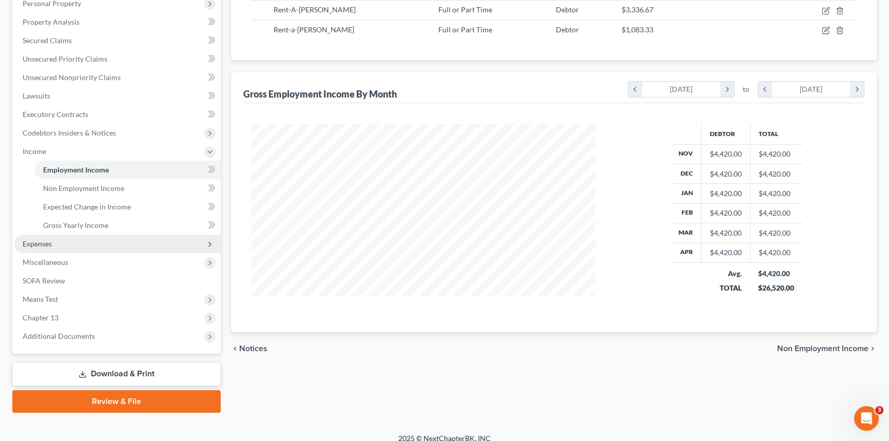
click at [34, 241] on span "Expenses" at bounding box center [37, 243] width 29 height 9
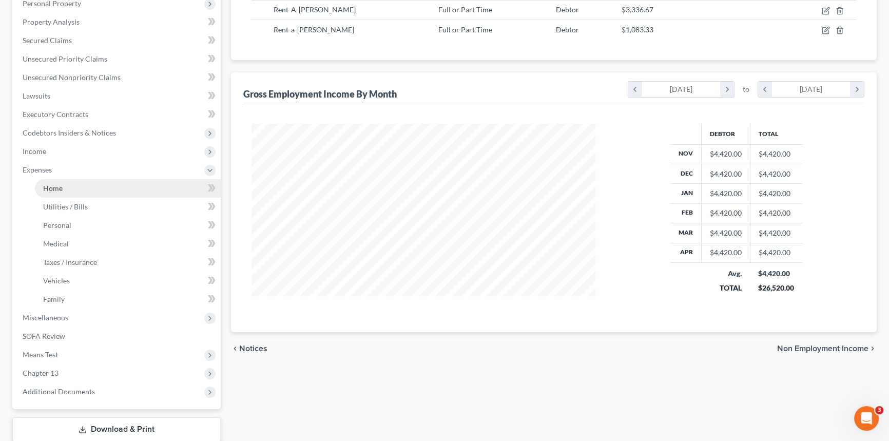
click at [59, 188] on span "Home" at bounding box center [53, 188] width 20 height 9
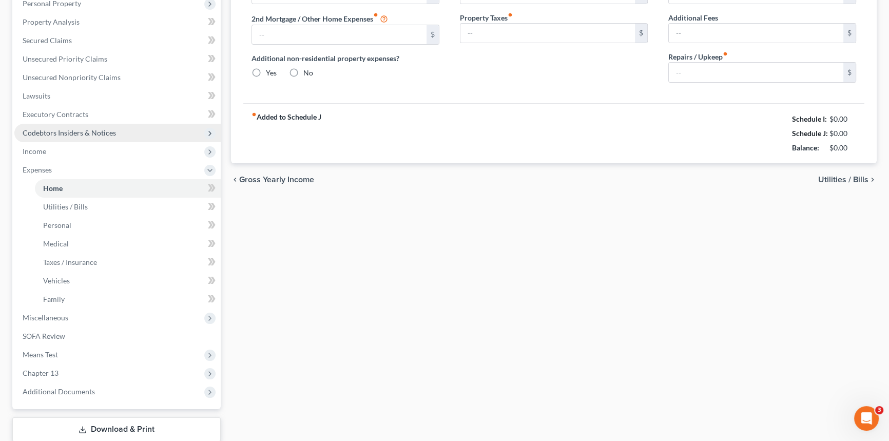
scroll to position [35, 0]
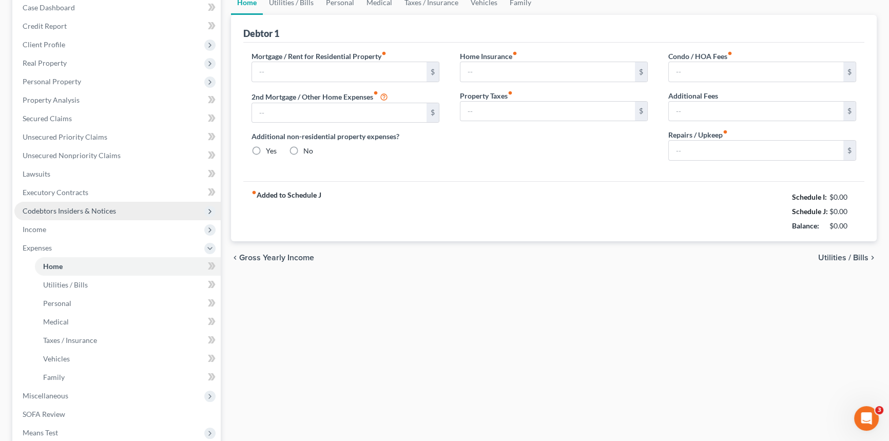
type input "405.00"
type input "0.00"
radio input "true"
type input "0.00"
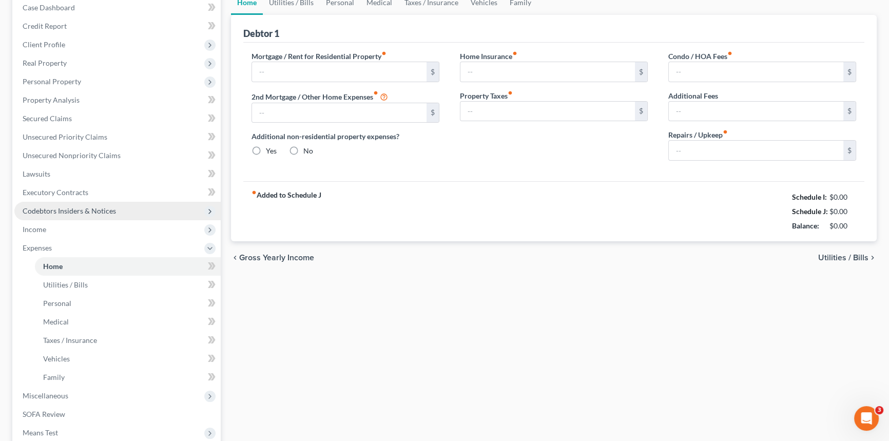
type input "0.00"
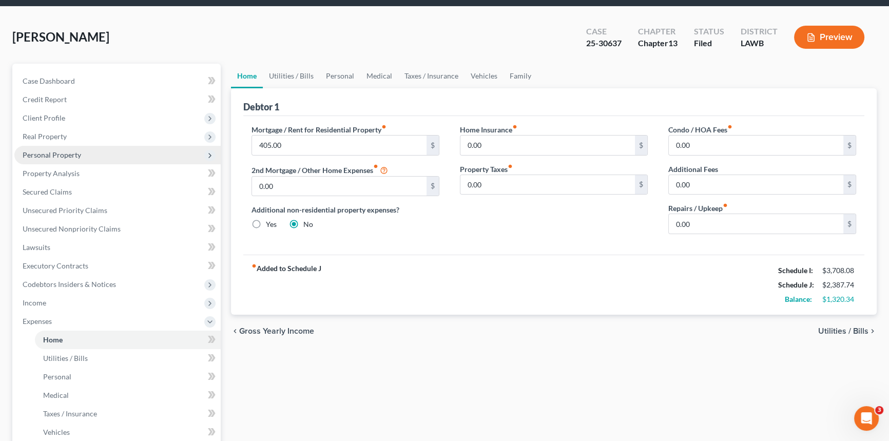
scroll to position [0, 0]
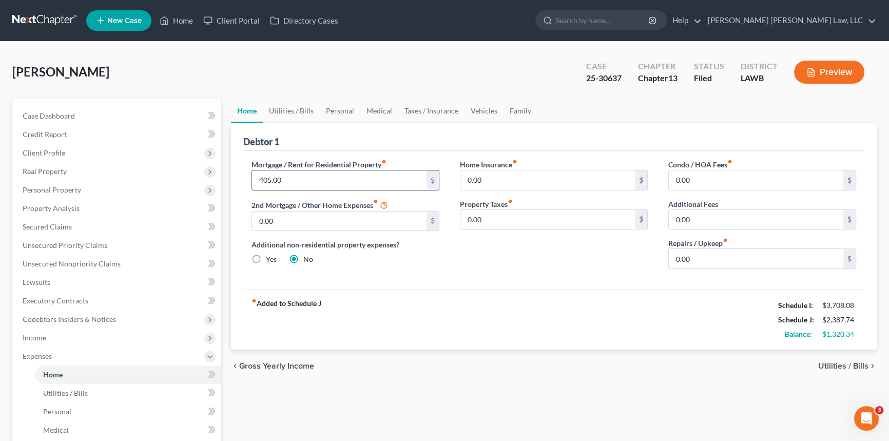
click at [286, 179] on input "405.00" at bounding box center [339, 180] width 175 height 20
type input "401.00"
click at [446, 273] on div "Mortgage / Rent for Residential Property fiber_manual_record 401.00 $ 2nd Mortg…" at bounding box center [345, 218] width 208 height 118
click at [87, 396] on link "Utilities / Bills" at bounding box center [128, 393] width 186 height 18
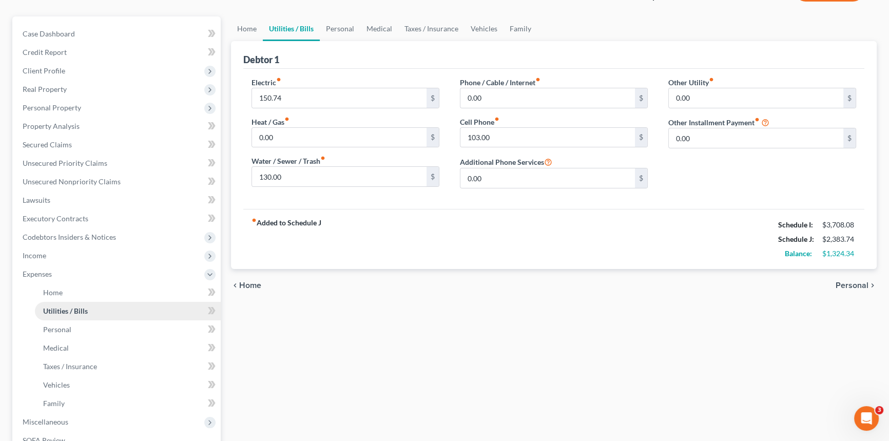
scroll to position [93, 0]
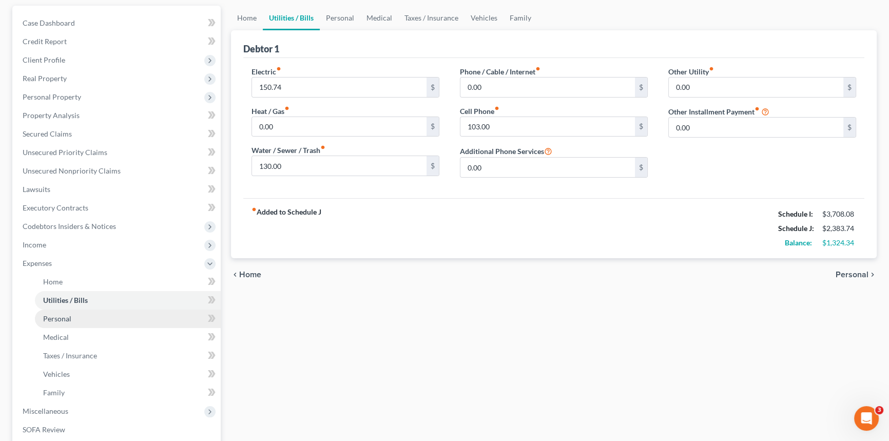
click at [69, 321] on span "Personal" at bounding box center [57, 318] width 28 height 9
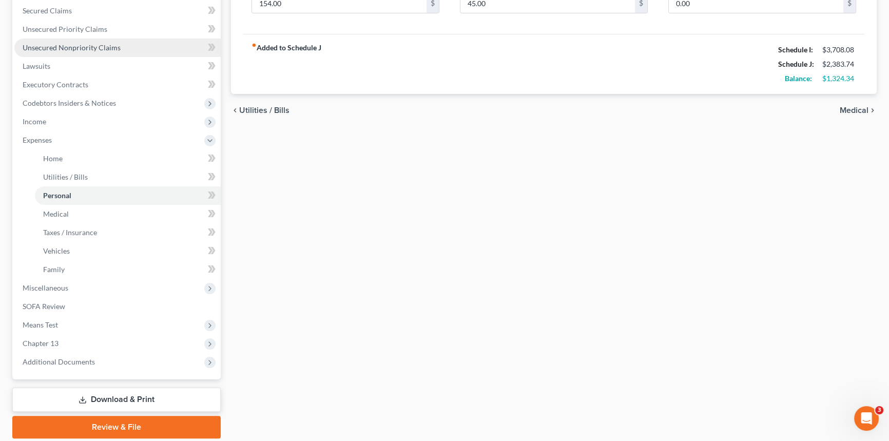
scroll to position [252, 0]
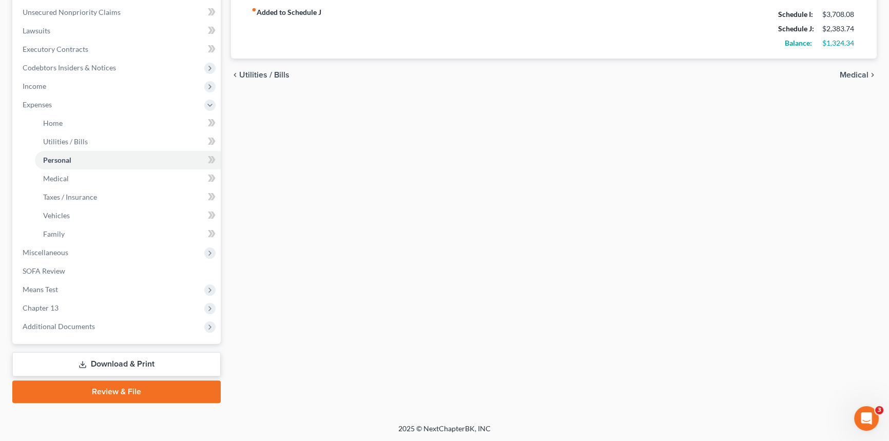
click at [178, 367] on link "Download & Print" at bounding box center [116, 364] width 208 height 24
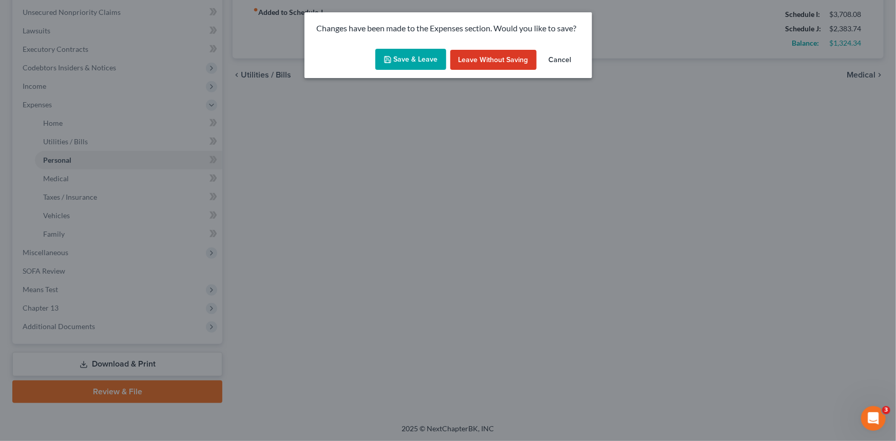
click at [416, 57] on button "Save & Leave" at bounding box center [410, 60] width 71 height 22
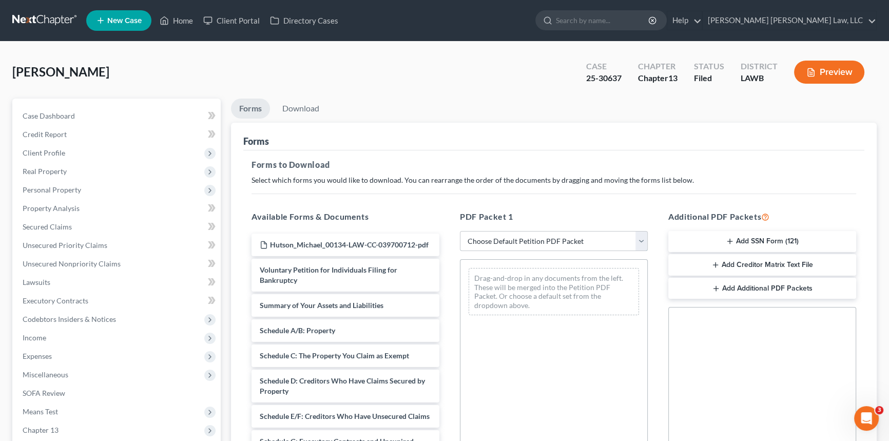
click at [475, 237] on select "Choose Default Petition PDF Packet Complete Bankruptcy Petition (all forms and …" at bounding box center [554, 241] width 188 height 21
select select "2"
click at [460, 231] on select "Choose Default Petition PDF Packet Complete Bankruptcy Petition (all forms and …" at bounding box center [554, 241] width 188 height 21
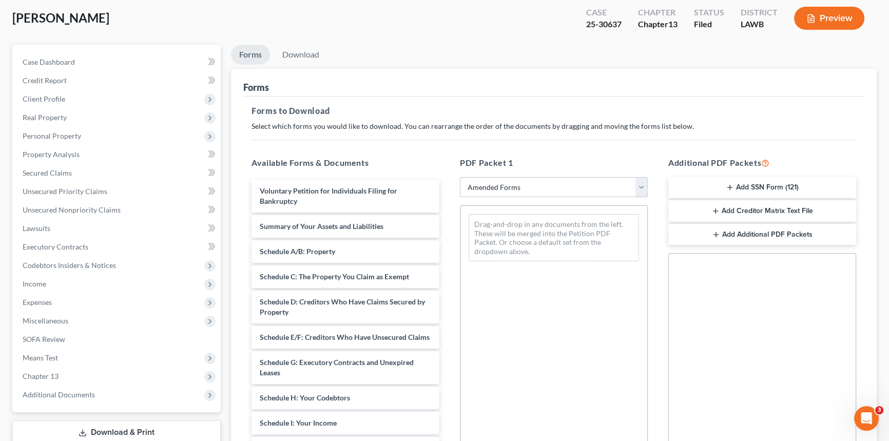
scroll to position [140, 0]
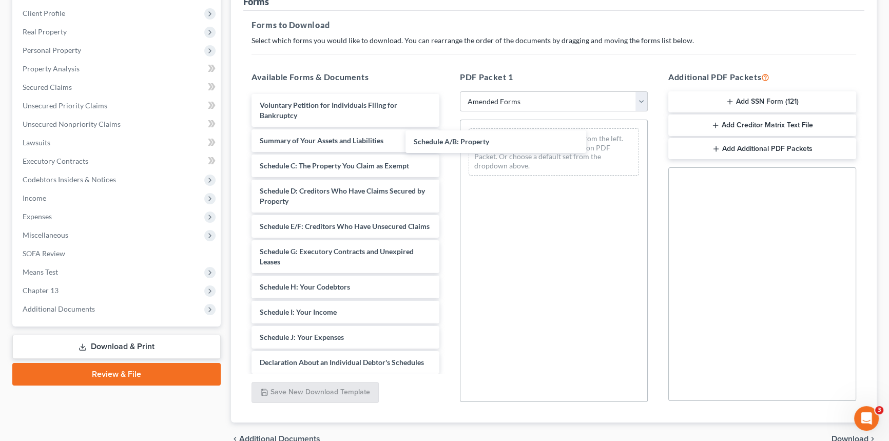
click at [448, 142] on div "Schedule A/B: Property Voluntary Petition for Individuals Filing for Bankruptcy…" at bounding box center [345, 324] width 204 height 461
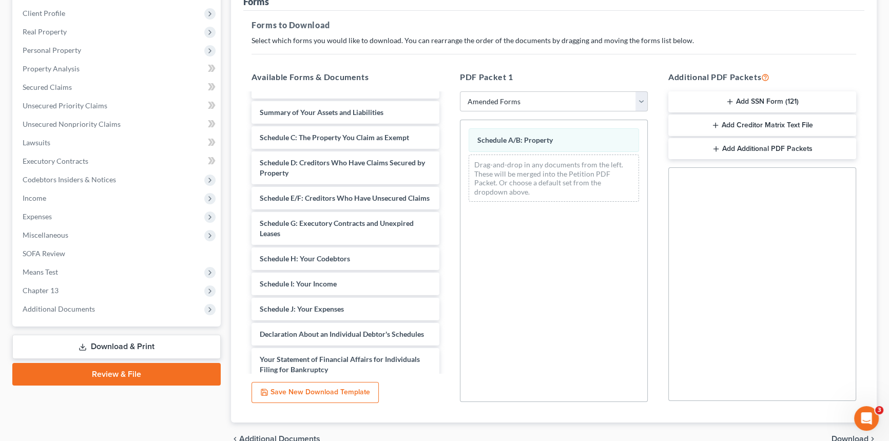
scroll to position [93, 0]
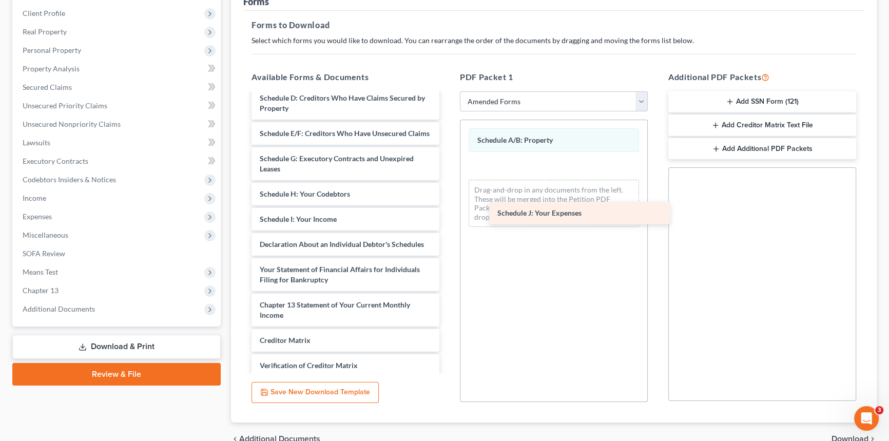
drag, startPoint x: 329, startPoint y: 255, endPoint x: 566, endPoint y: 216, distance: 239.9
click at [448, 215] on div "Schedule J: Your Expenses Voluntary Petition for Individuals Filing for Bankrup…" at bounding box center [345, 219] width 204 height 436
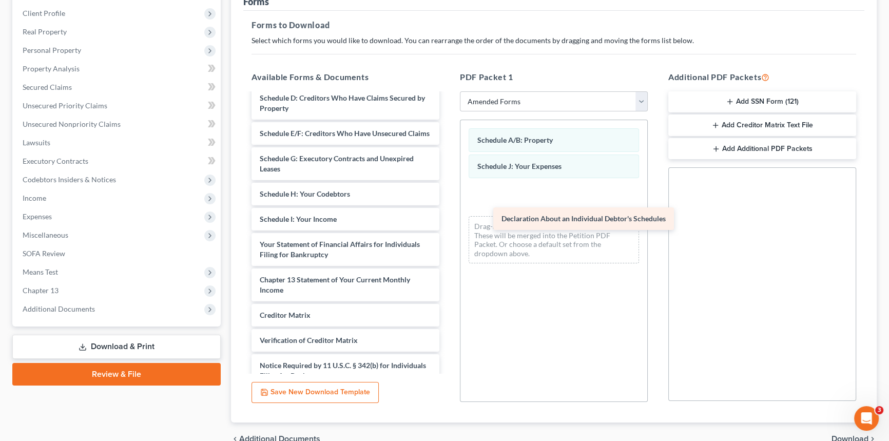
drag, startPoint x: 297, startPoint y: 259, endPoint x: 539, endPoint y: 225, distance: 244.1
click at [448, 225] on div "Declaration About an Individual Debtor's Schedules Voluntary Petition for Indiv…" at bounding box center [345, 206] width 204 height 411
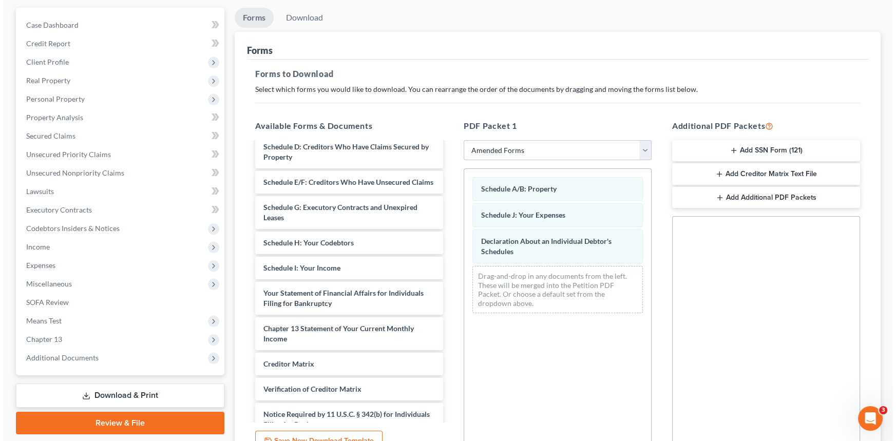
scroll to position [0, 0]
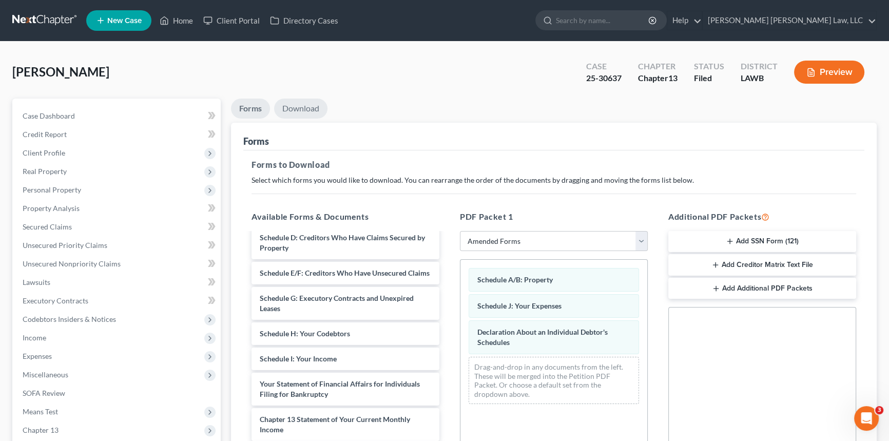
click at [303, 109] on link "Download" at bounding box center [300, 109] width 53 height 20
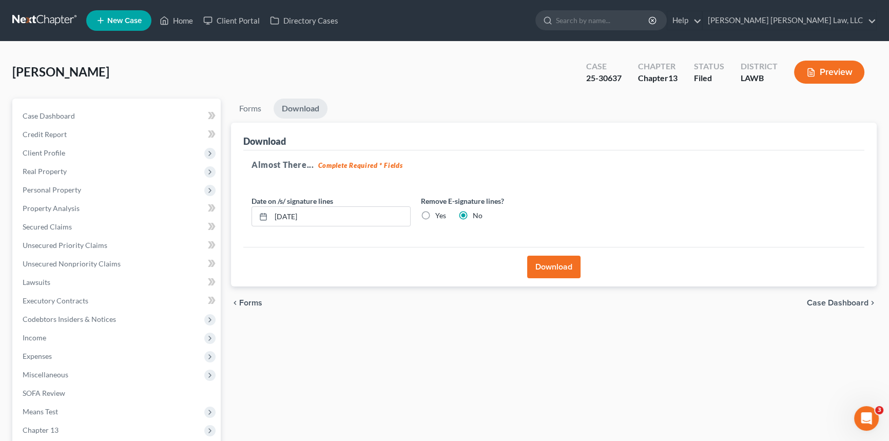
click at [554, 261] on button "Download" at bounding box center [553, 267] width 53 height 23
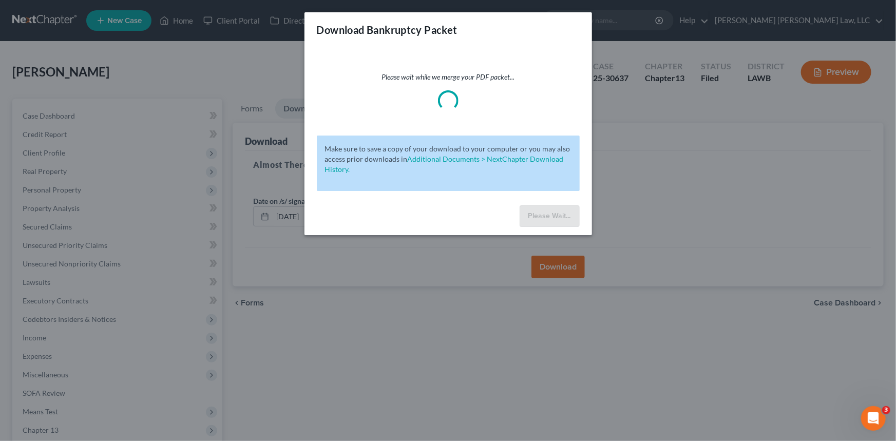
click at [578, 21] on div "Download Bankruptcy Packet" at bounding box center [447, 29] width 287 height 35
click at [580, 20] on div "Download Bankruptcy Packet" at bounding box center [447, 29] width 287 height 35
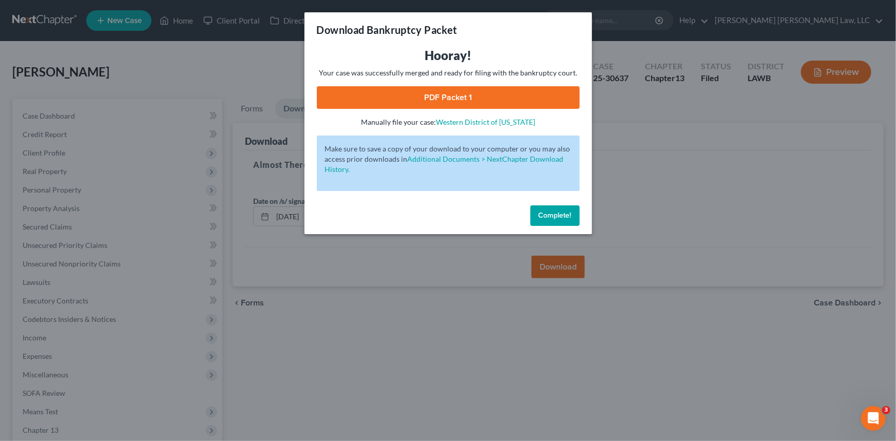
click at [565, 216] on span "Complete!" at bounding box center [554, 215] width 33 height 9
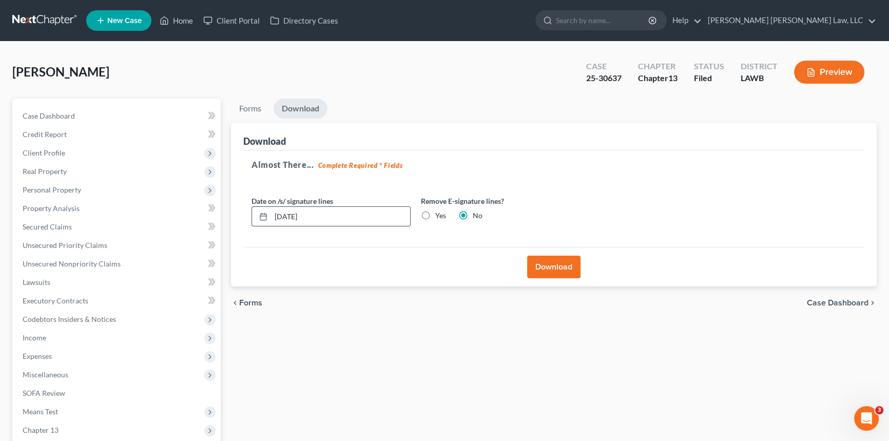
click at [326, 220] on input "[DATE]" at bounding box center [340, 217] width 139 height 20
click at [327, 220] on input "[DATE]" at bounding box center [340, 217] width 139 height 20
click at [568, 275] on button "Download" at bounding box center [553, 267] width 53 height 23
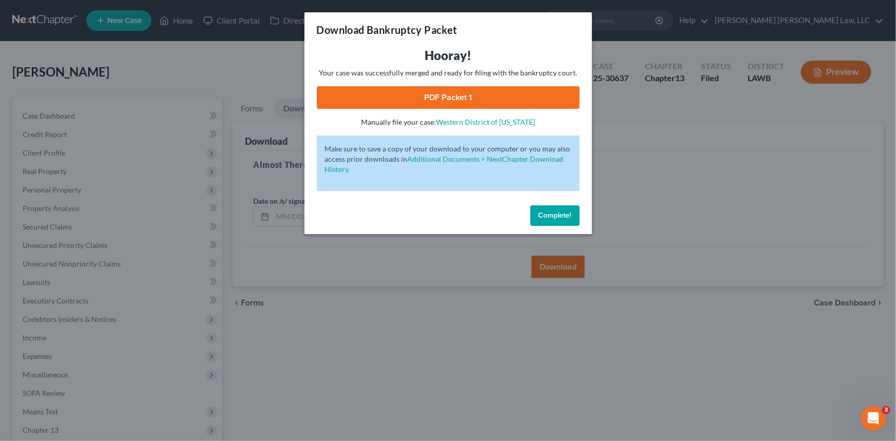
click at [368, 94] on link "PDF Packet 1" at bounding box center [448, 97] width 263 height 23
